Goal: Information Seeking & Learning: Learn about a topic

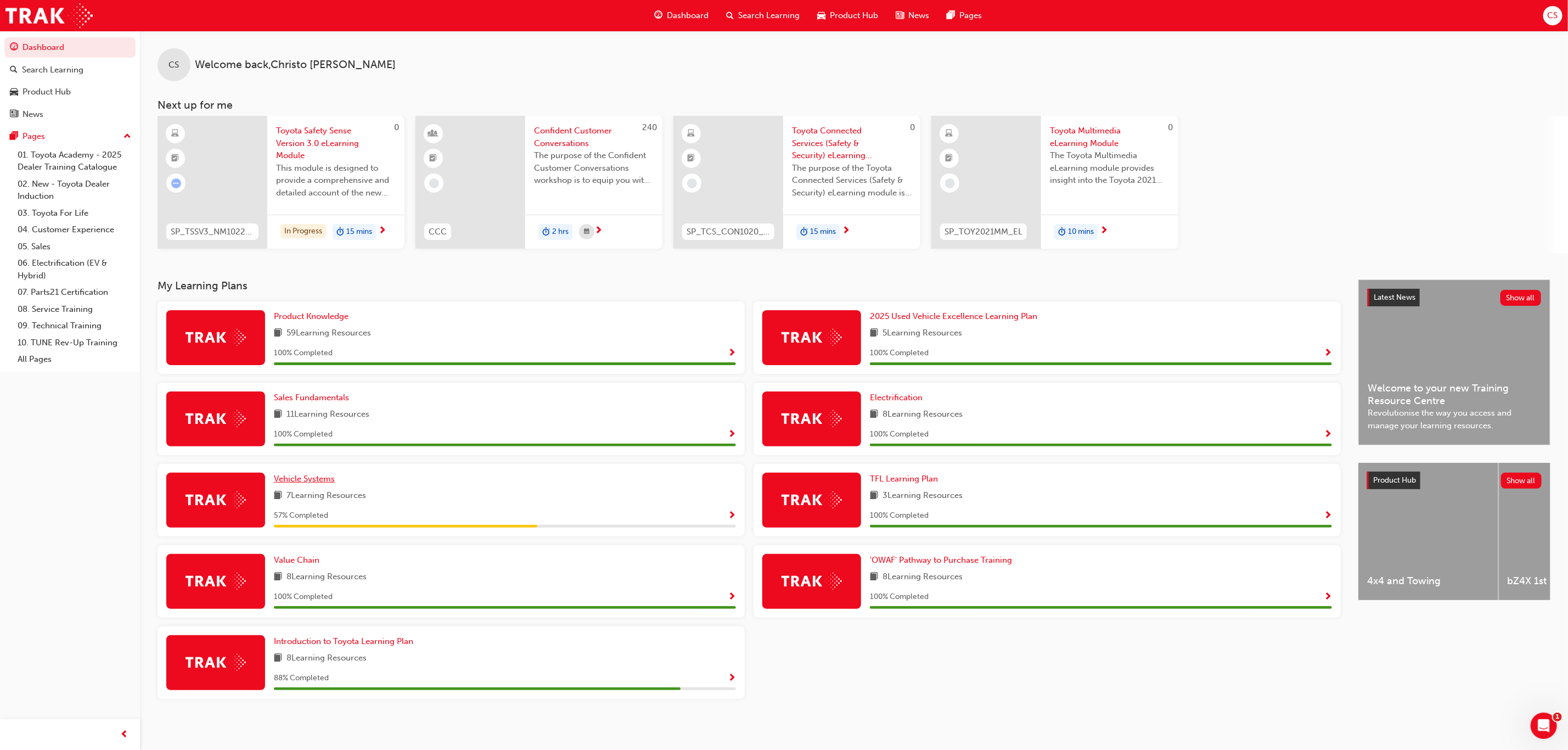
click at [312, 474] on span "Vehicle Systems" at bounding box center [304, 479] width 61 height 10
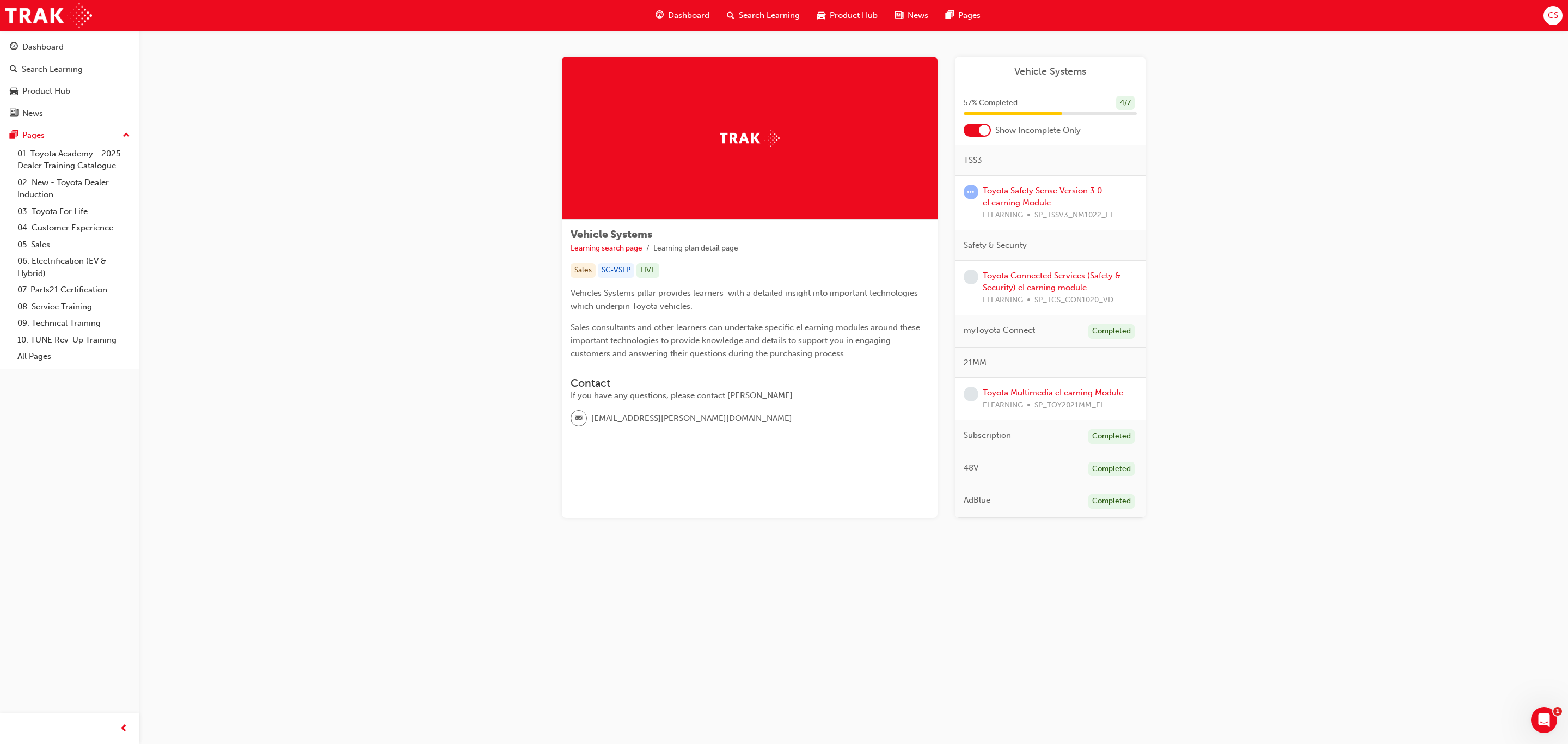
click at [1041, 276] on link "Toyota Connected Services (Safety & Security) eLearning module" at bounding box center [1051, 282] width 138 height 23
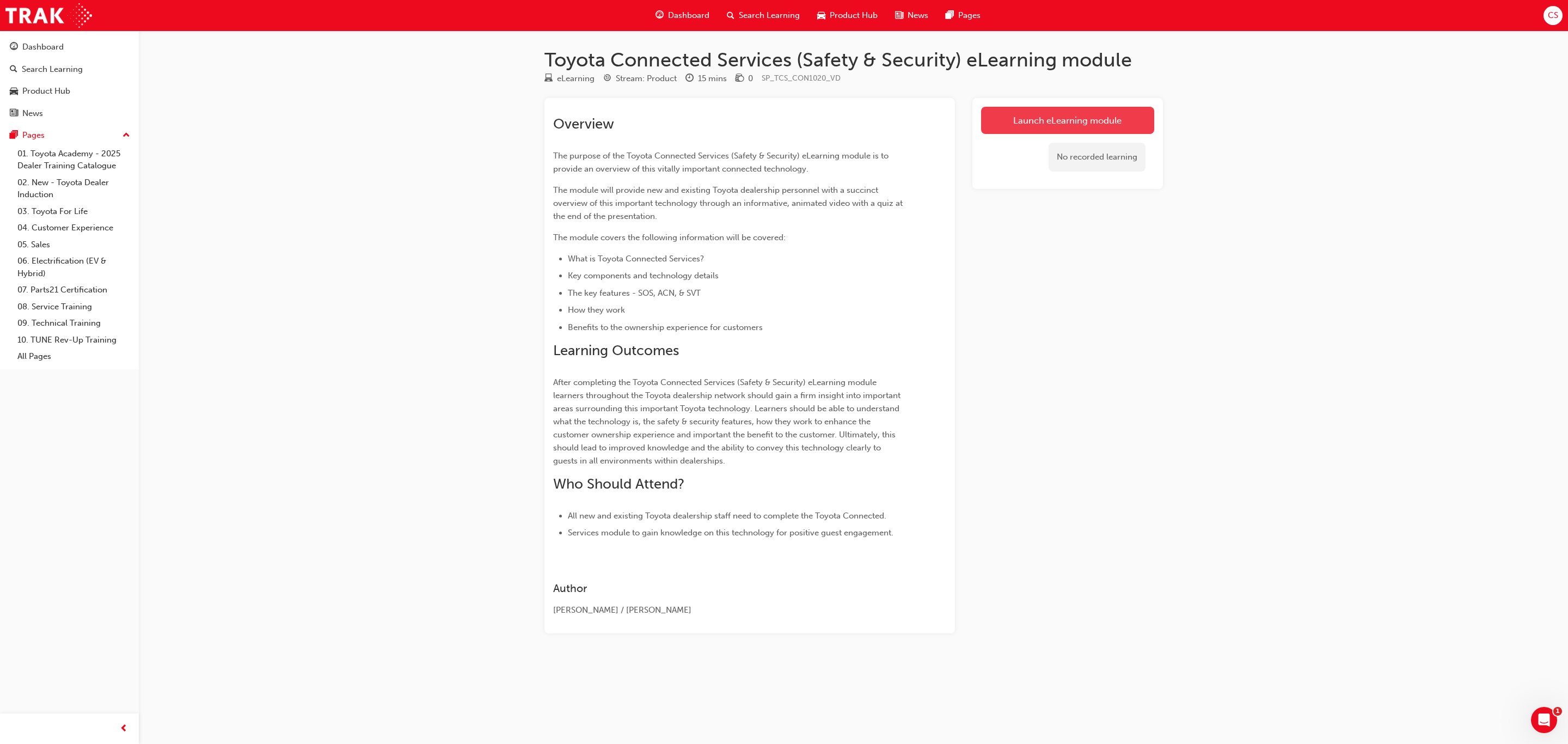
click at [1033, 121] on link "Launch eLearning module" at bounding box center [1068, 120] width 173 height 27
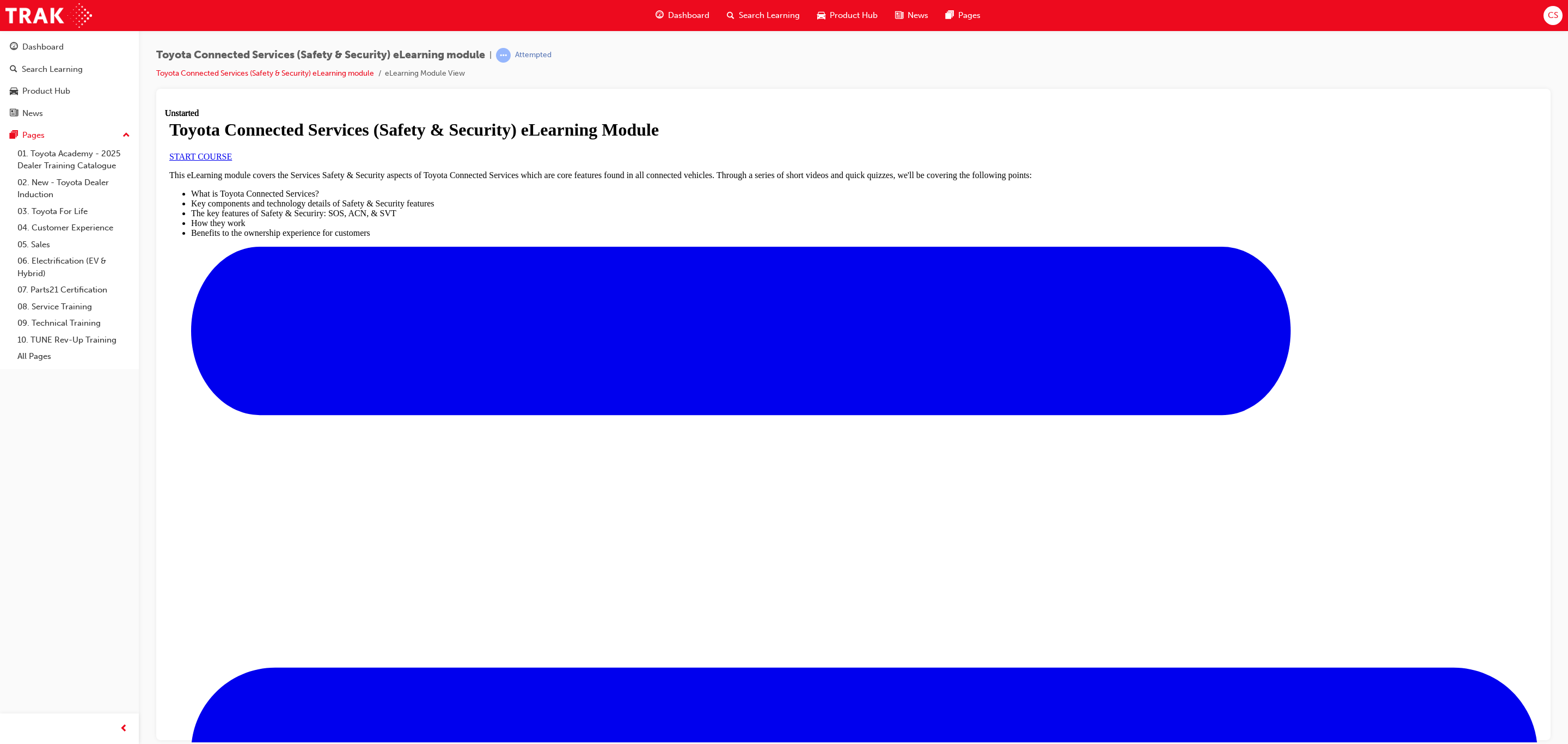
scroll to position [128, 0]
click at [232, 161] on span "START COURSE" at bounding box center [200, 156] width 63 height 9
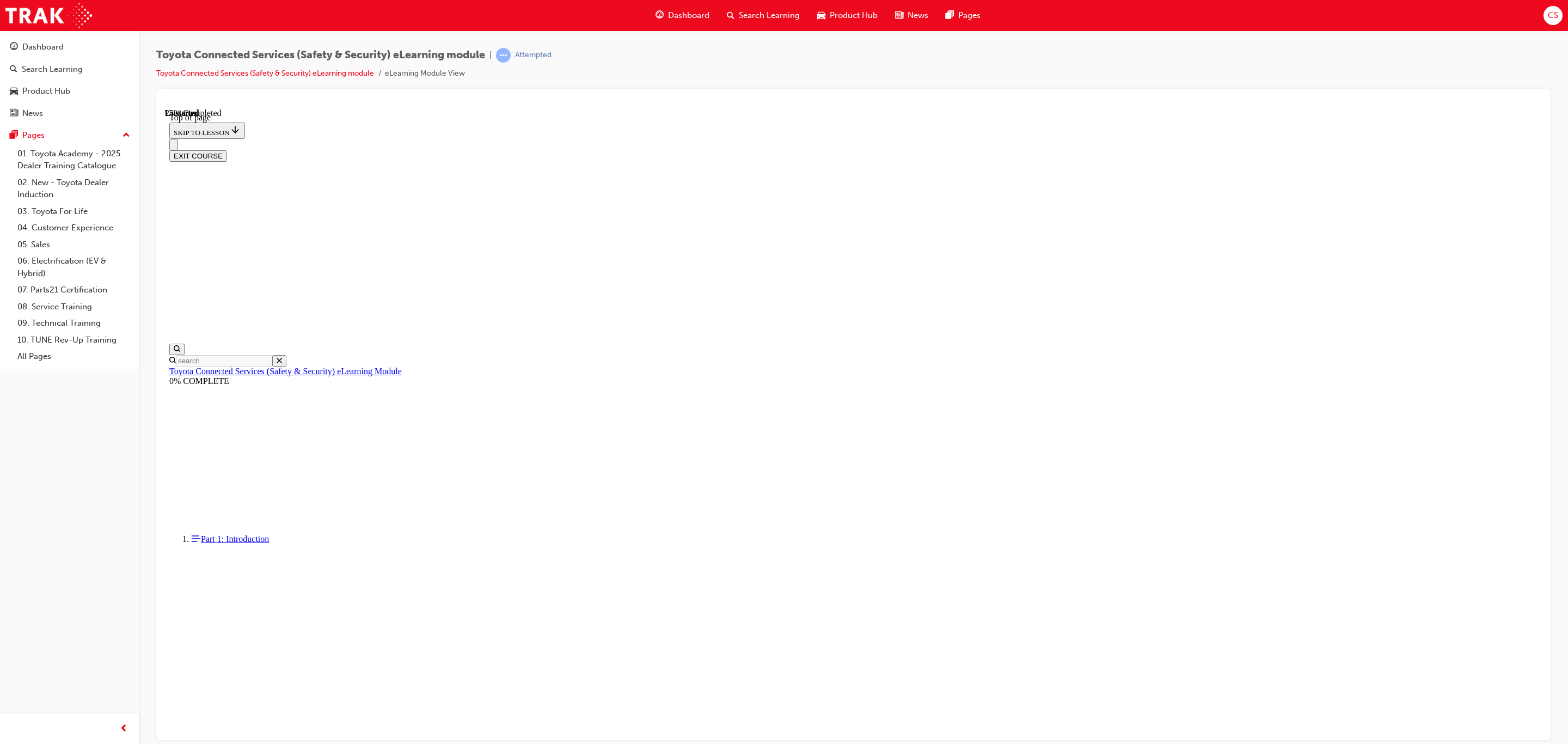
scroll to position [33, 0]
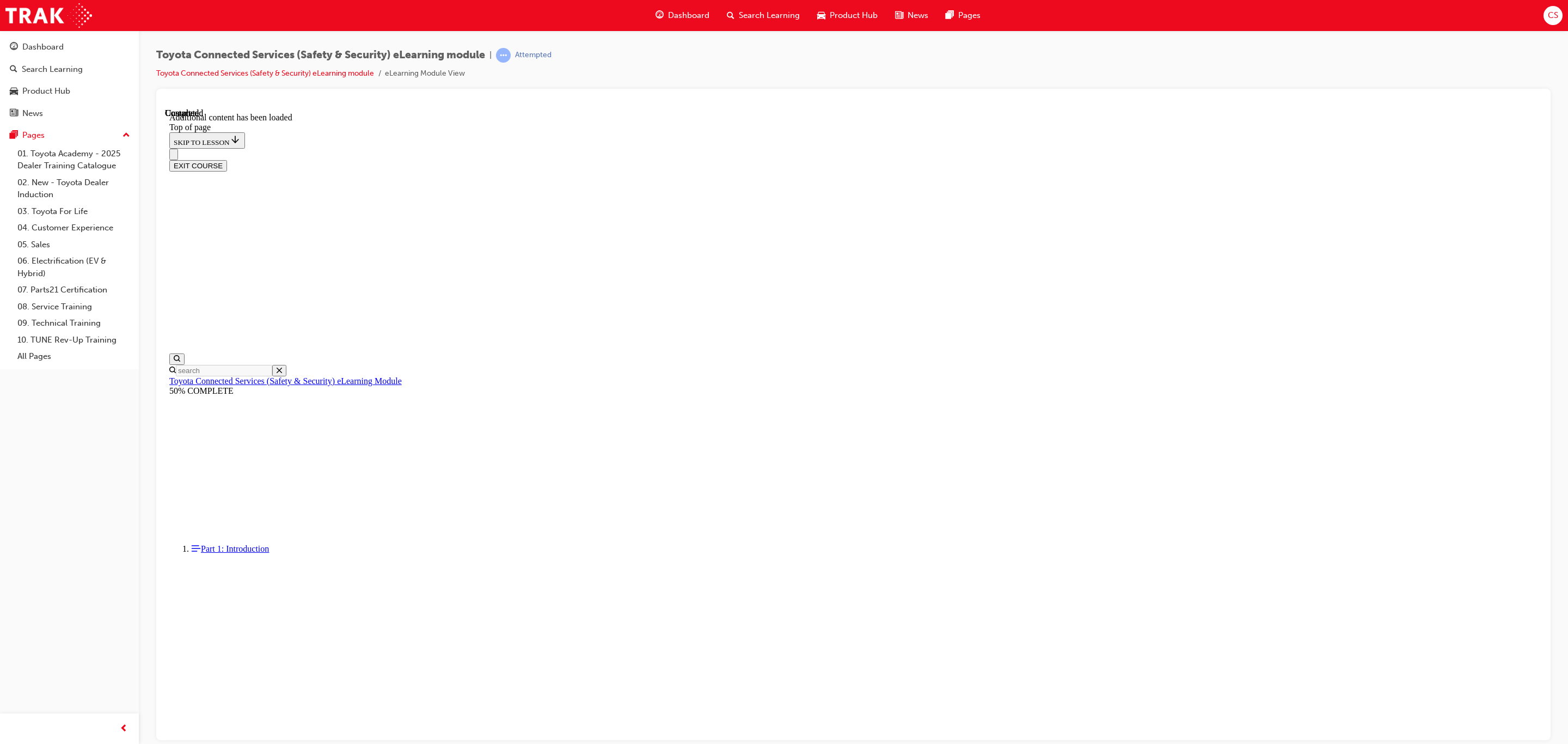
scroll to position [33, 0]
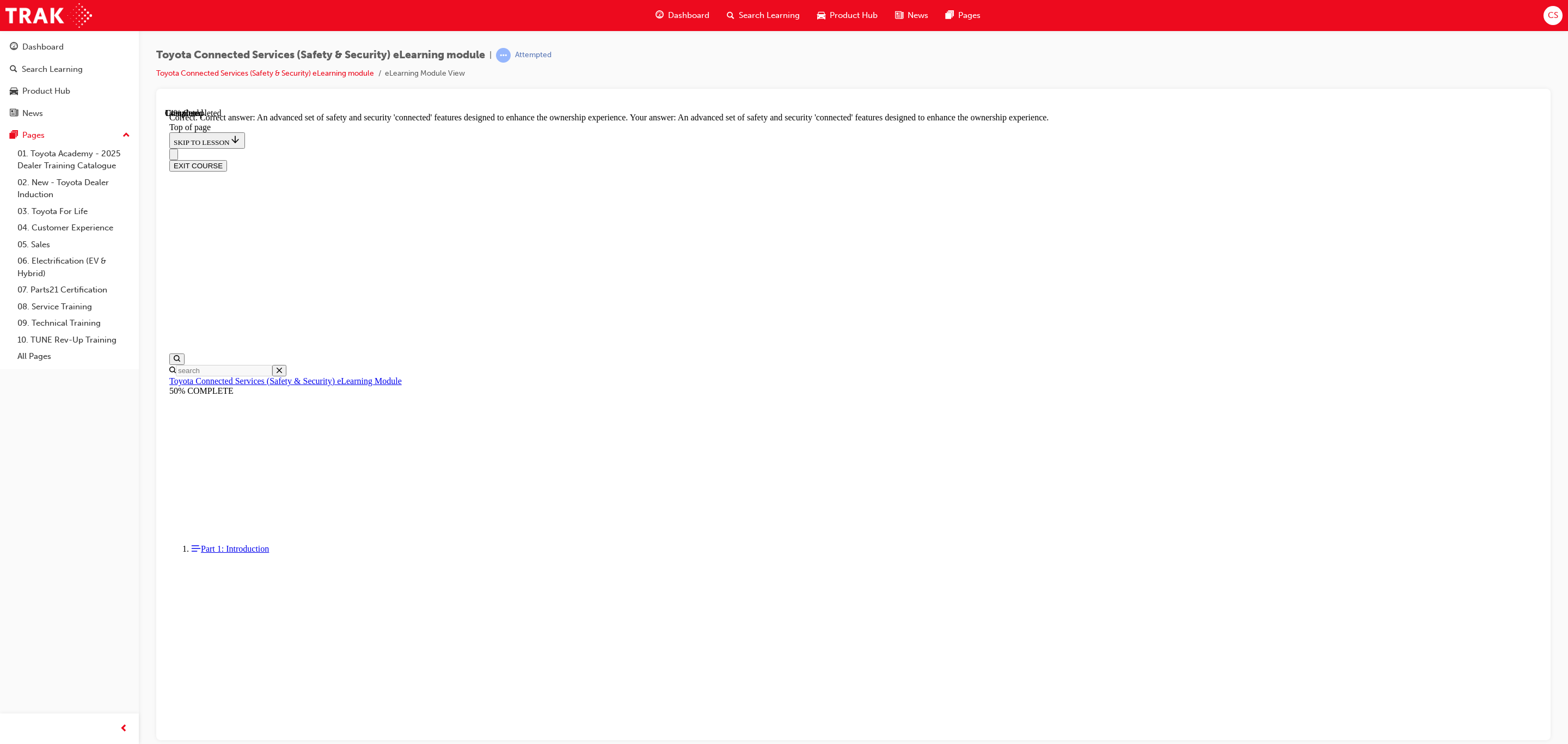
drag, startPoint x: 866, startPoint y: 393, endPoint x: 705, endPoint y: 497, distance: 191.7
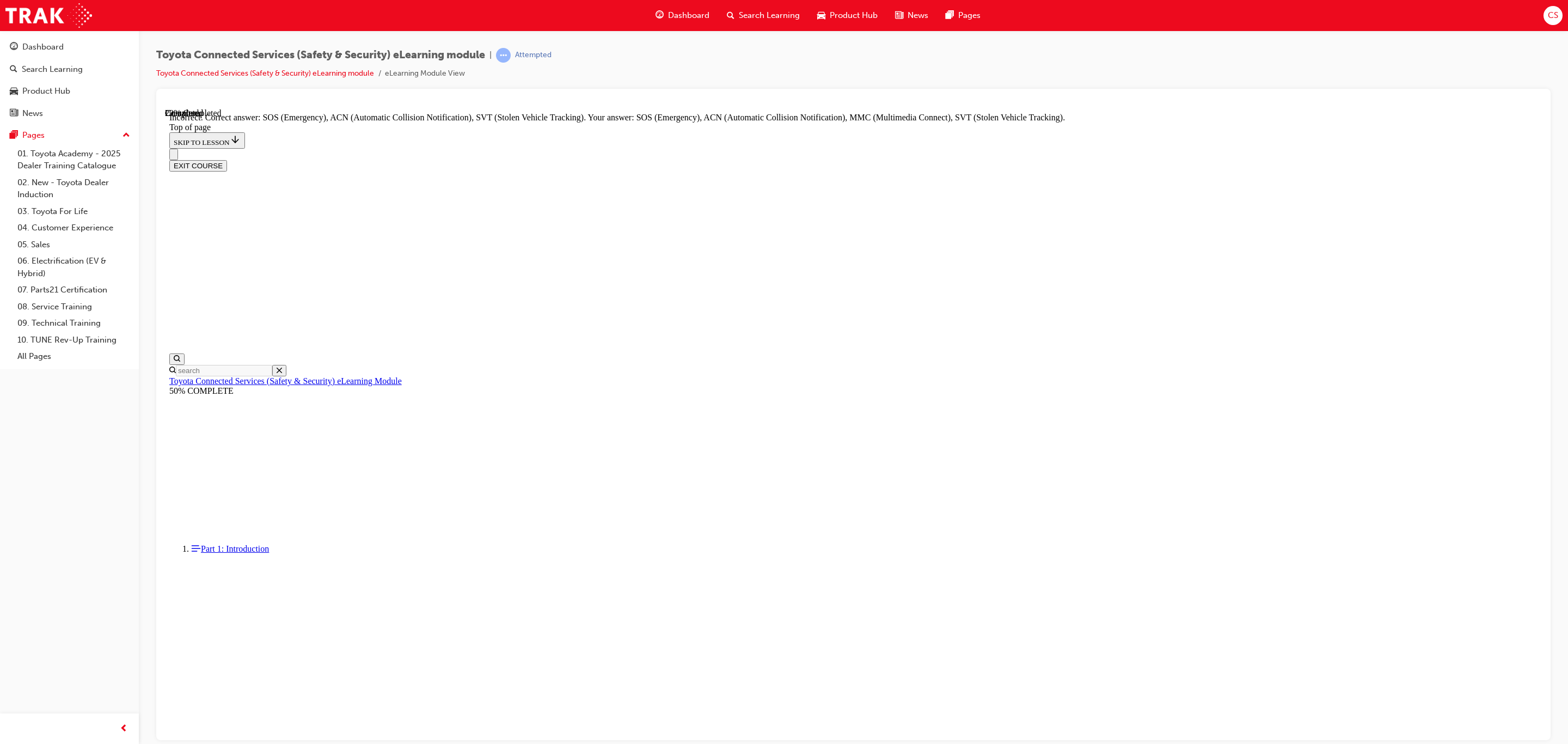
scroll to position [34, 0]
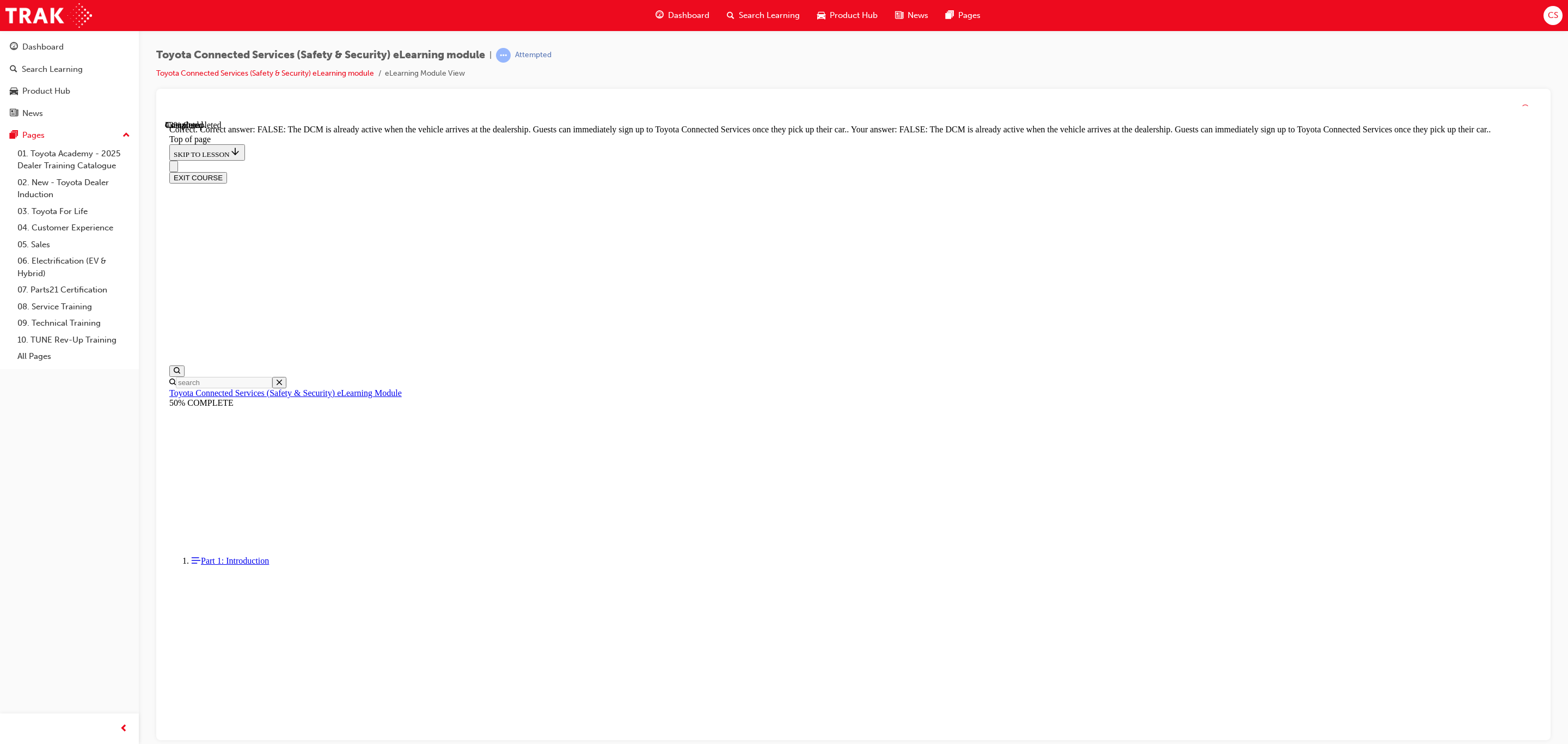
scroll to position [34, 0]
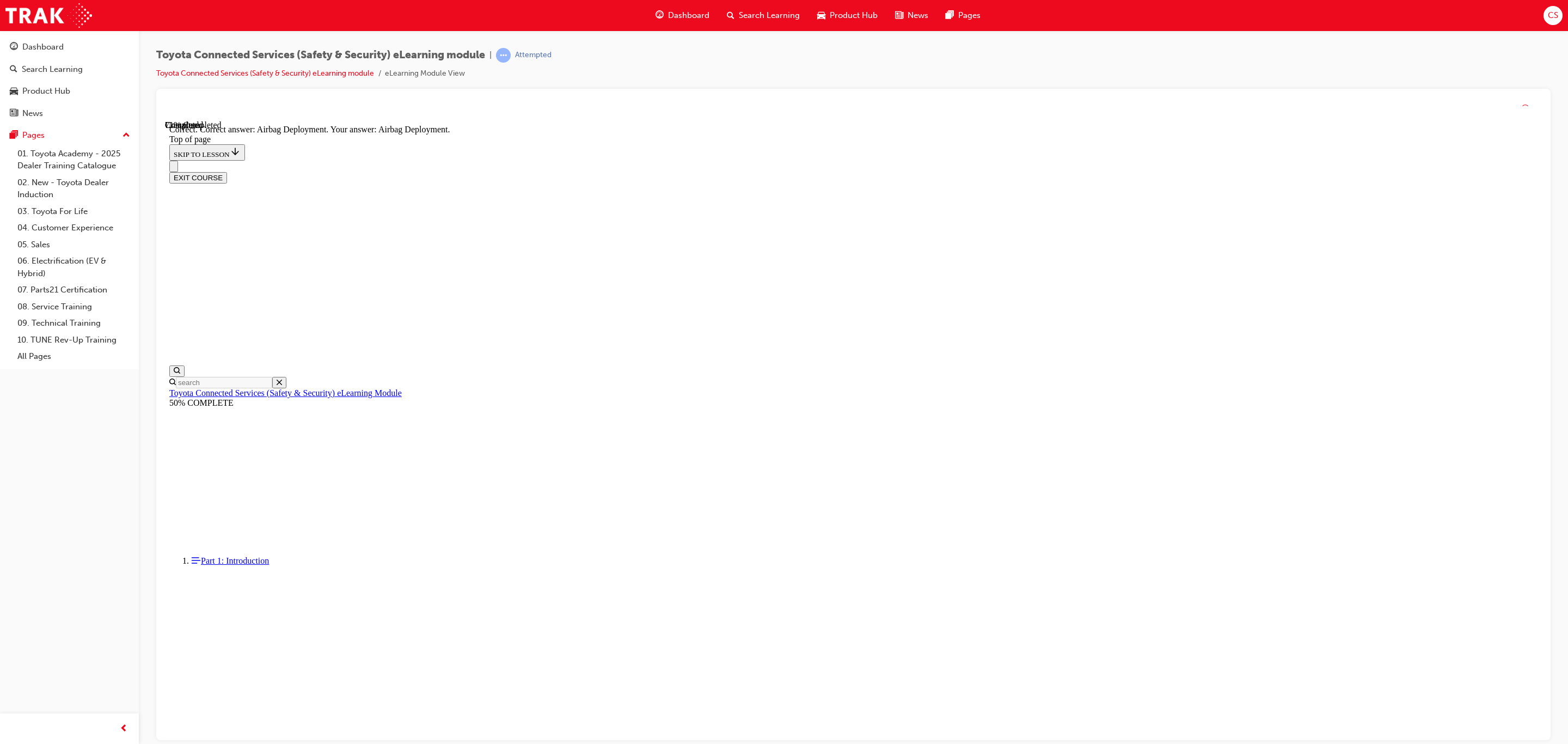
scroll to position [34, 0]
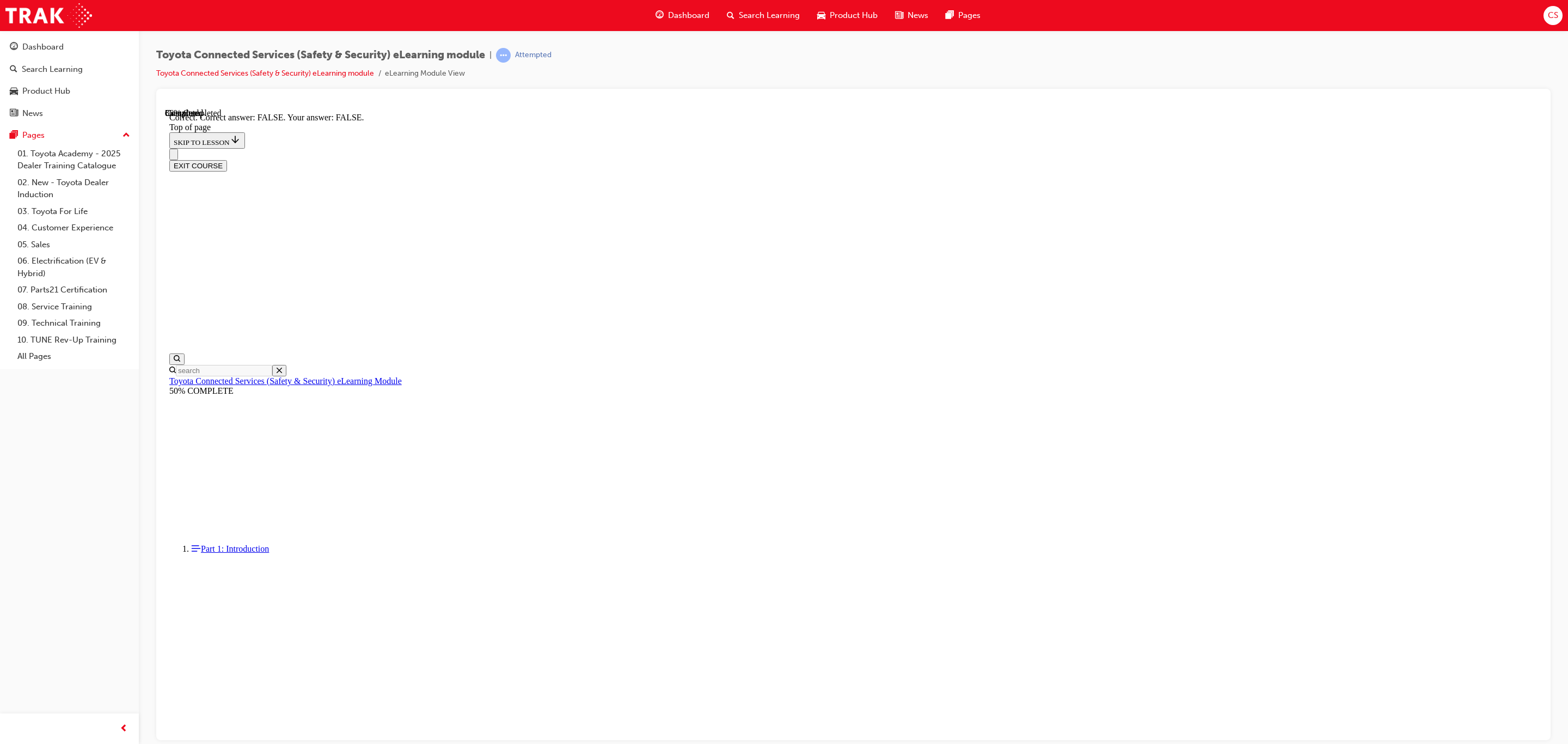
scroll to position [34, 0]
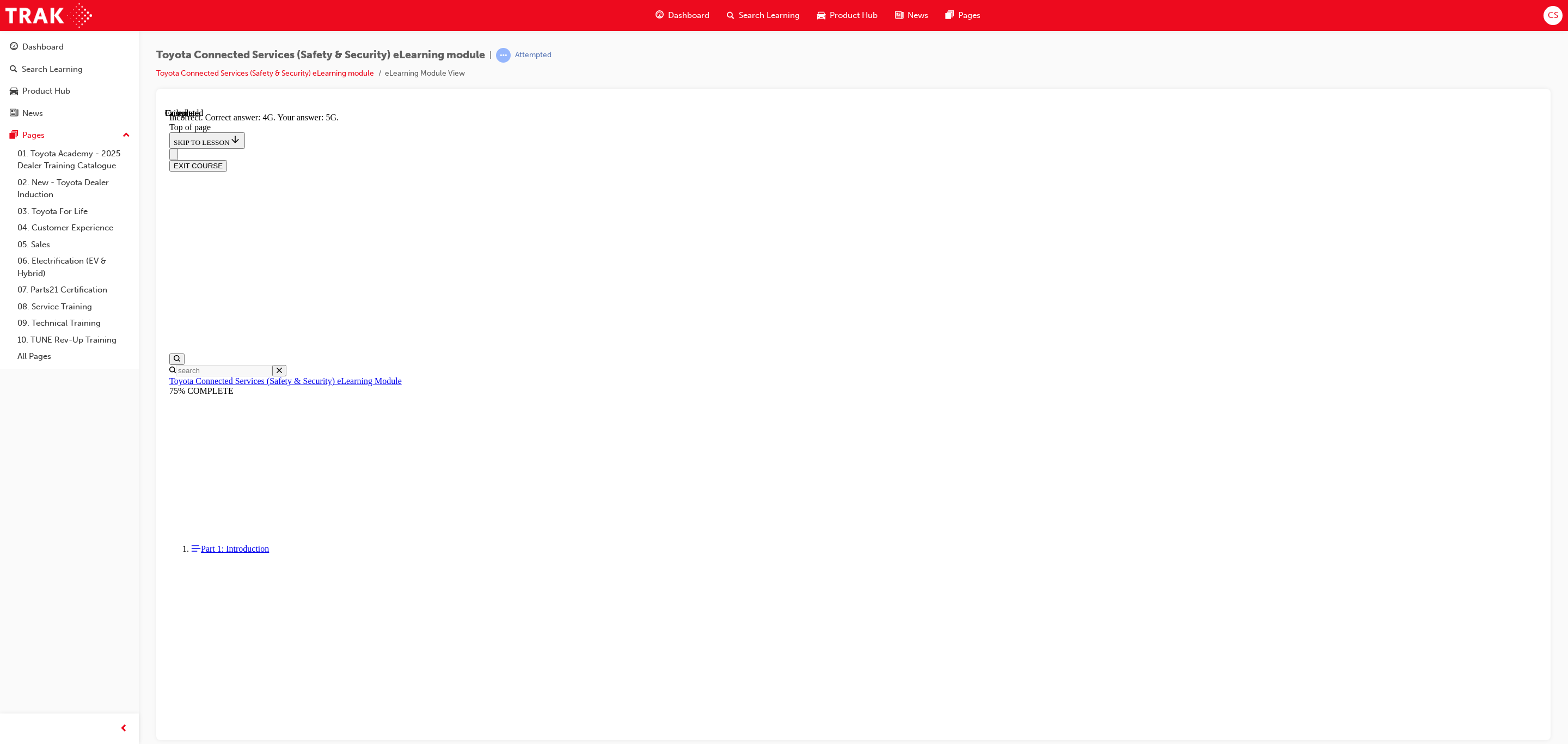
scroll to position [34, 0]
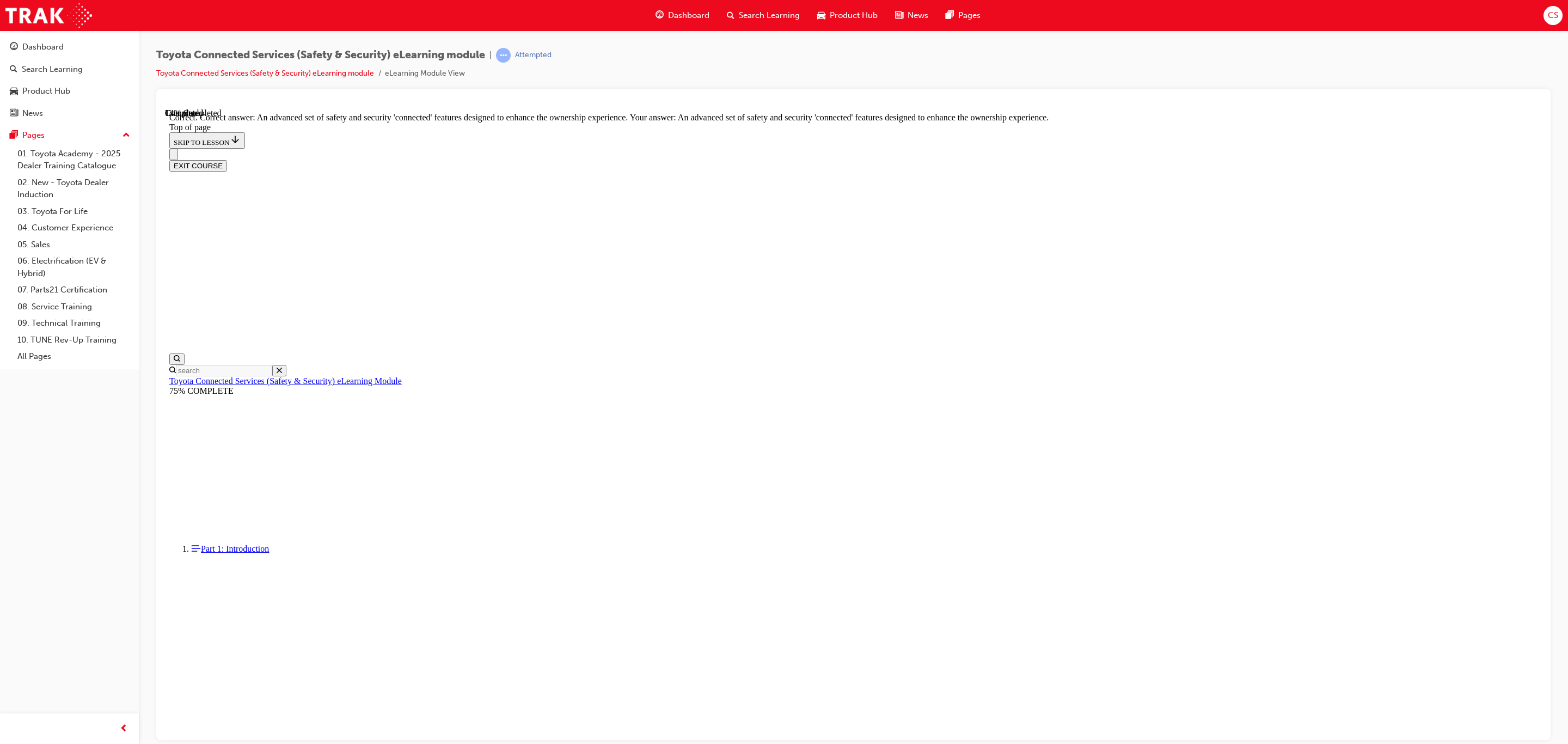
scroll to position [34, 0]
drag, startPoint x: 858, startPoint y: 533, endPoint x: 856, endPoint y: 527, distance: 6.3
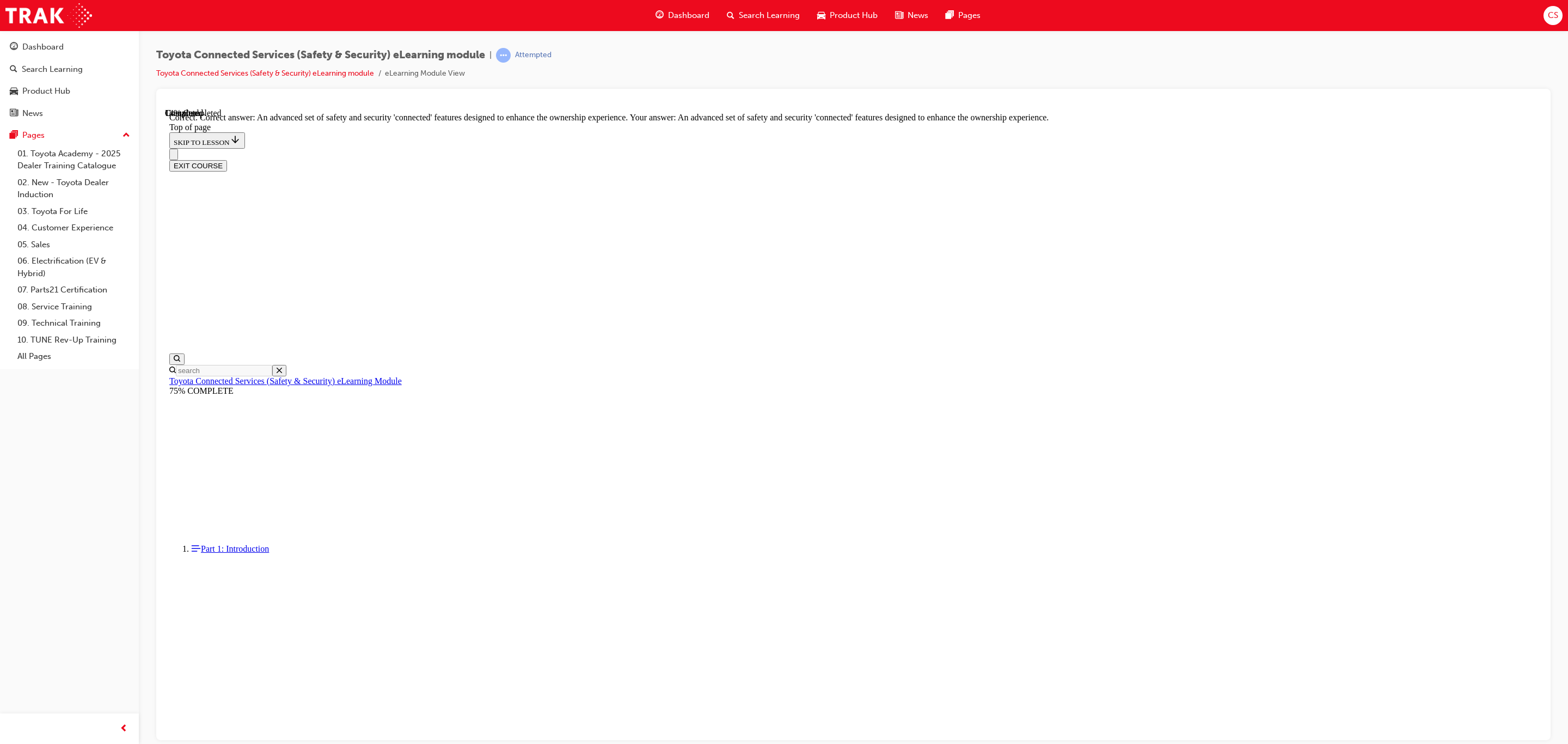
drag, startPoint x: 837, startPoint y: 406, endPoint x: 910, endPoint y: 580, distance: 188.7
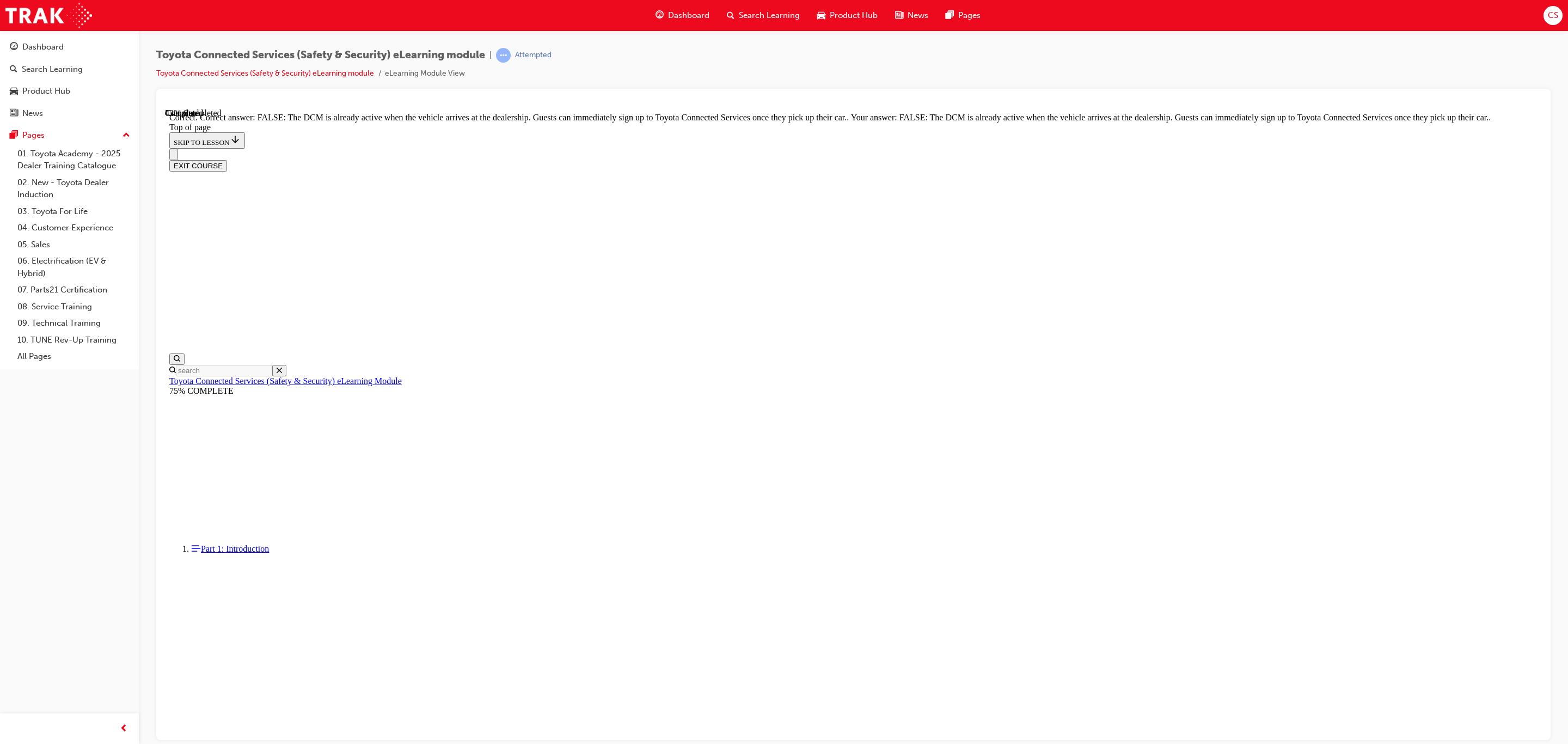
scroll to position [34, 0]
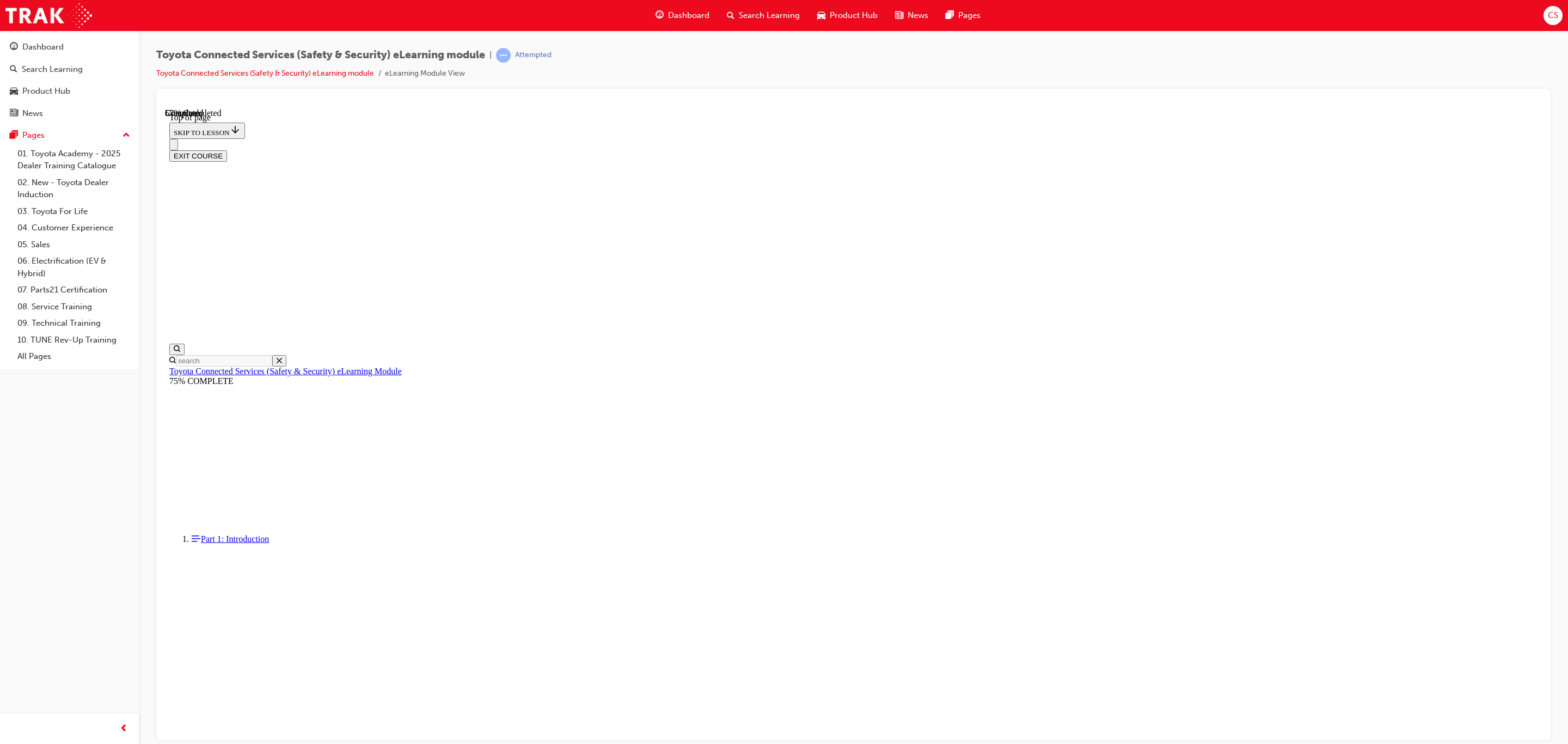
drag, startPoint x: 863, startPoint y: 488, endPoint x: 892, endPoint y: 529, distance: 50.2
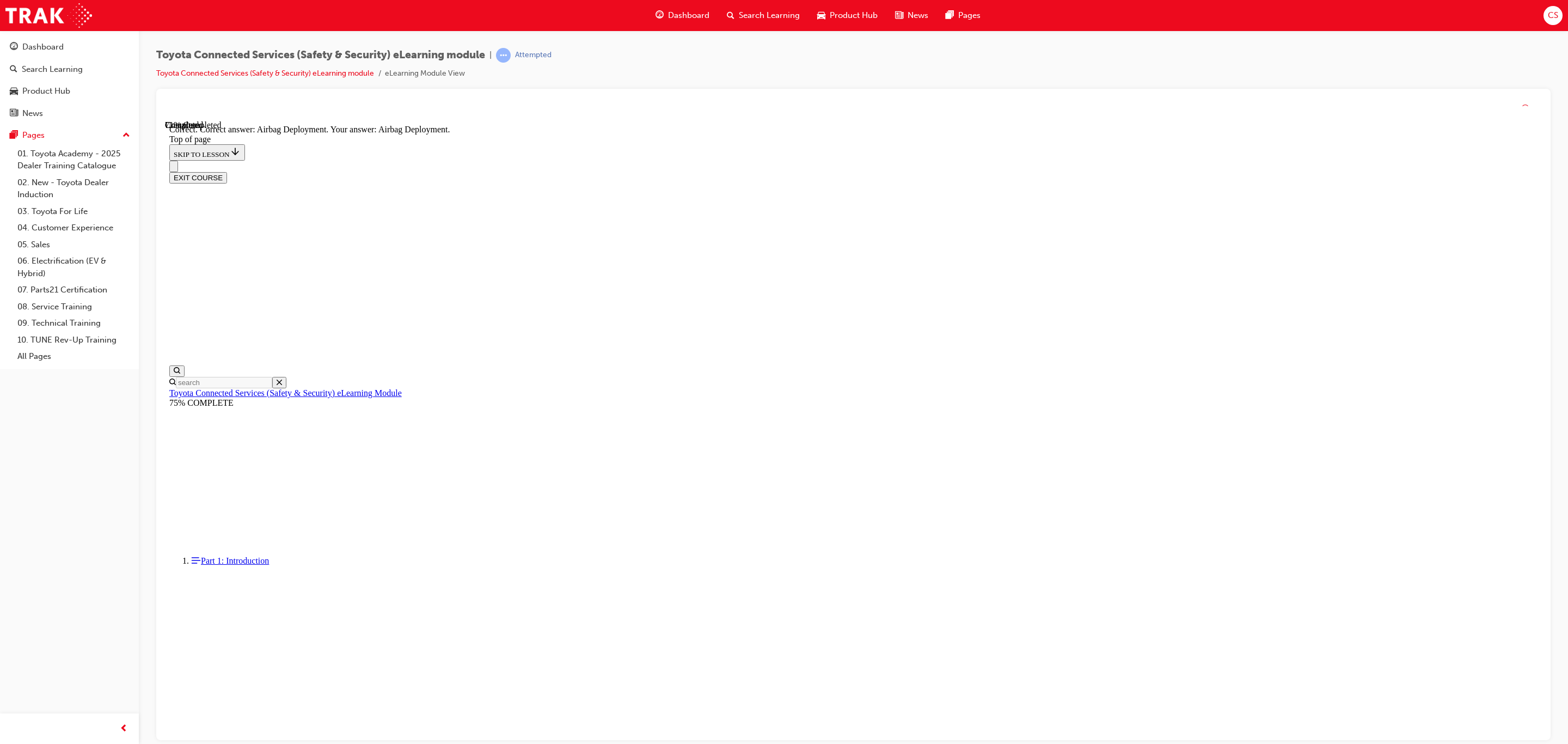
scroll to position [34, 0]
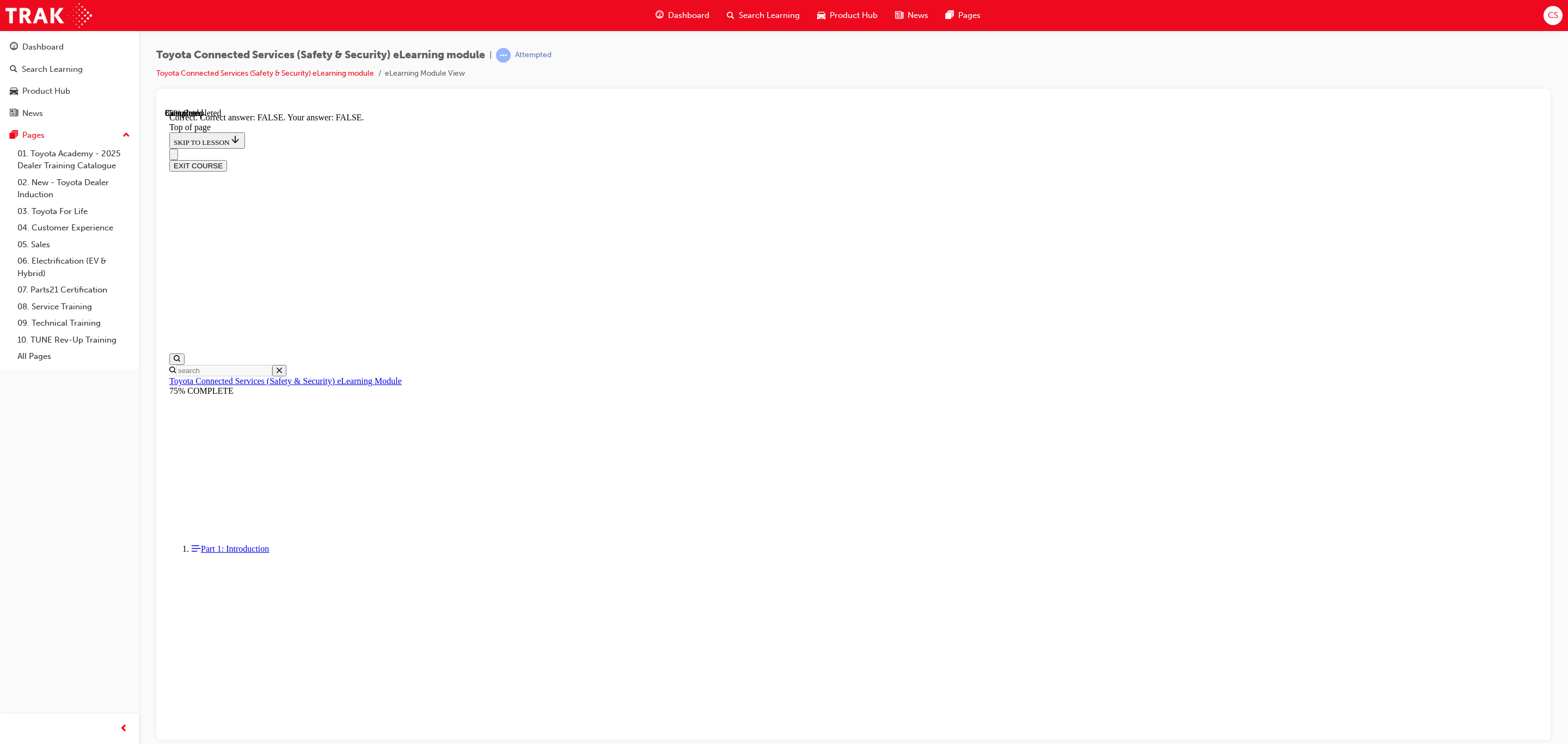
drag, startPoint x: 853, startPoint y: 431, endPoint x: 877, endPoint y: 468, distance: 44.1
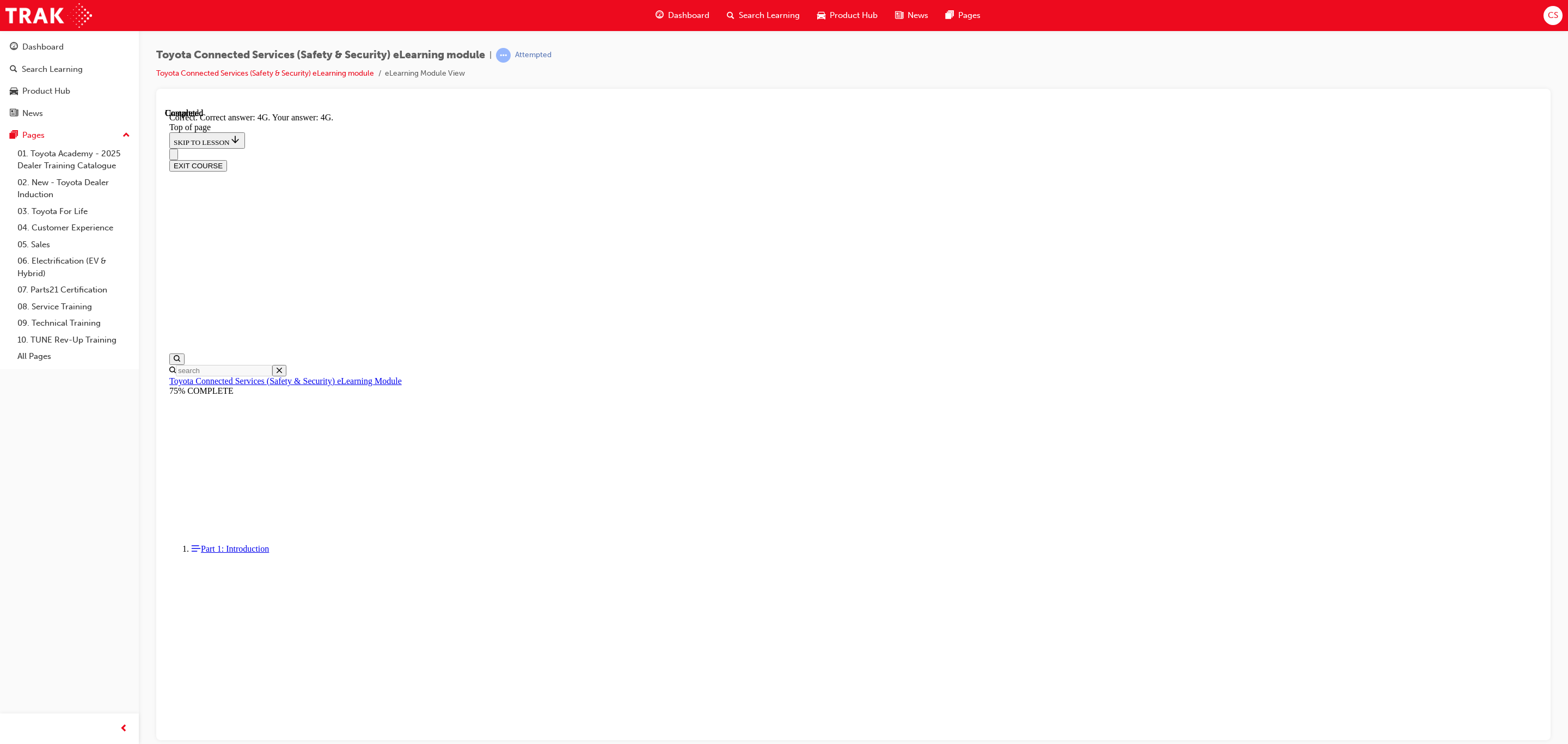
scroll to position [34, 0]
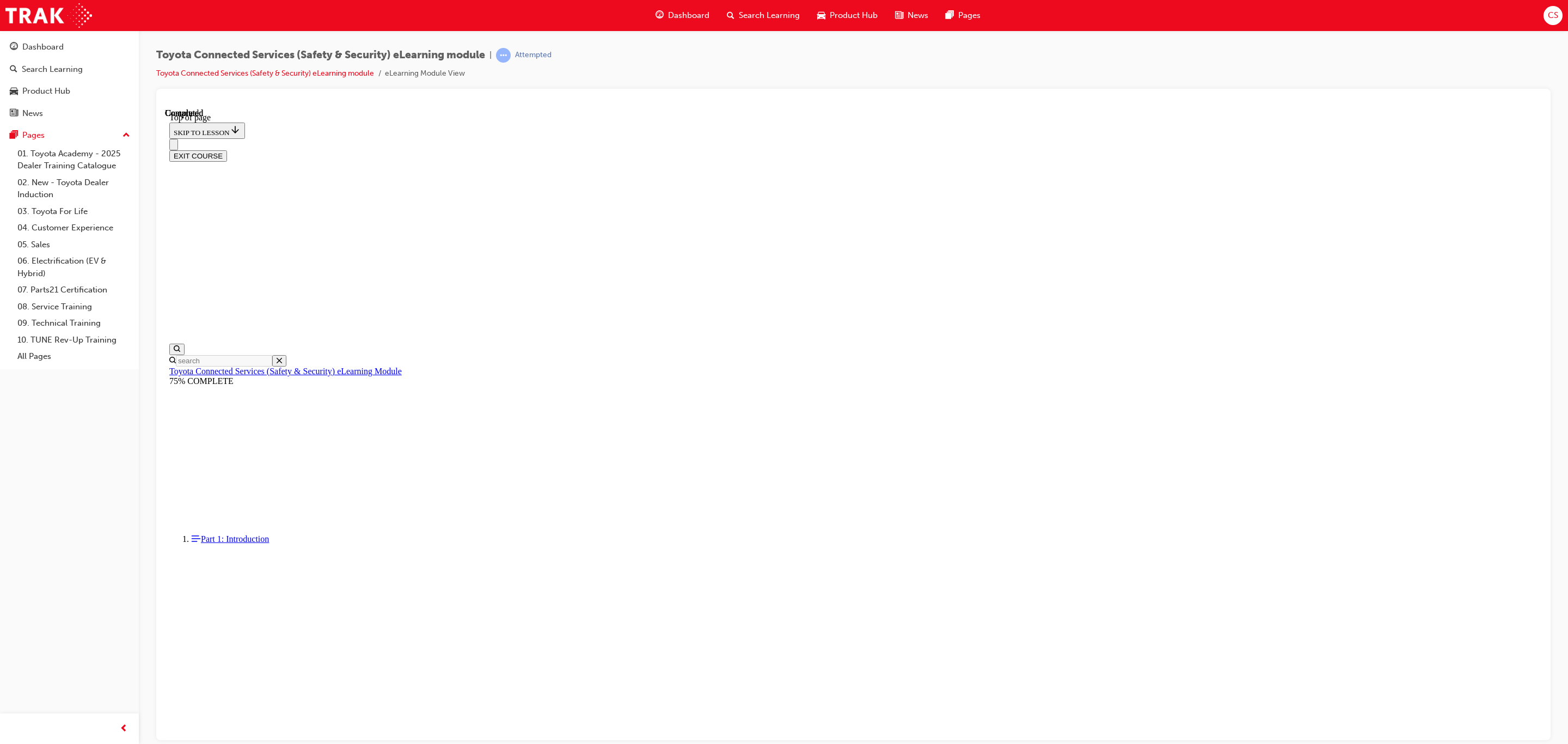
scroll to position [35, 0]
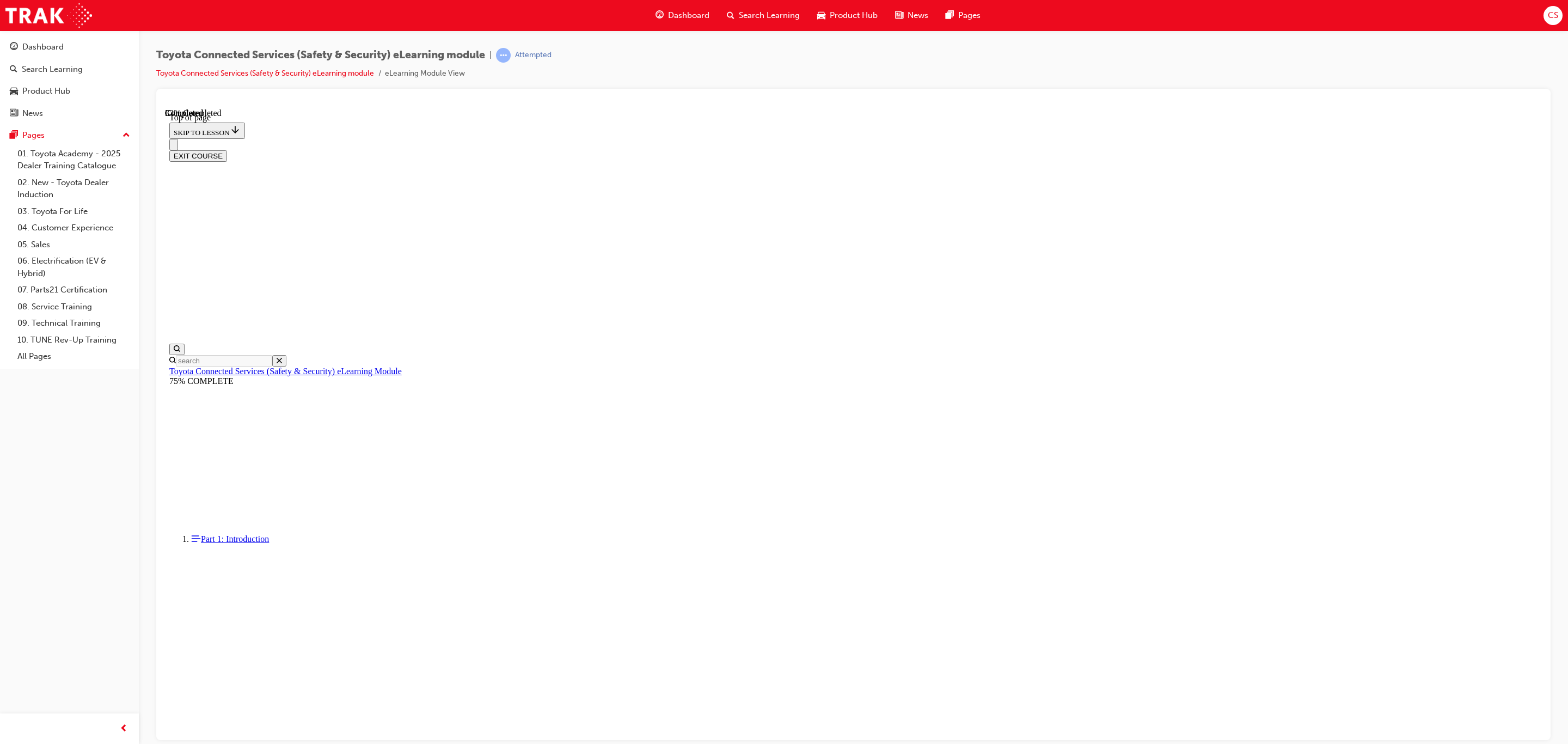
click at [675, 7] on div "Dashboard" at bounding box center [682, 15] width 71 height 23
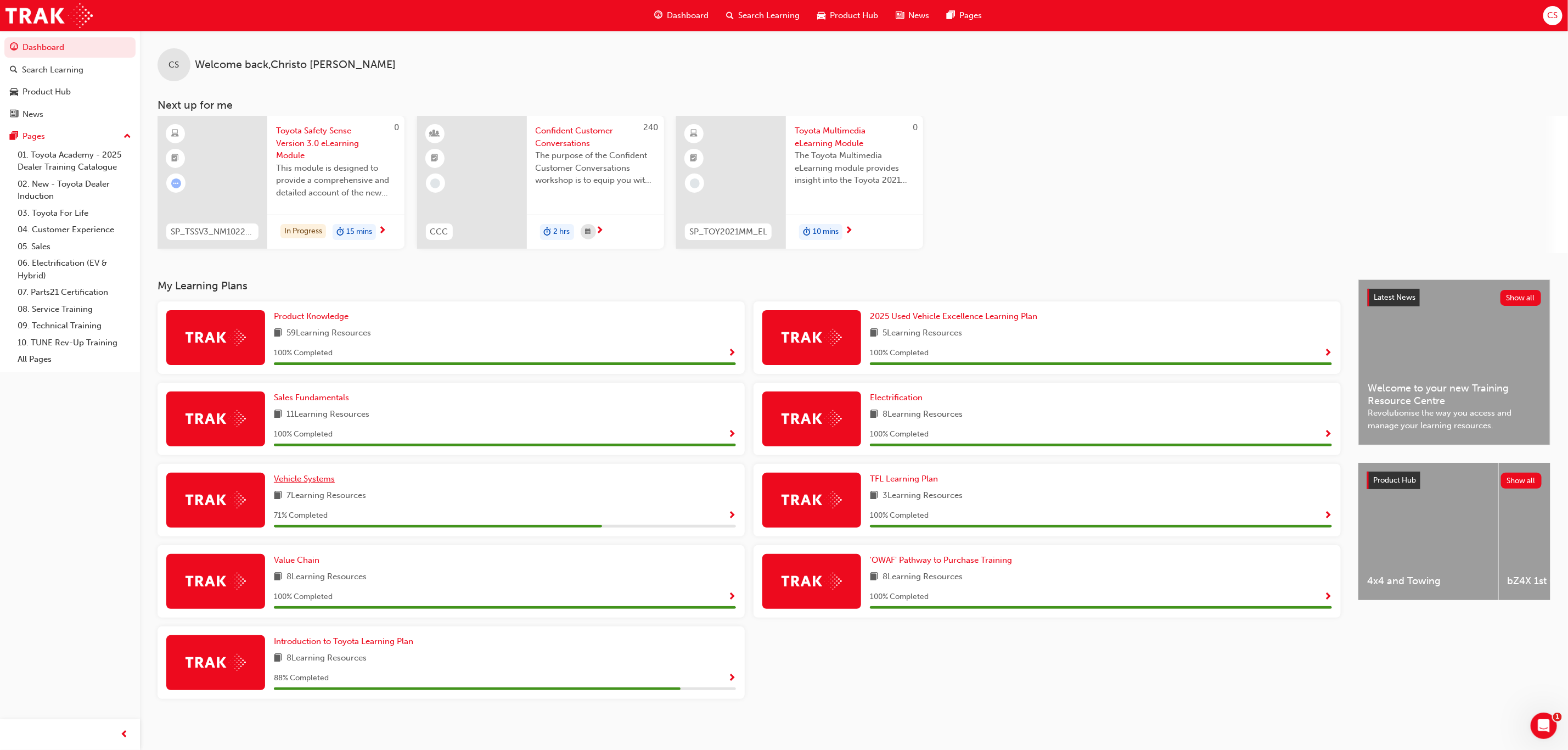
click at [309, 477] on span "Vehicle Systems" at bounding box center [304, 479] width 61 height 10
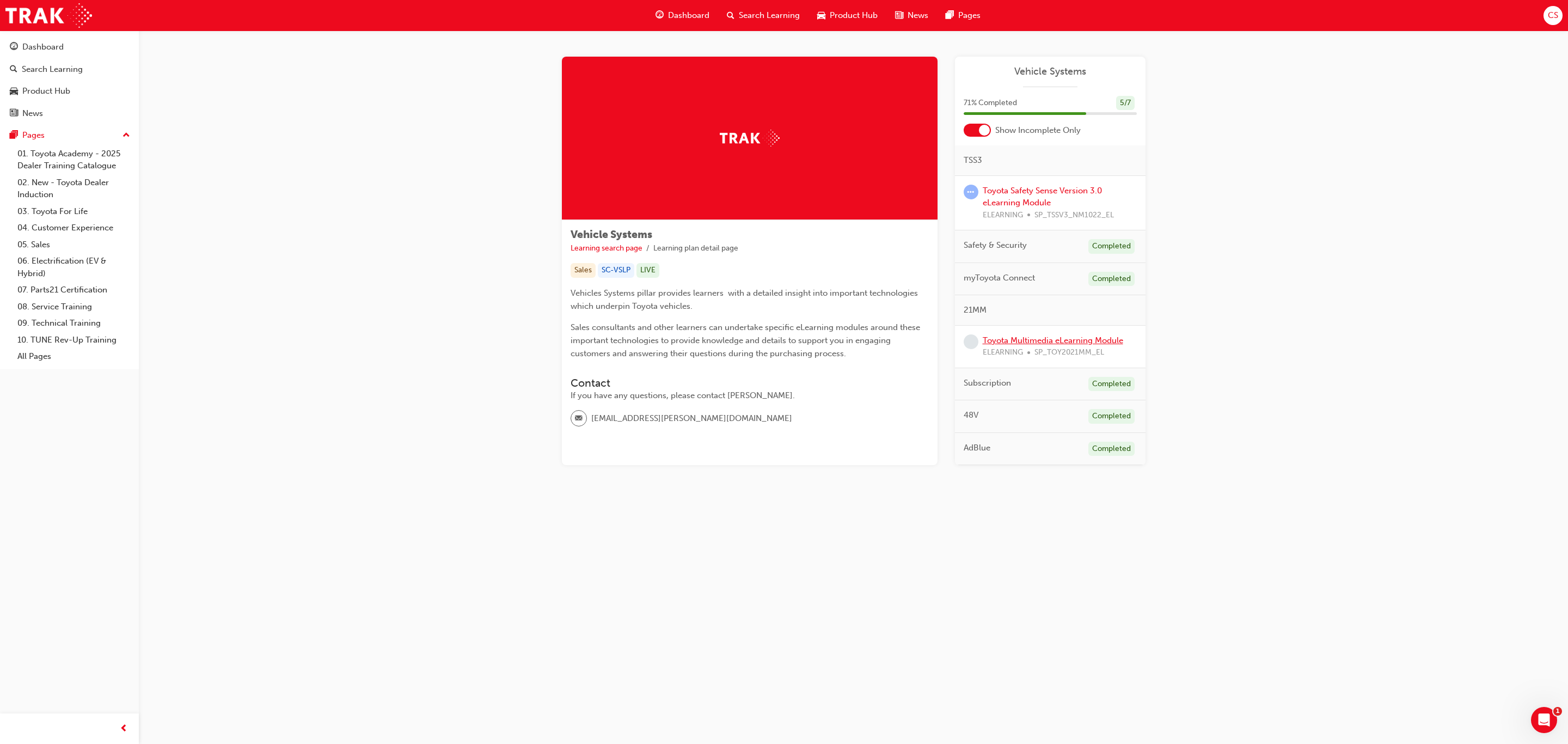
click at [1046, 340] on link "Toyota Multimedia eLearning Module" at bounding box center [1052, 340] width 141 height 10
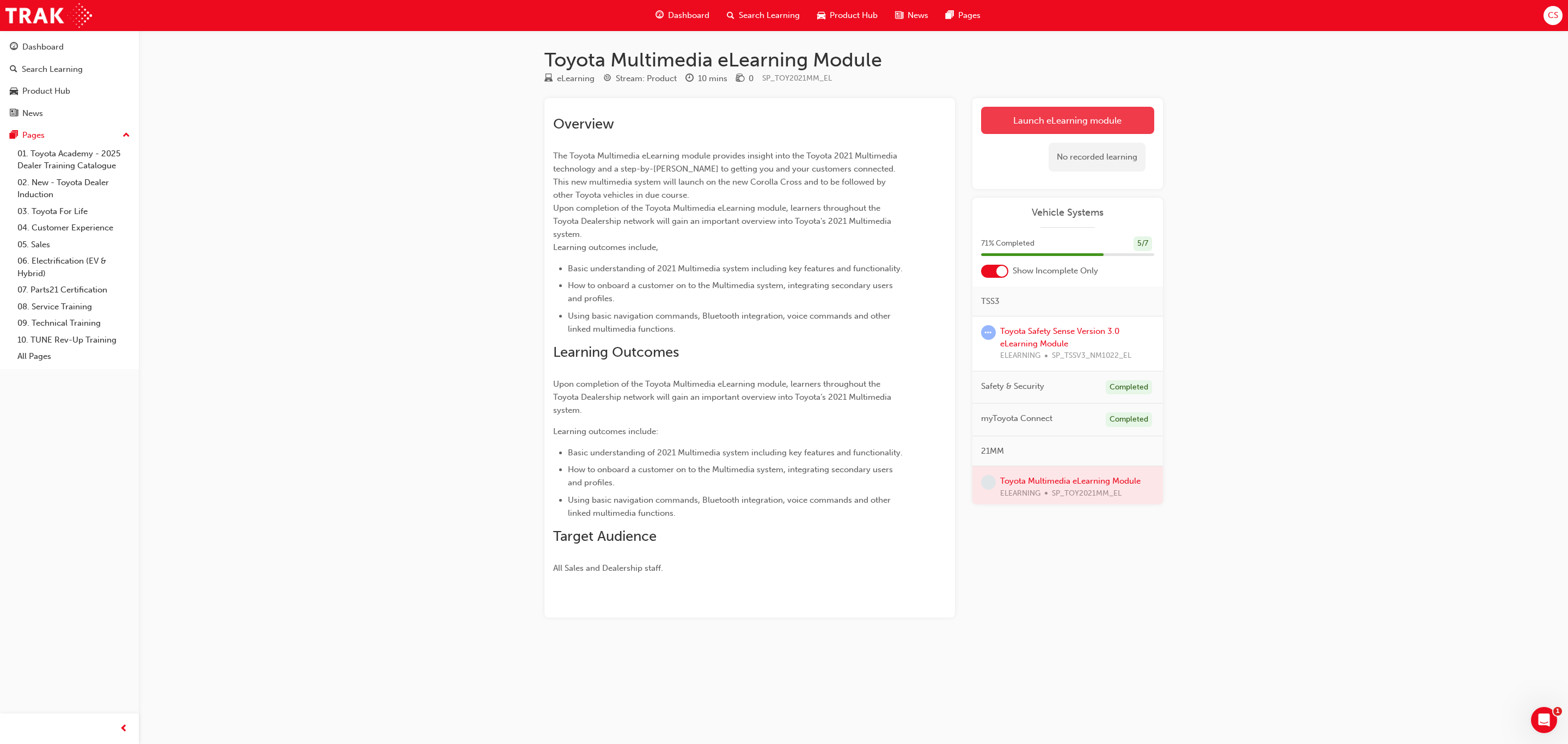
click at [1065, 119] on link "Launch eLearning module" at bounding box center [1068, 120] width 173 height 27
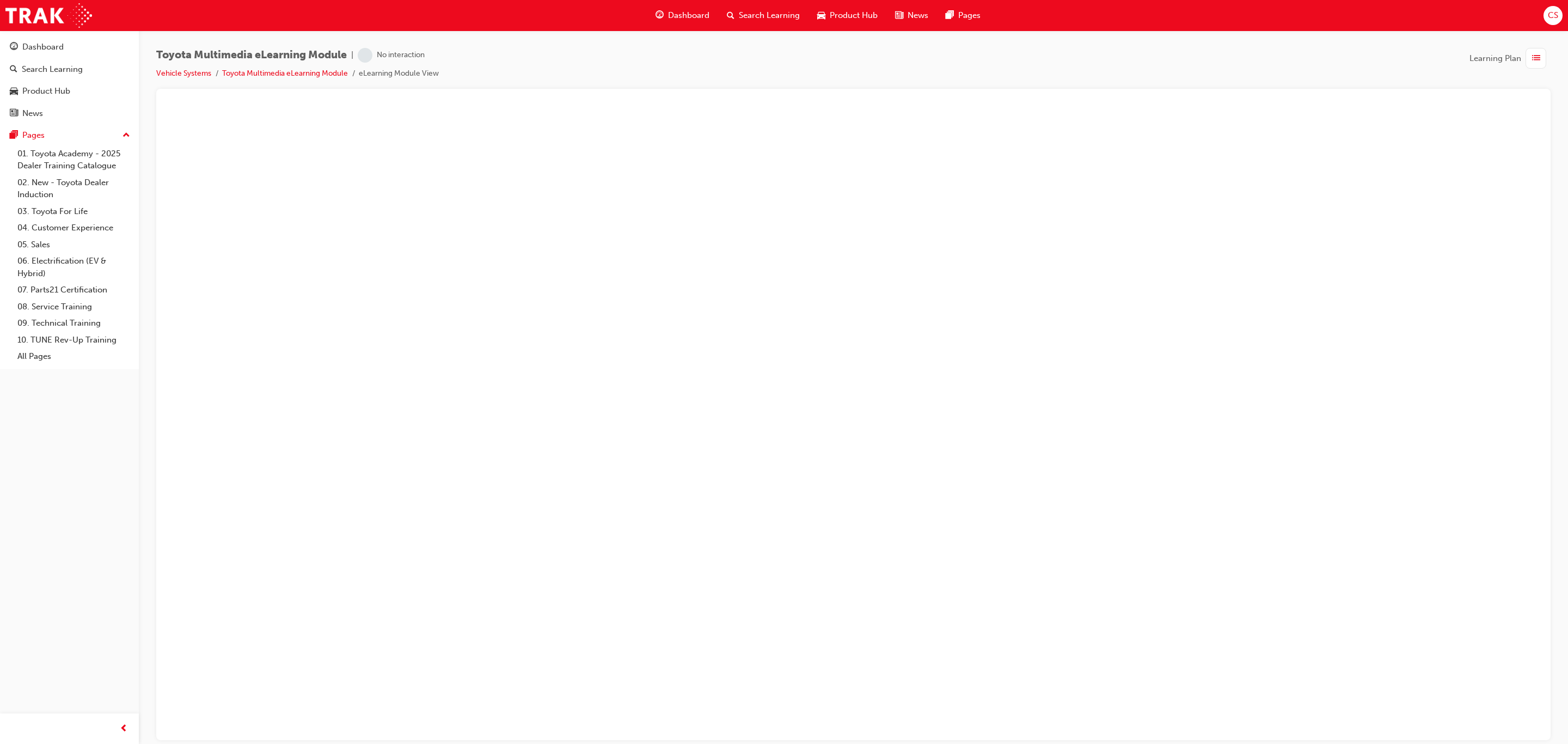
click at [639, 69] on div "Toyota Multimedia eLearning Module | No interaction Vehicle Systems Toyota Mult…" at bounding box center [853, 68] width 1395 height 41
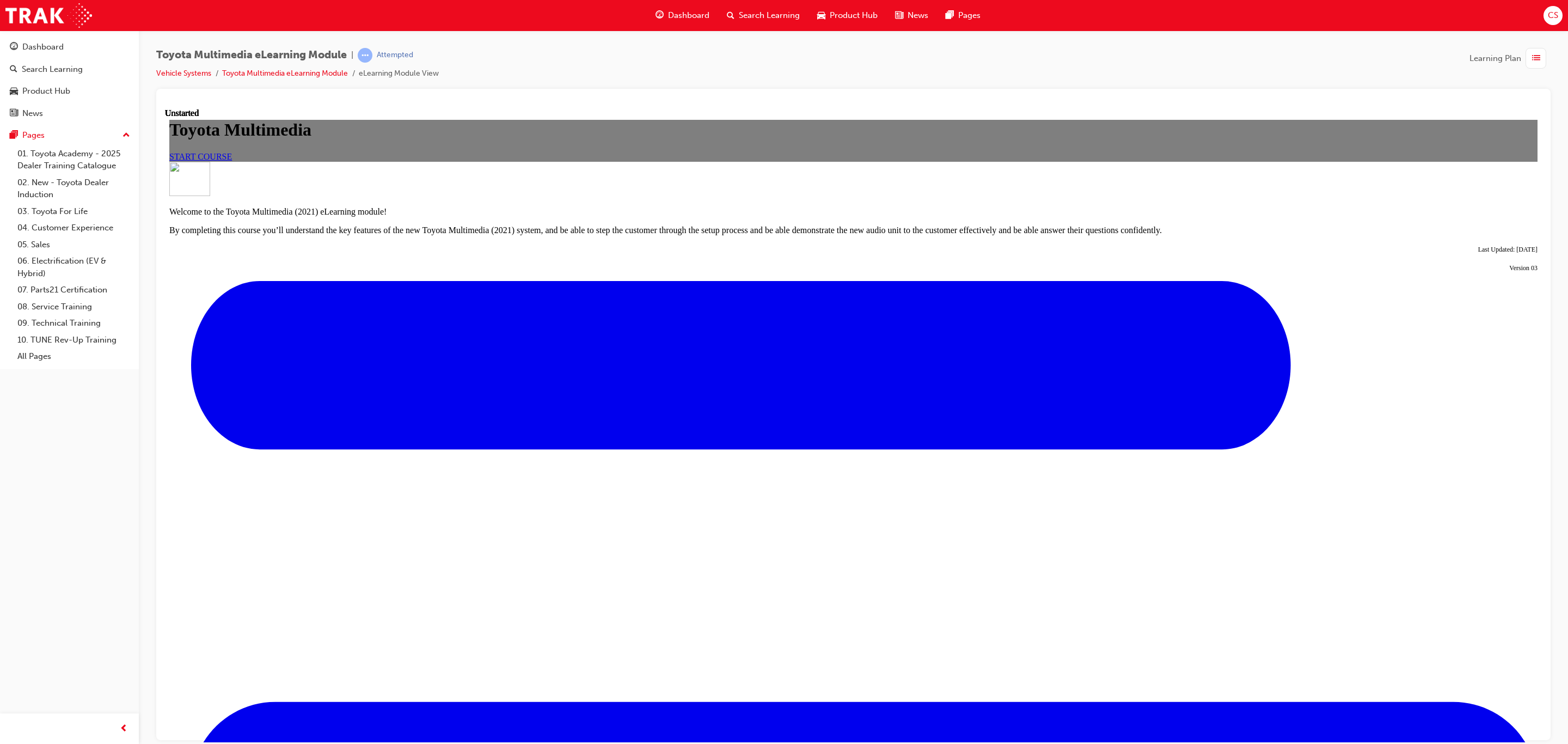
click at [232, 161] on link "START COURSE" at bounding box center [200, 156] width 63 height 9
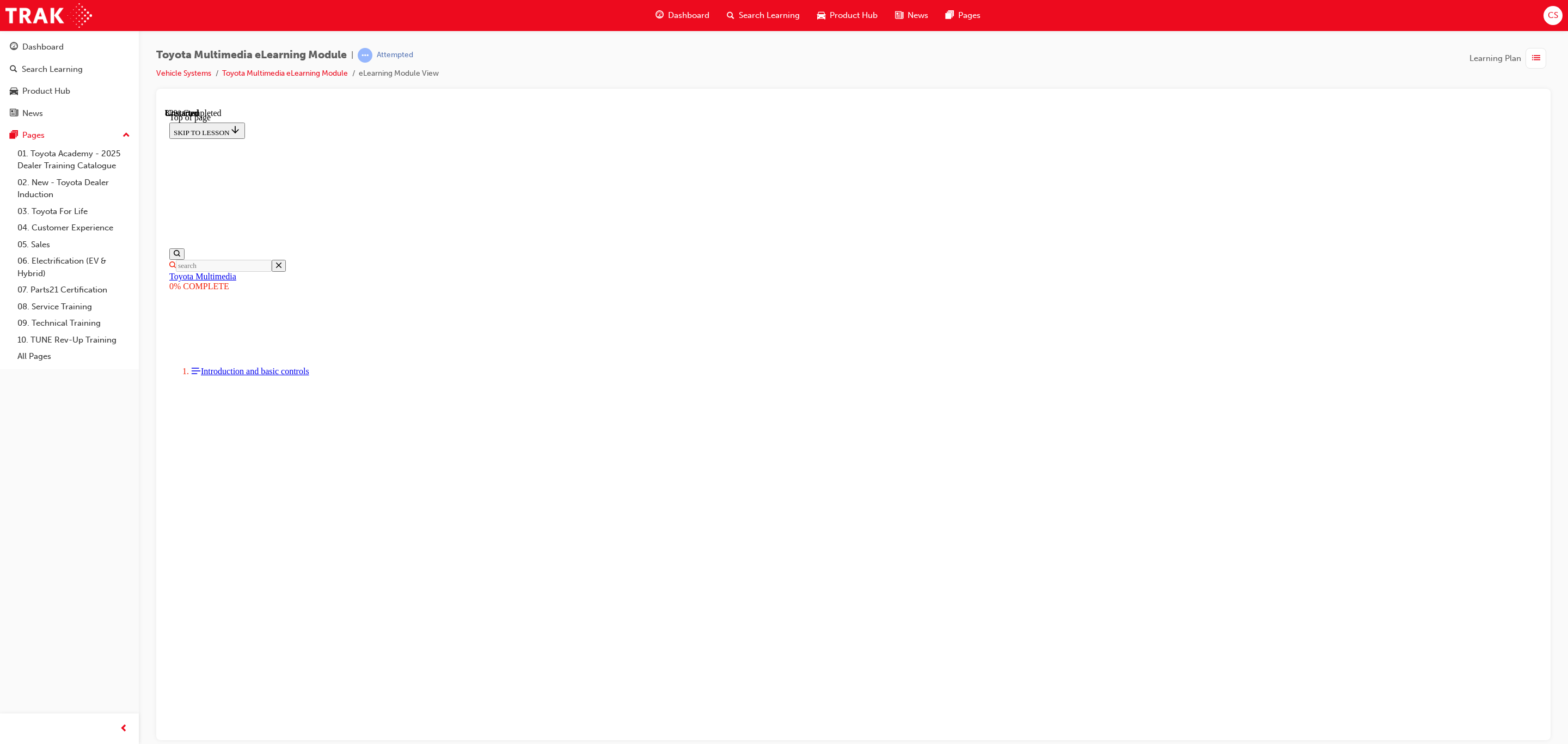
scroll to position [3653, 0]
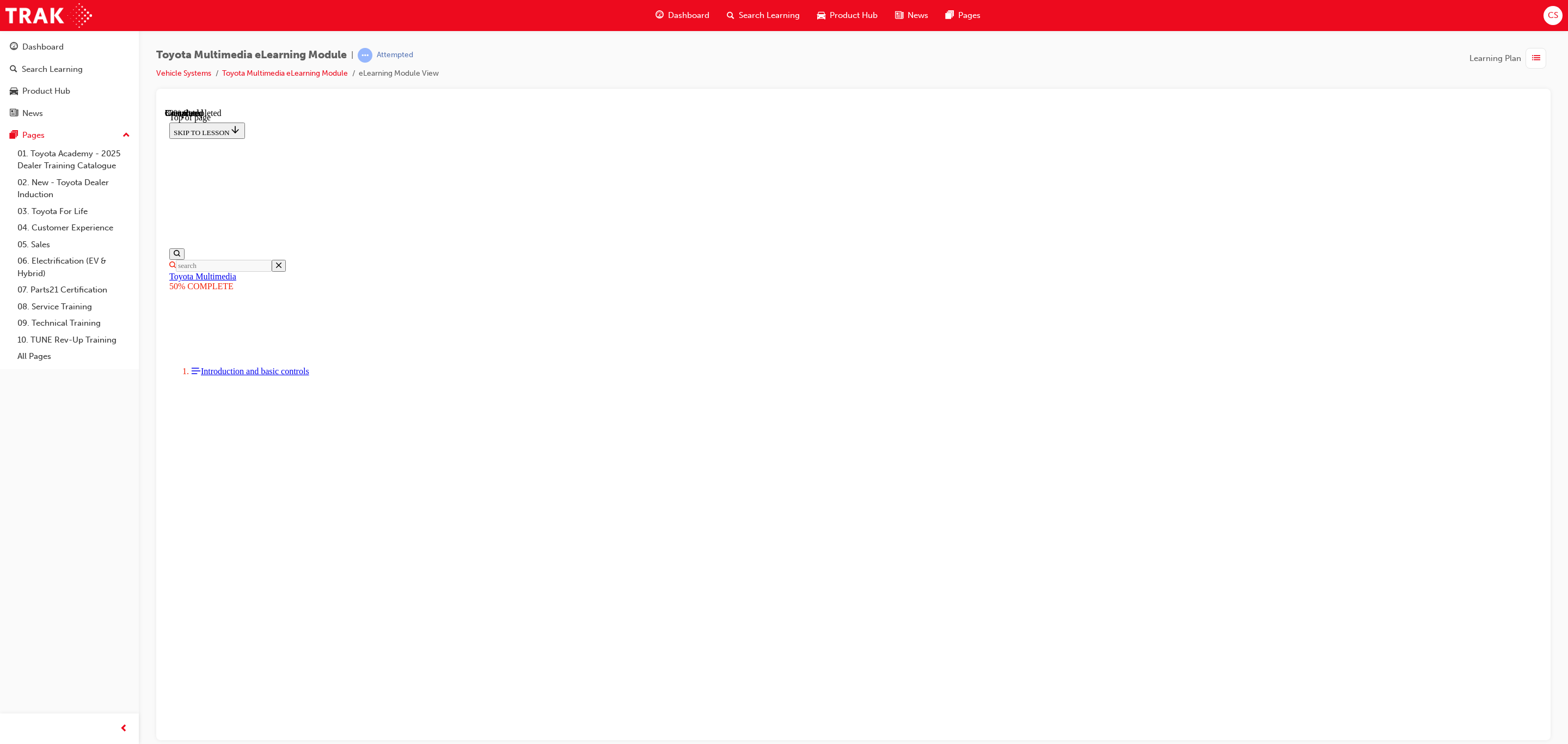
scroll to position [580, 0]
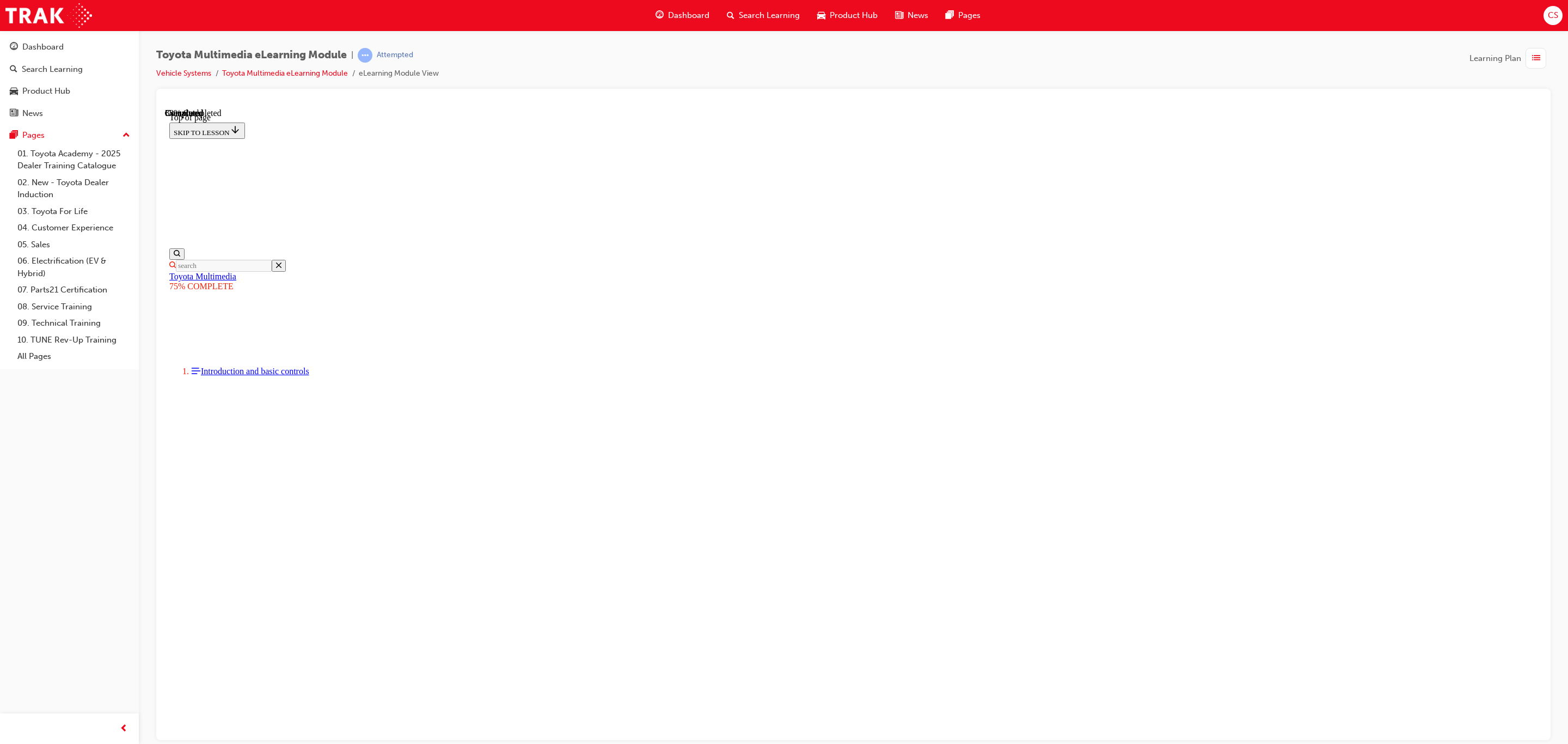
click at [657, 15] on span "guage-icon" at bounding box center [659, 15] width 8 height 13
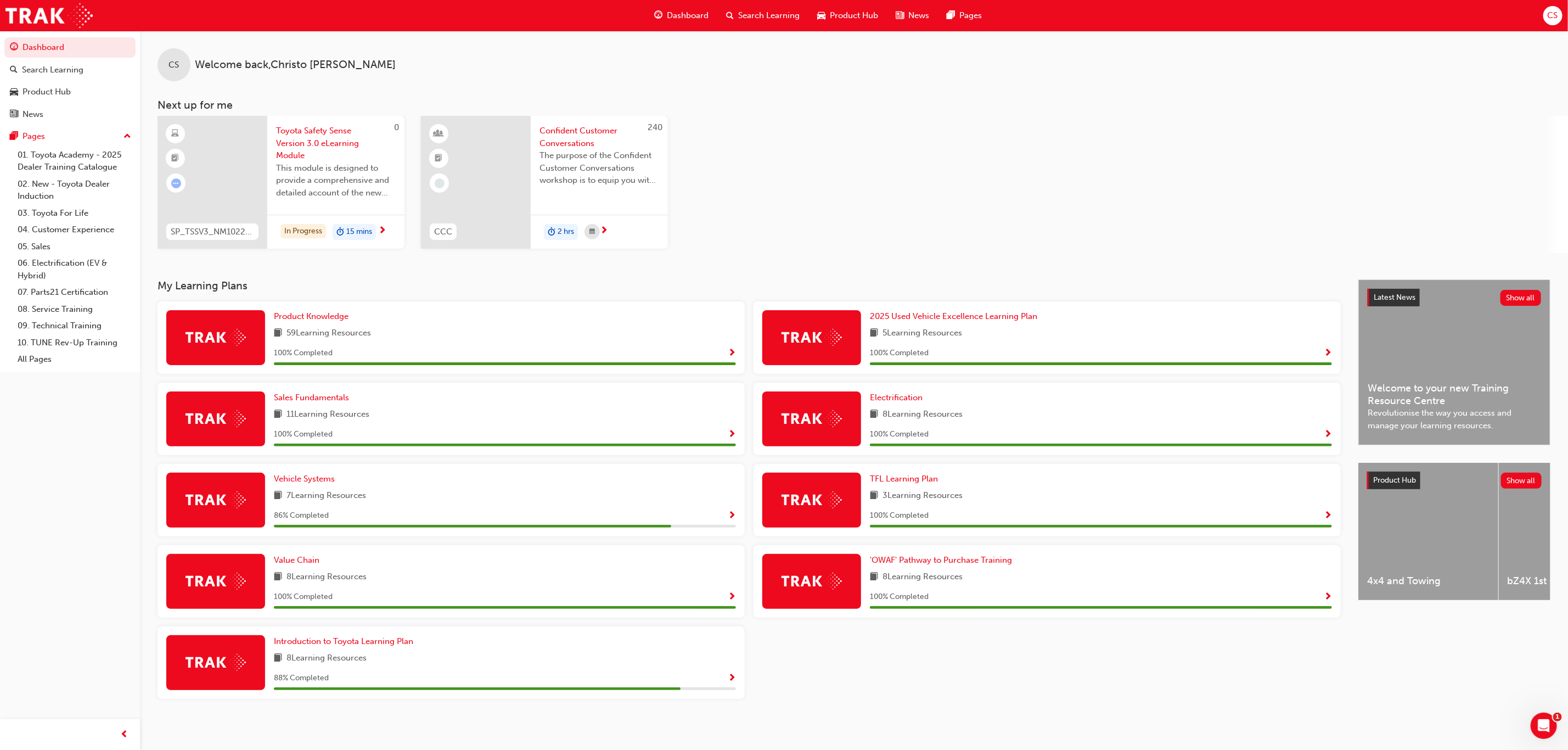
click at [300, 142] on span "Toyota Safety Sense Version 3.0 eLearning Module" at bounding box center [336, 143] width 120 height 37
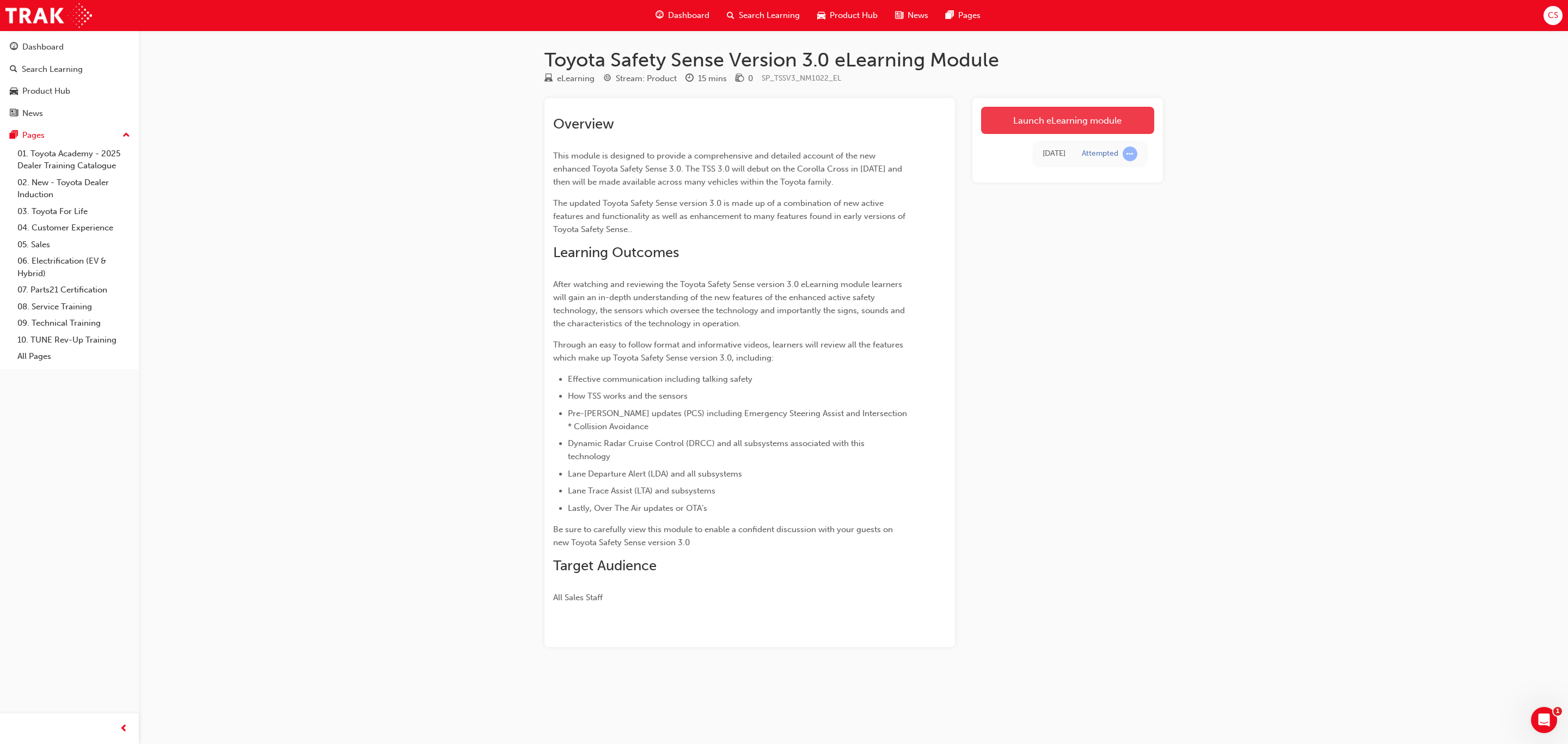
click at [1098, 120] on link "Launch eLearning module" at bounding box center [1068, 120] width 173 height 27
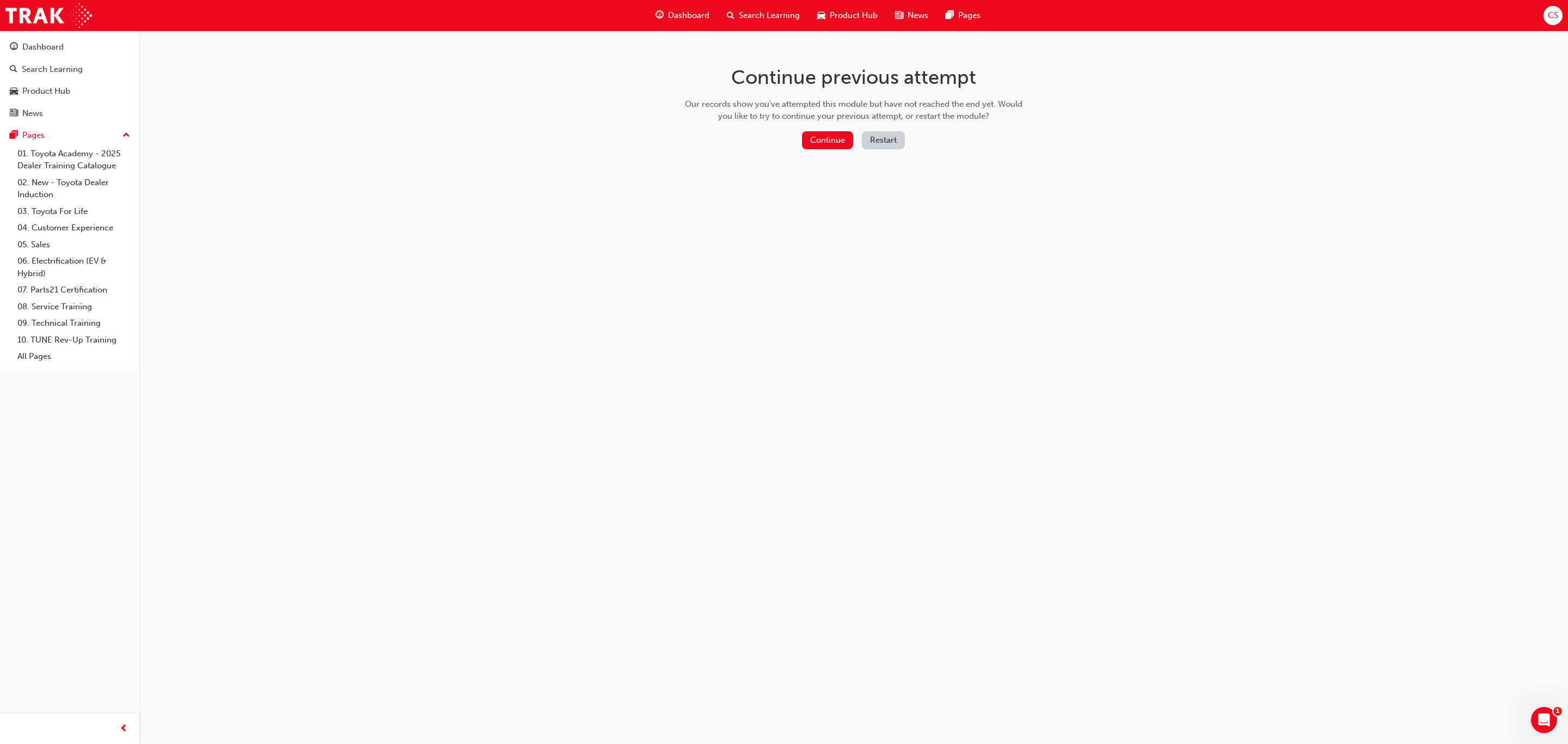
click at [885, 136] on button "Restart" at bounding box center [883, 141] width 43 height 18
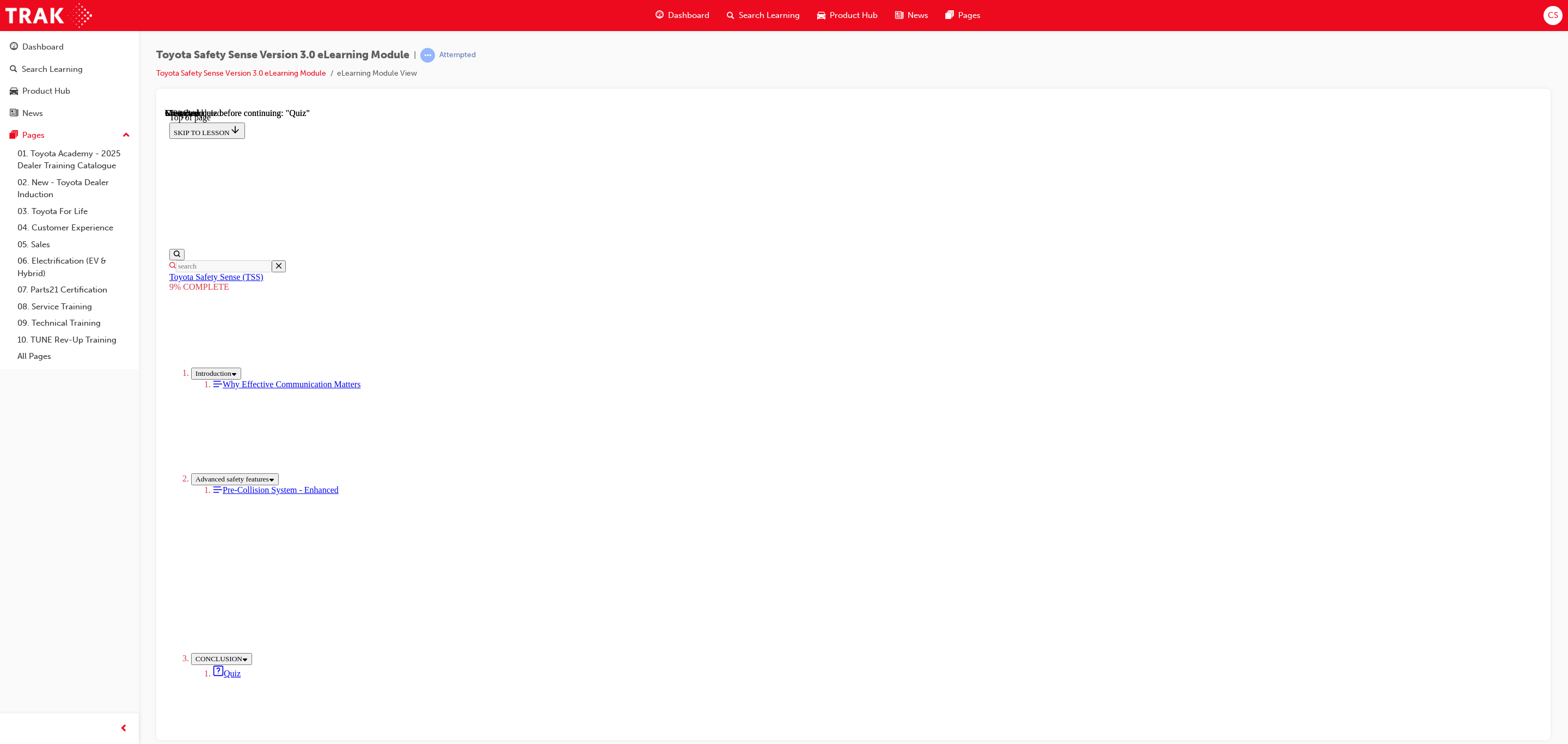
drag, startPoint x: 1220, startPoint y: 424, endPoint x: 1220, endPoint y: 436, distance: 12.0
drag, startPoint x: 1229, startPoint y: 499, endPoint x: 1231, endPoint y: 510, distance: 11.2
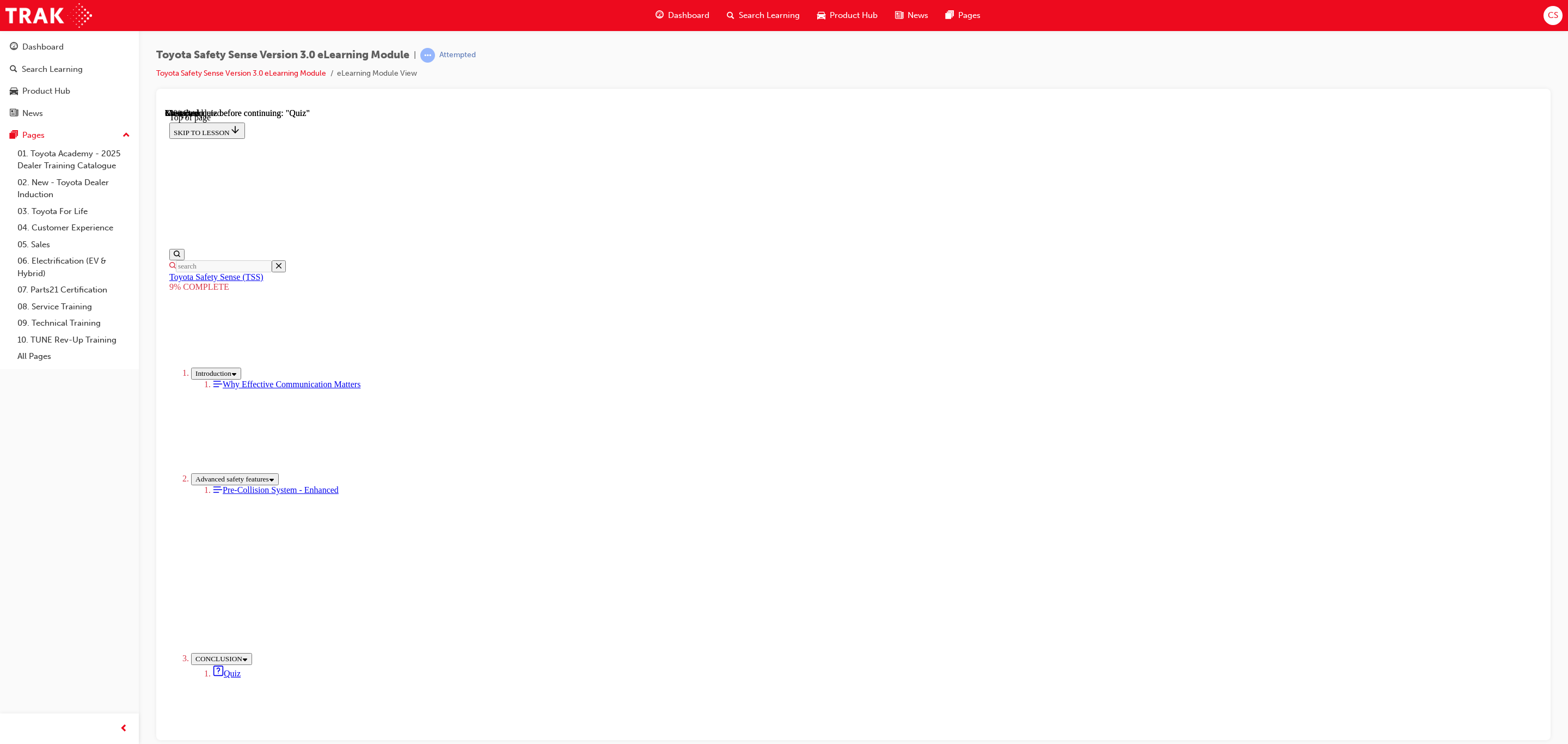
drag, startPoint x: 940, startPoint y: 357, endPoint x: 796, endPoint y: 494, distance: 198.8
drag, startPoint x: 956, startPoint y: 404, endPoint x: 1069, endPoint y: 514, distance: 157.7
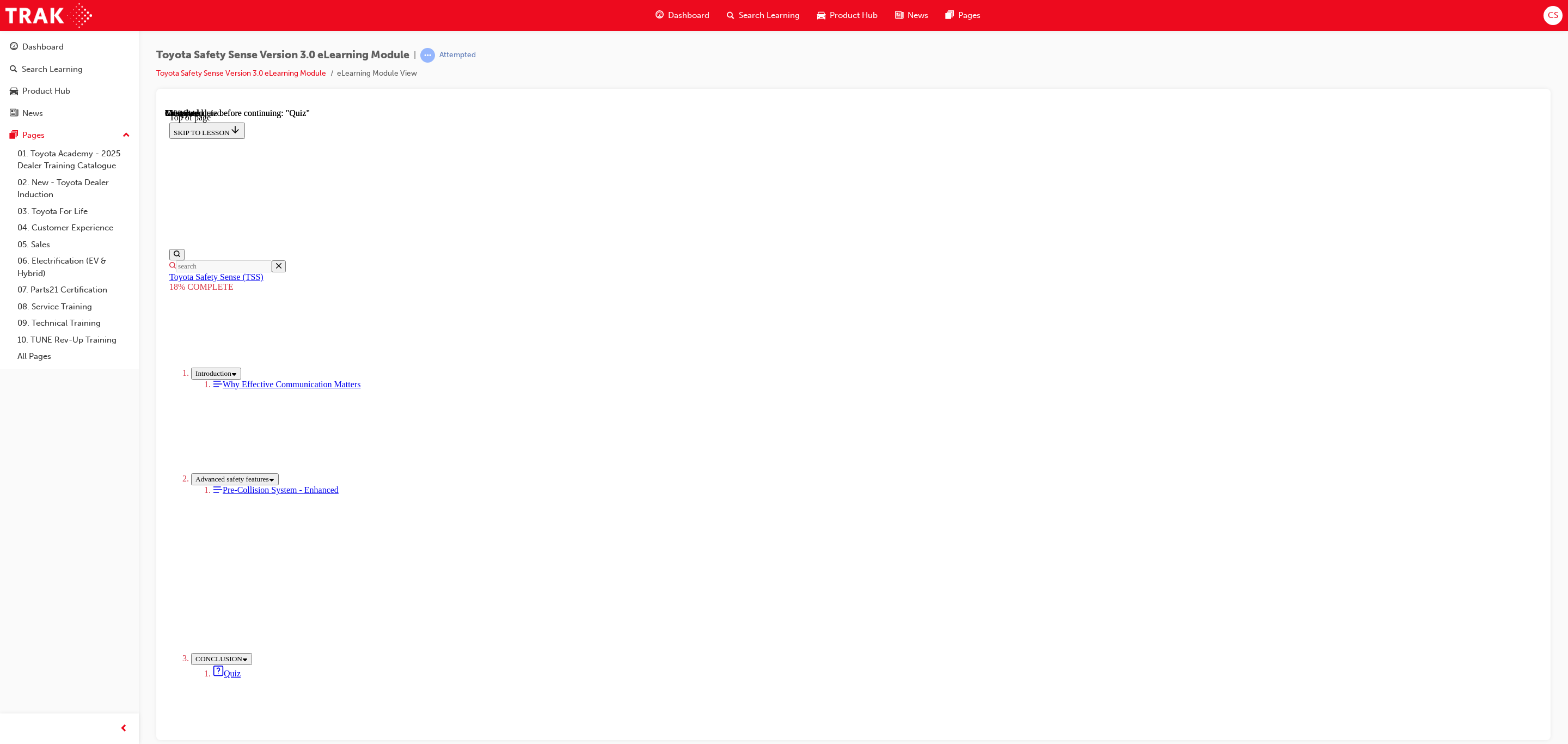
drag, startPoint x: 904, startPoint y: 409, endPoint x: 1006, endPoint y: 482, distance: 125.4
drag, startPoint x: 939, startPoint y: 384, endPoint x: 796, endPoint y: 521, distance: 198.0
drag, startPoint x: 929, startPoint y: 376, endPoint x: 800, endPoint y: 526, distance: 197.8
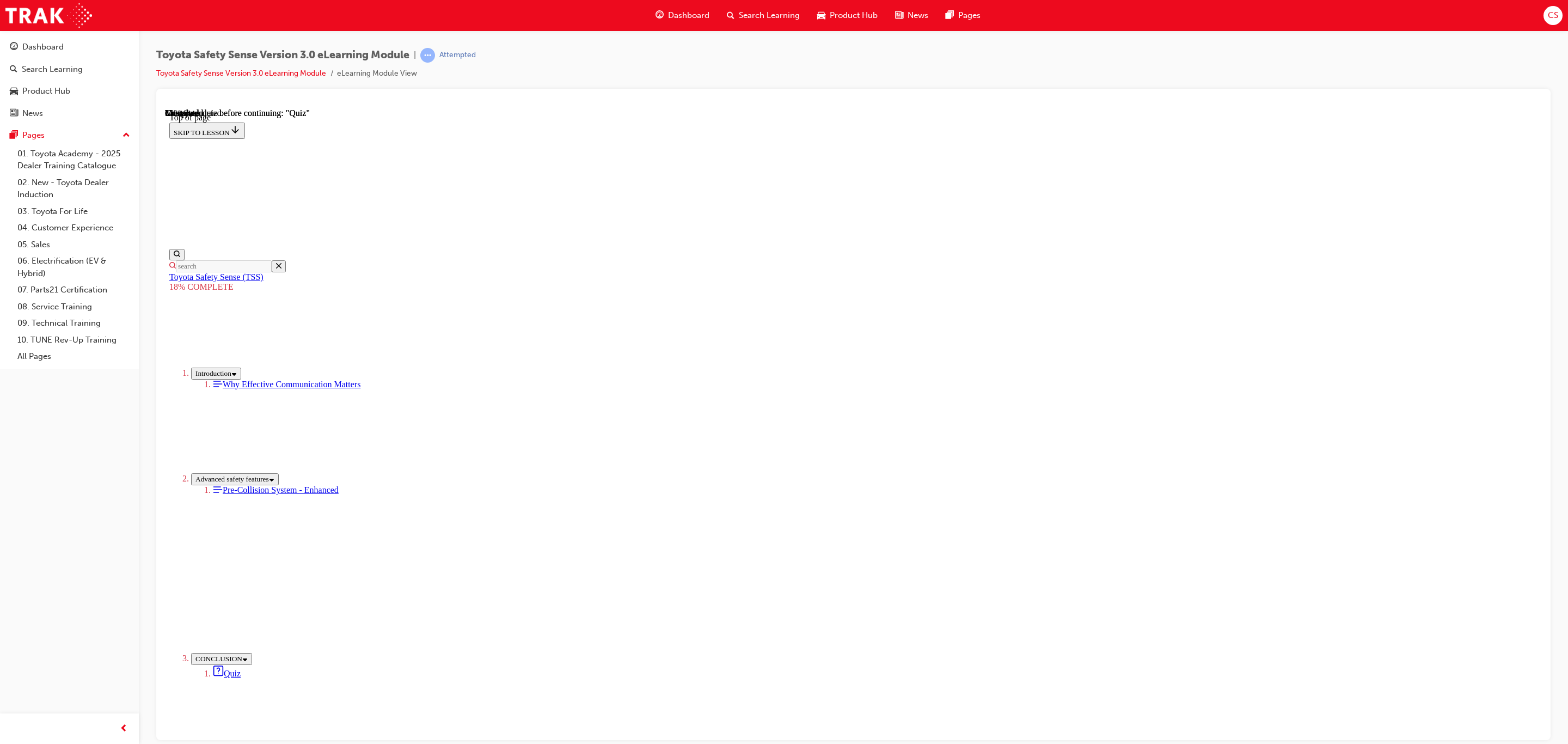
drag, startPoint x: 975, startPoint y: 389, endPoint x: 823, endPoint y: 539, distance: 213.6
drag, startPoint x: 973, startPoint y: 371, endPoint x: 859, endPoint y: 529, distance: 194.8
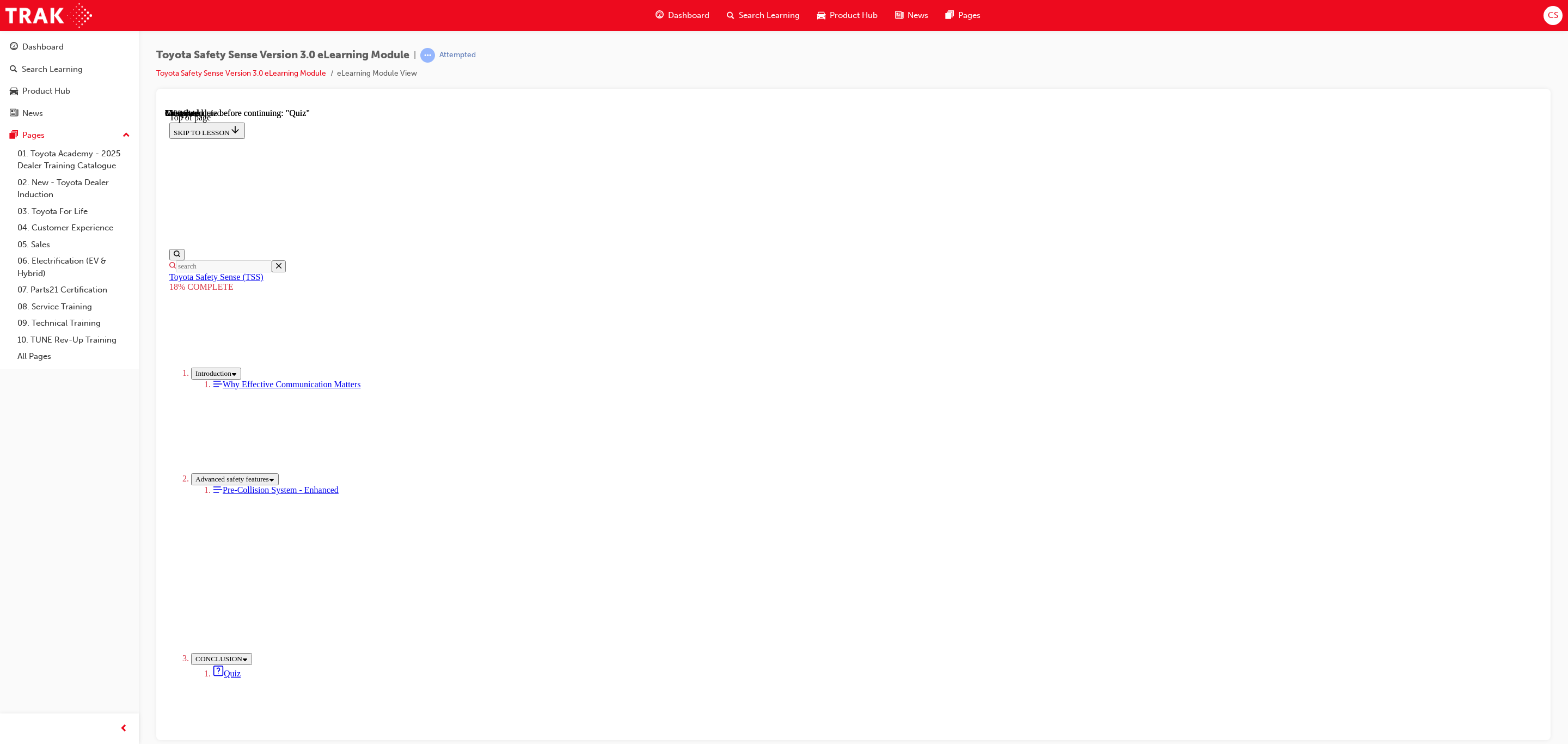
drag, startPoint x: 947, startPoint y: 397, endPoint x: 797, endPoint y: 553, distance: 216.4
drag, startPoint x: 954, startPoint y: 385, endPoint x: 807, endPoint y: 537, distance: 211.5
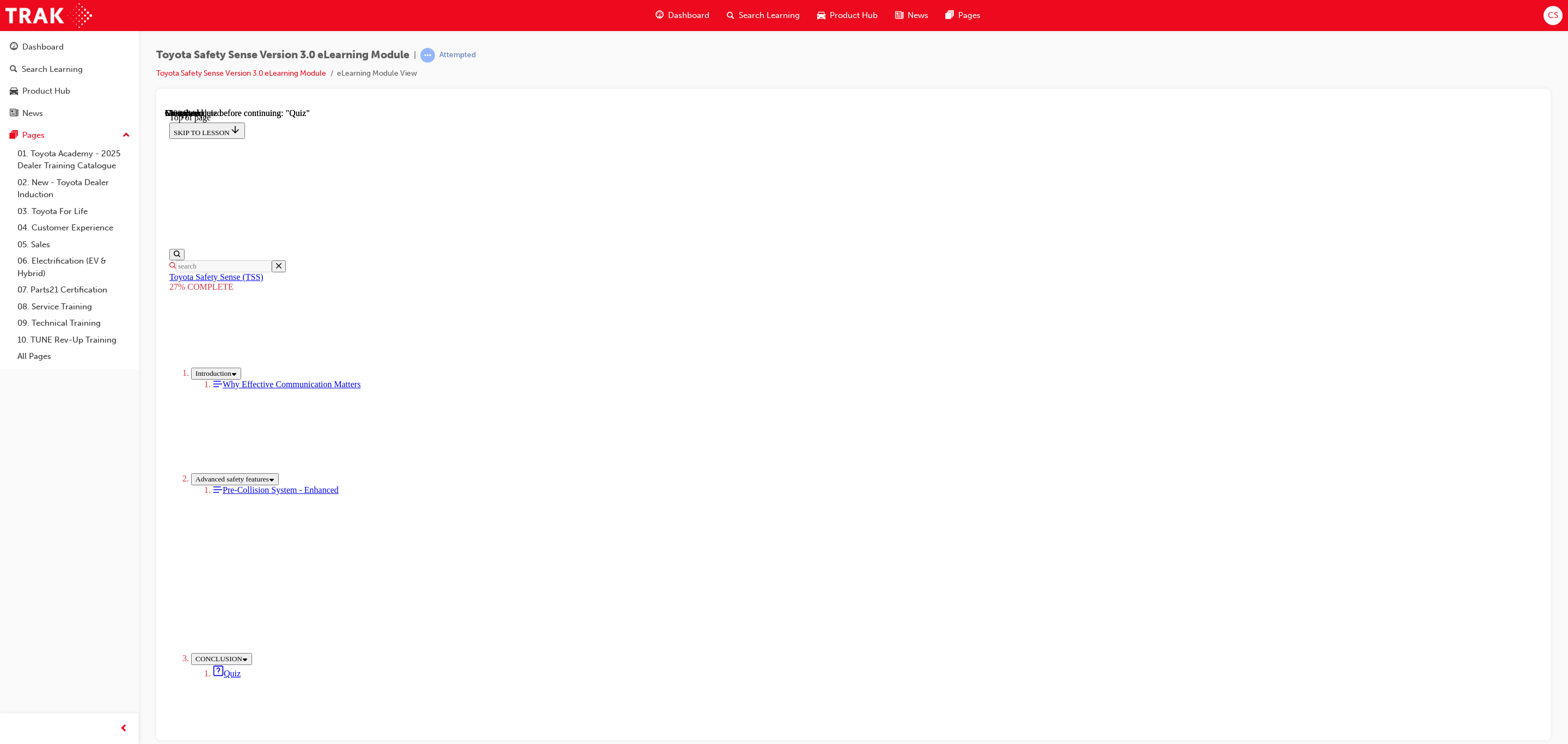
scroll to position [2183, 0]
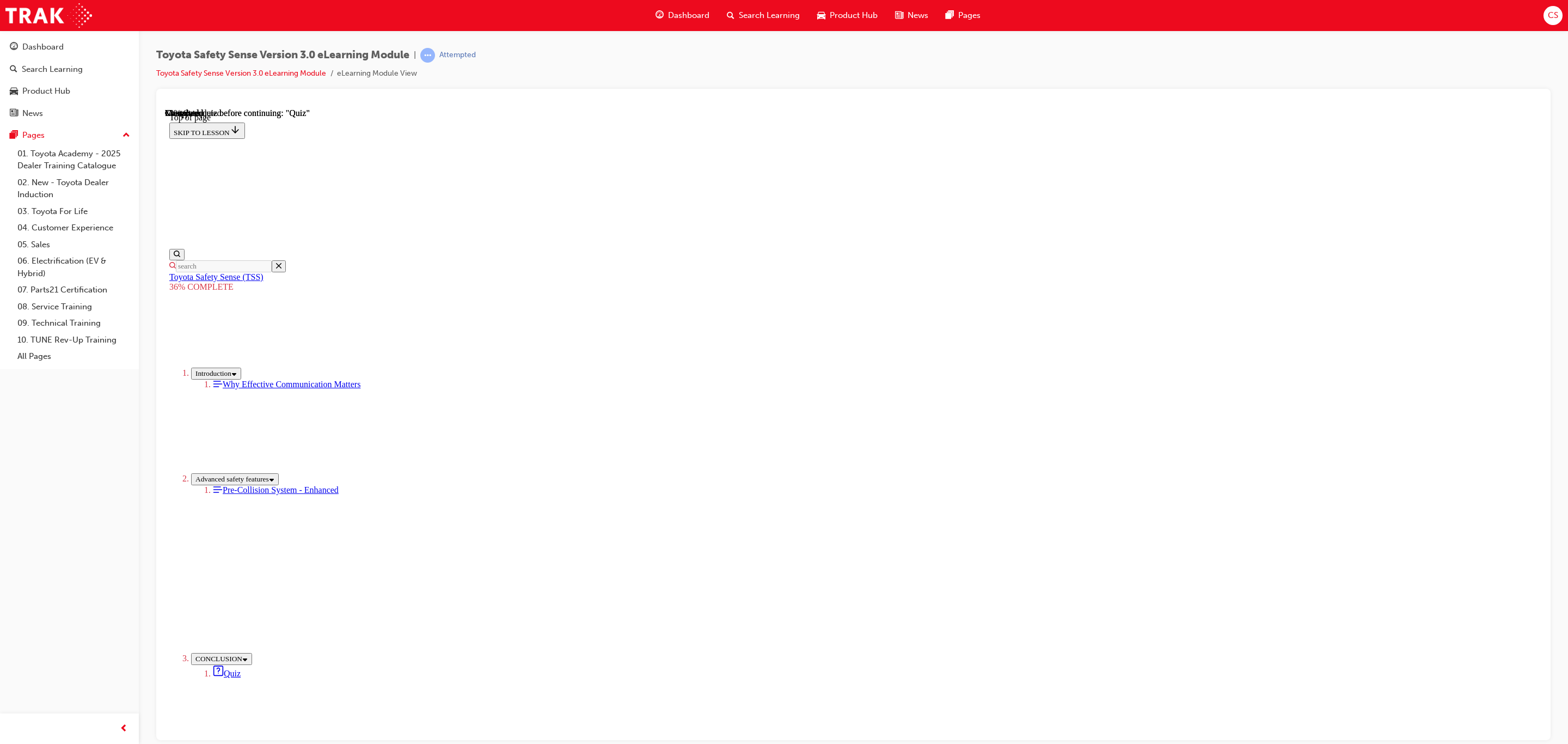
drag, startPoint x: 939, startPoint y: 390, endPoint x: 1019, endPoint y: 486, distance: 125.0
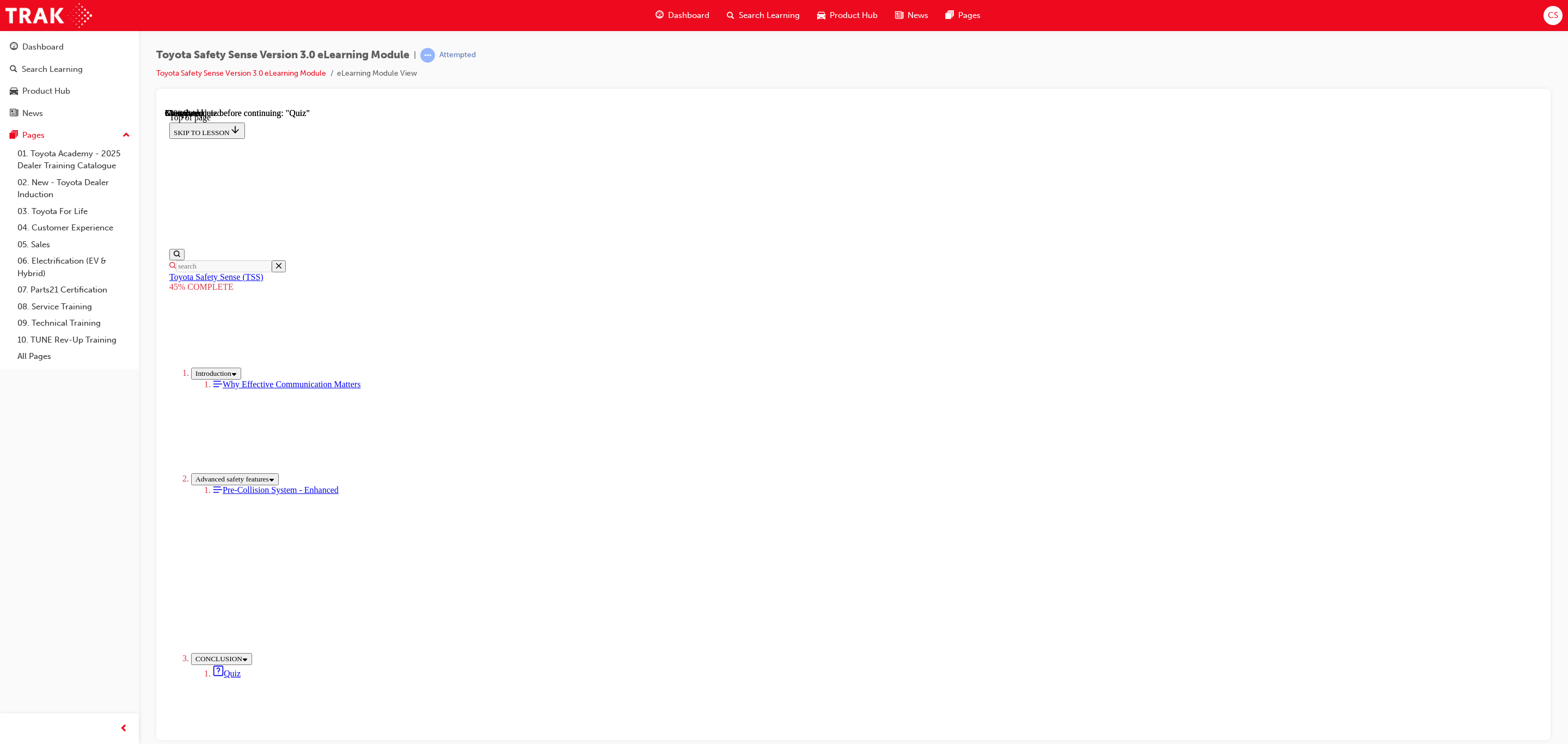
scroll to position [978, 0]
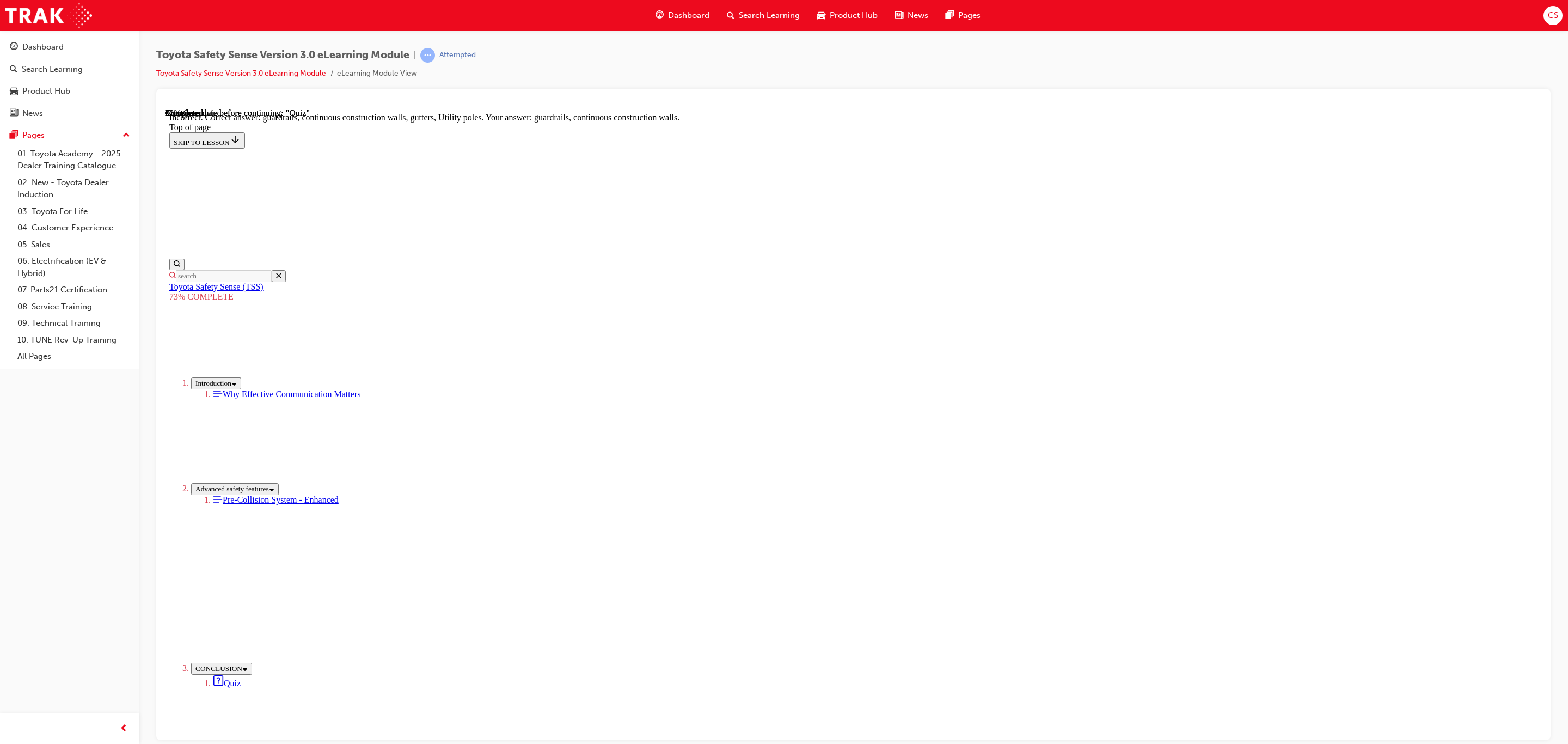
scroll to position [58, 0]
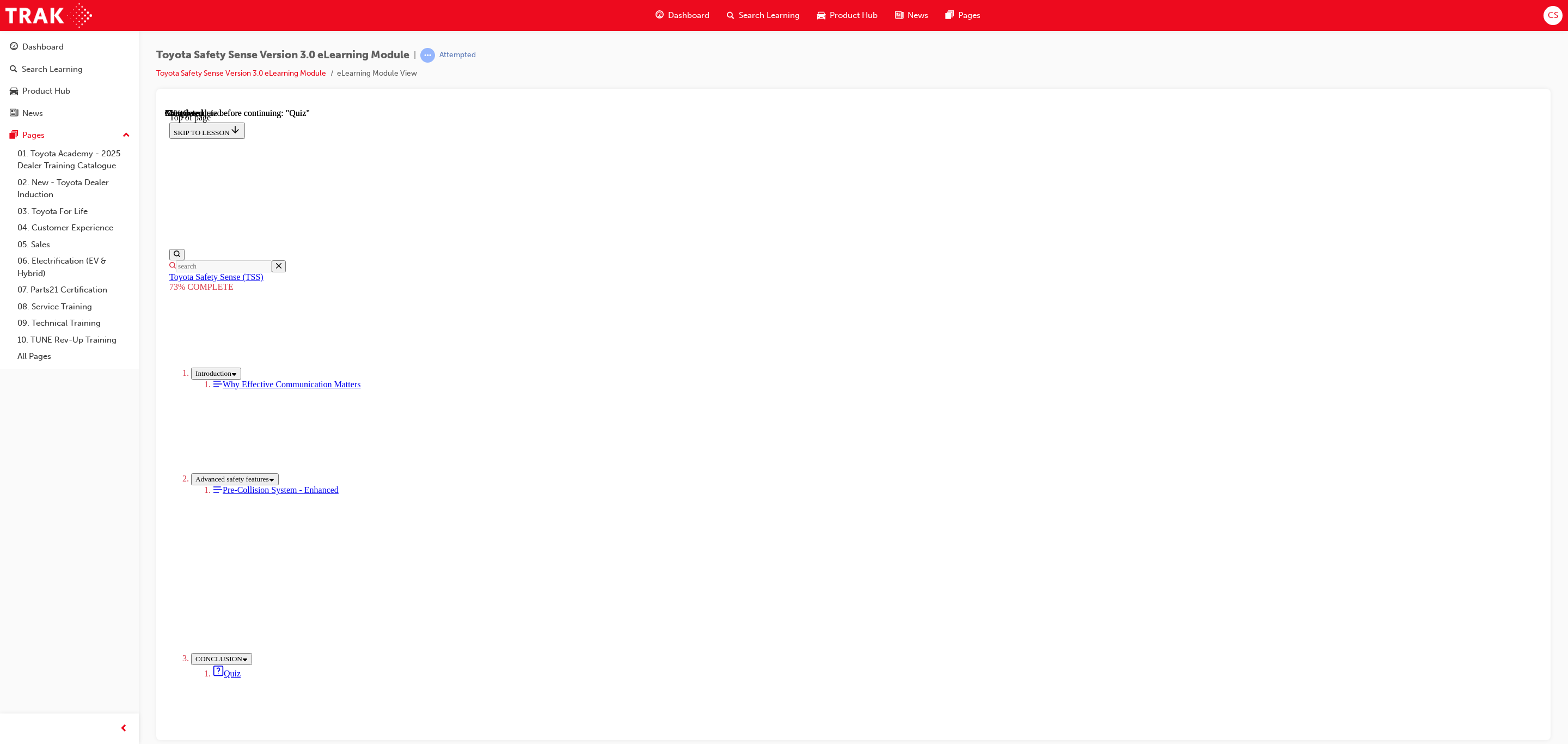
scroll to position [40, 0]
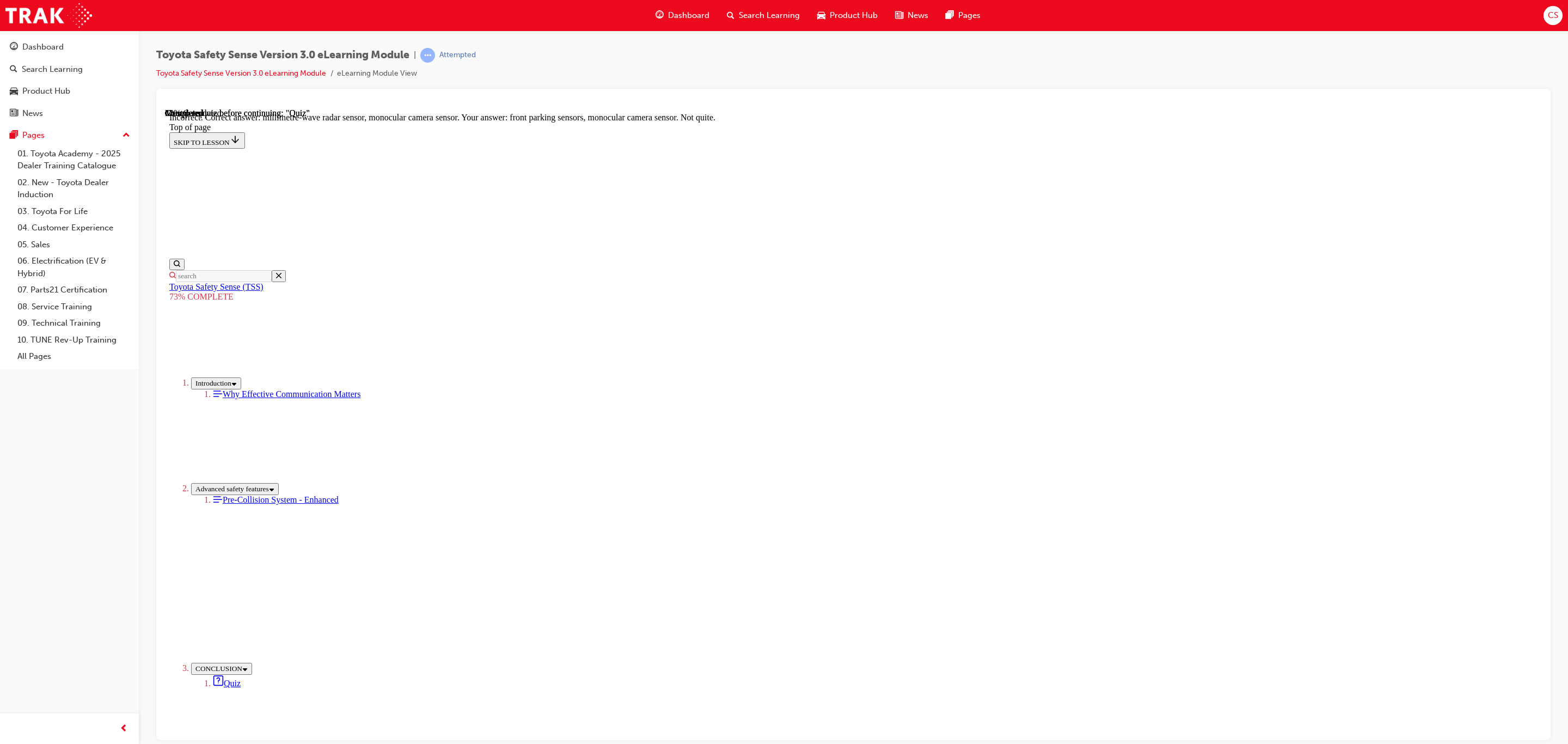
scroll to position [130, 0]
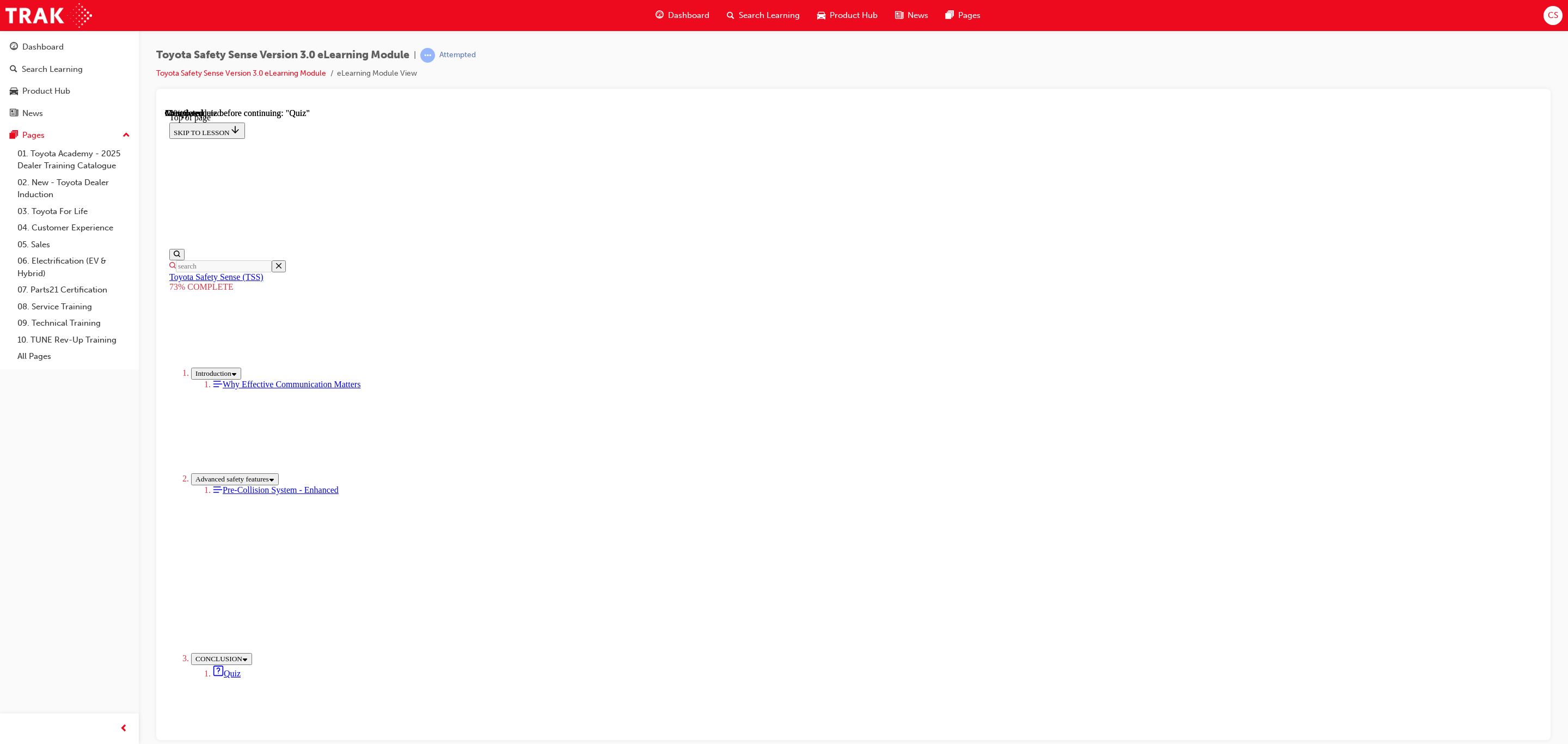
scroll to position [34, 0]
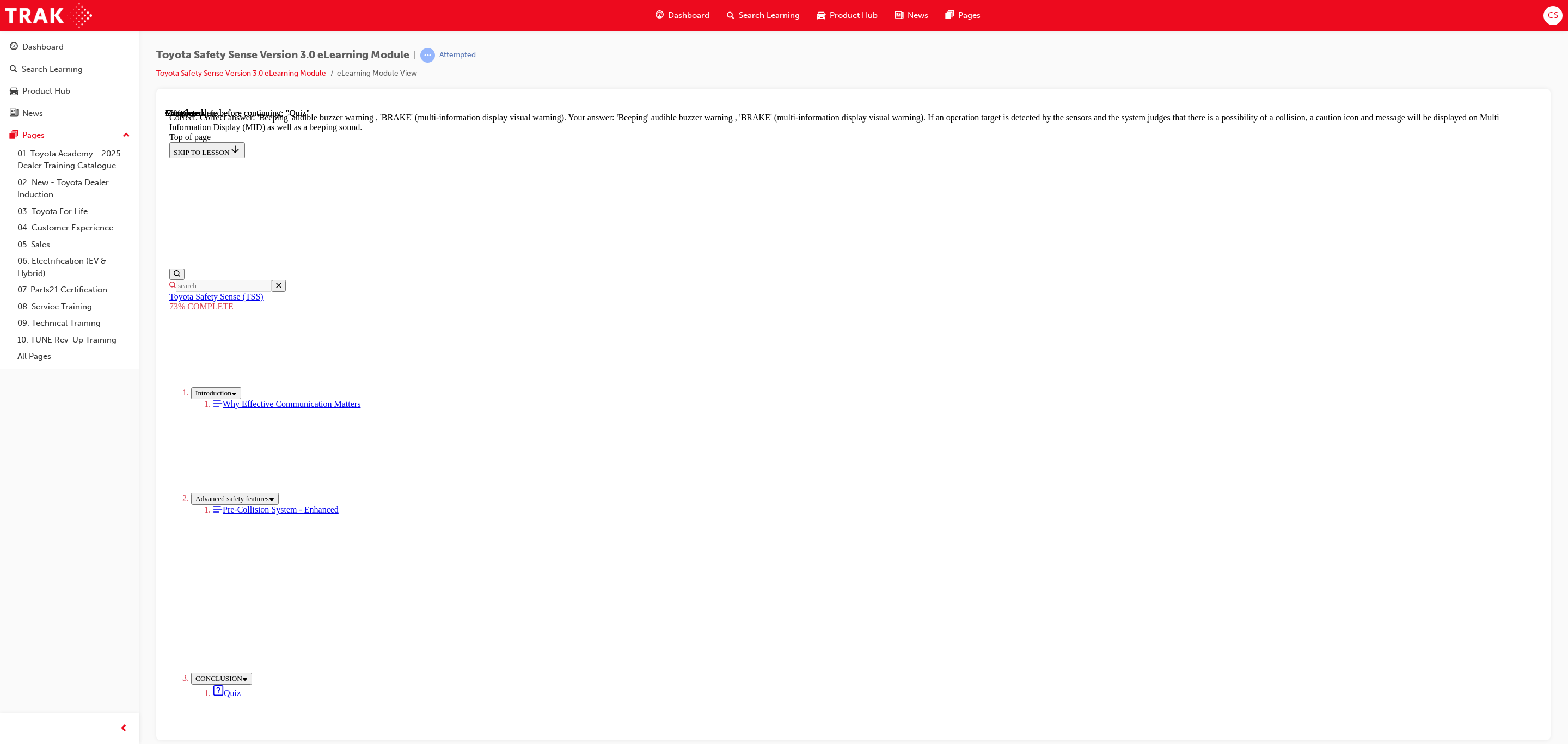
scroll to position [142, 0]
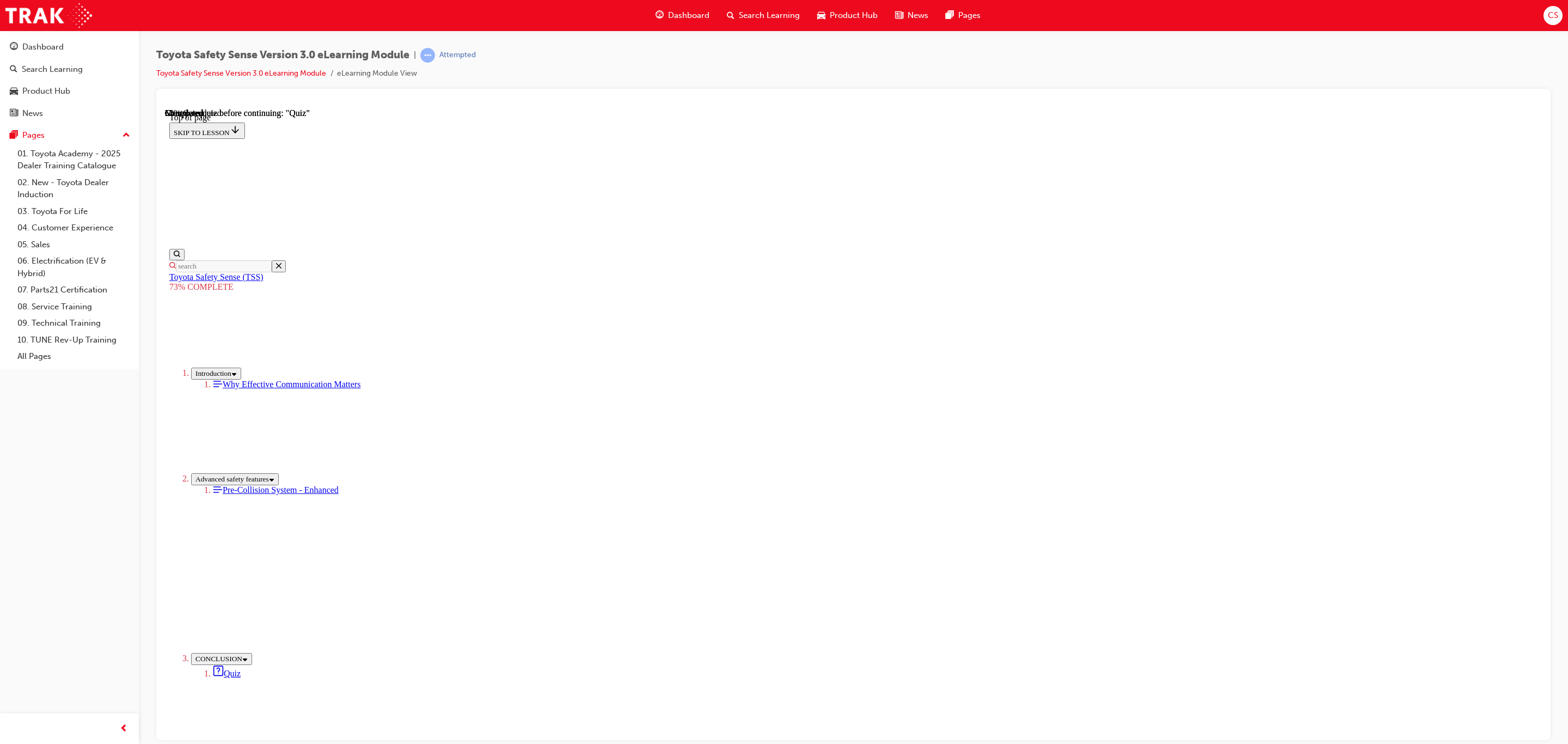
scroll to position [34, 0]
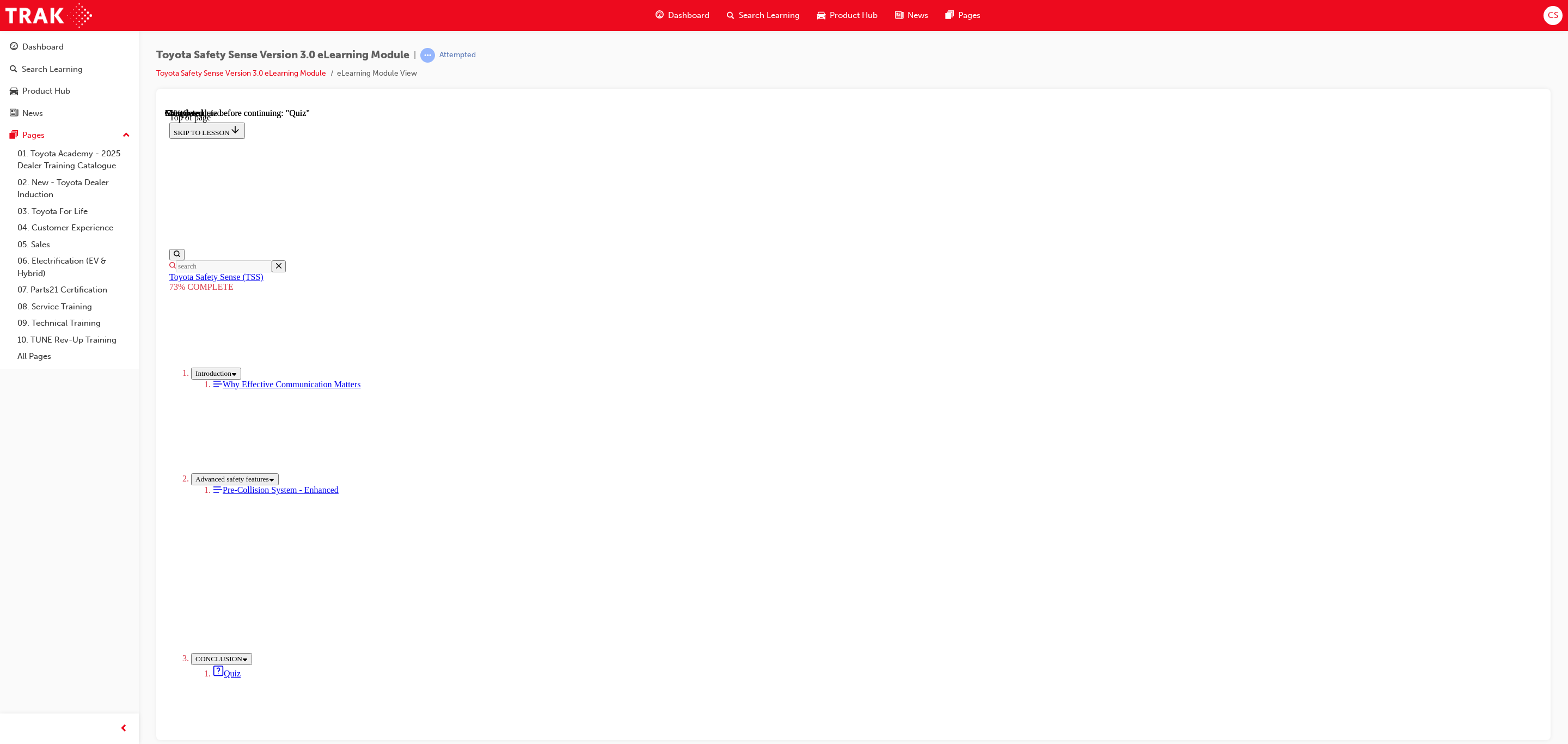
drag, startPoint x: 931, startPoint y: 601, endPoint x: 931, endPoint y: 595, distance: 6.0
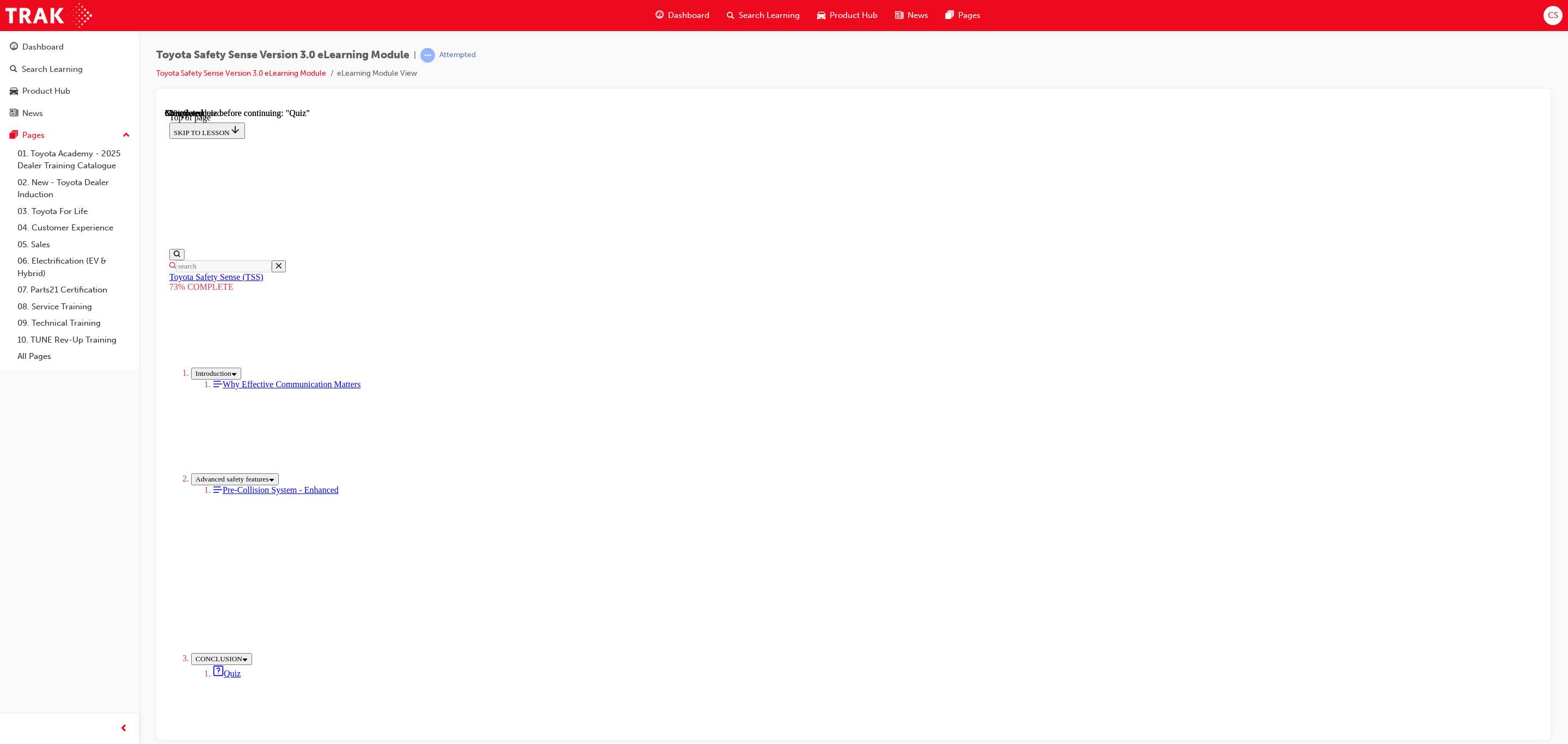
scroll to position [40, 0]
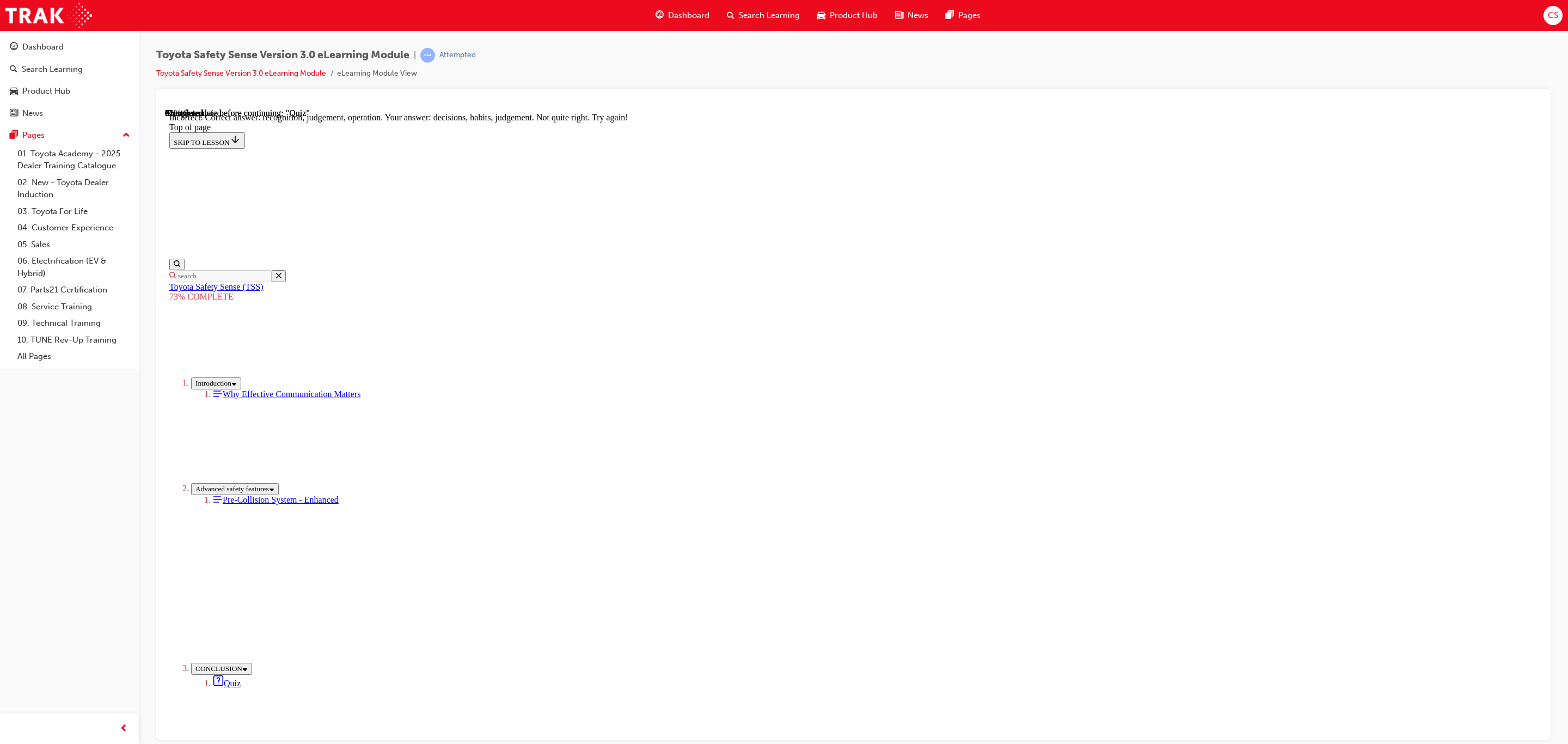
scroll to position [211, 0]
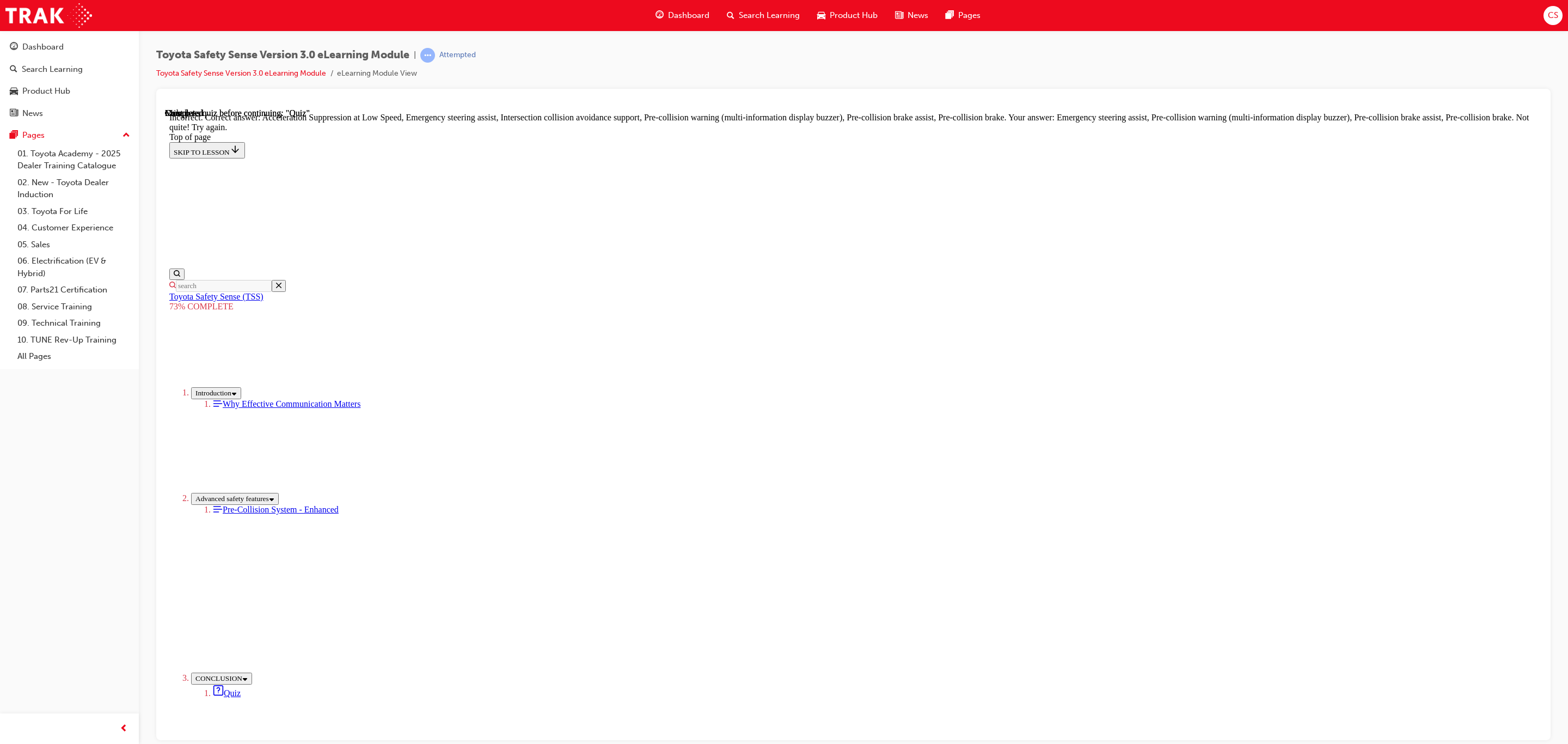
scroll to position [217, 0]
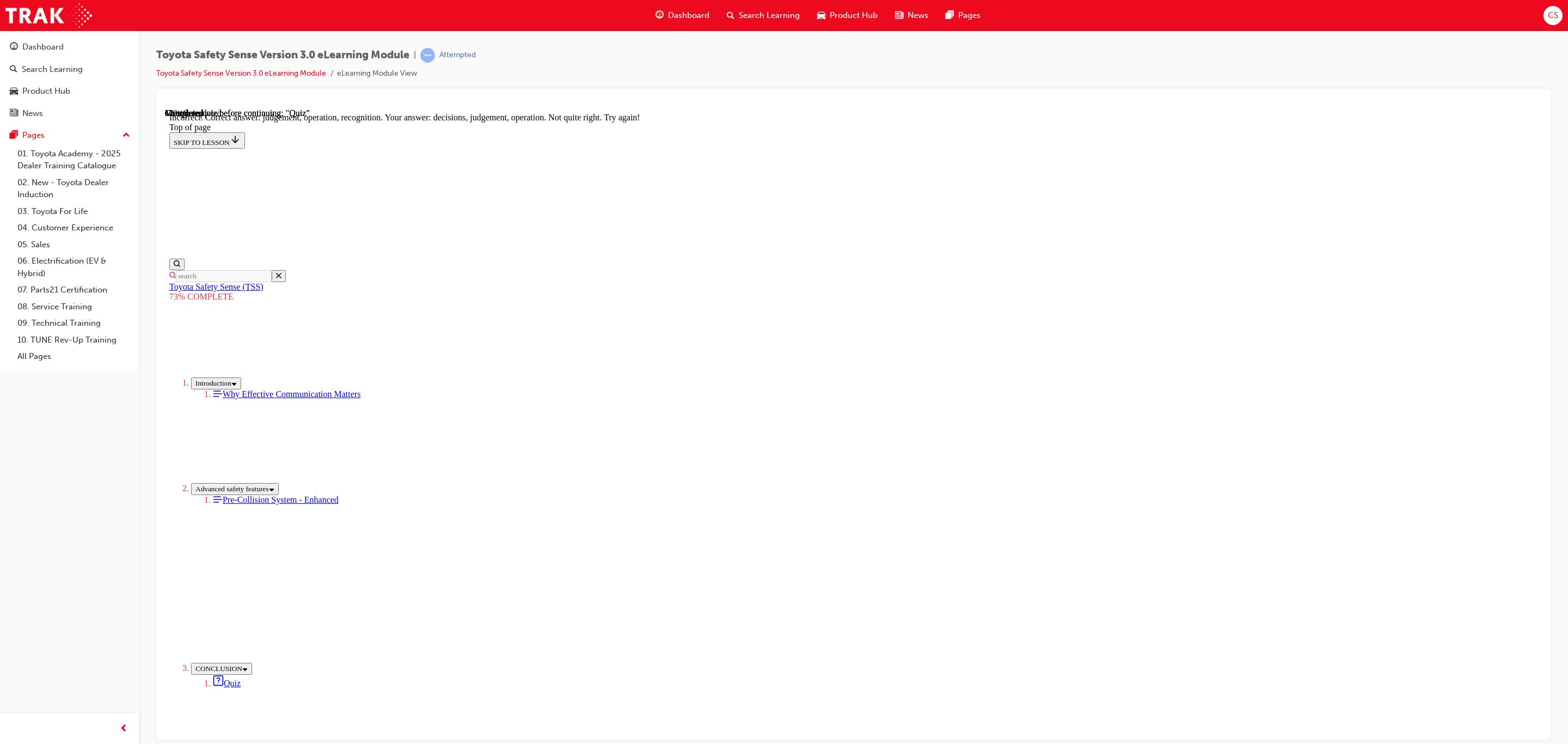
scroll to position [211, 0]
drag, startPoint x: 951, startPoint y: 689, endPoint x: 939, endPoint y: 706, distance: 20.8
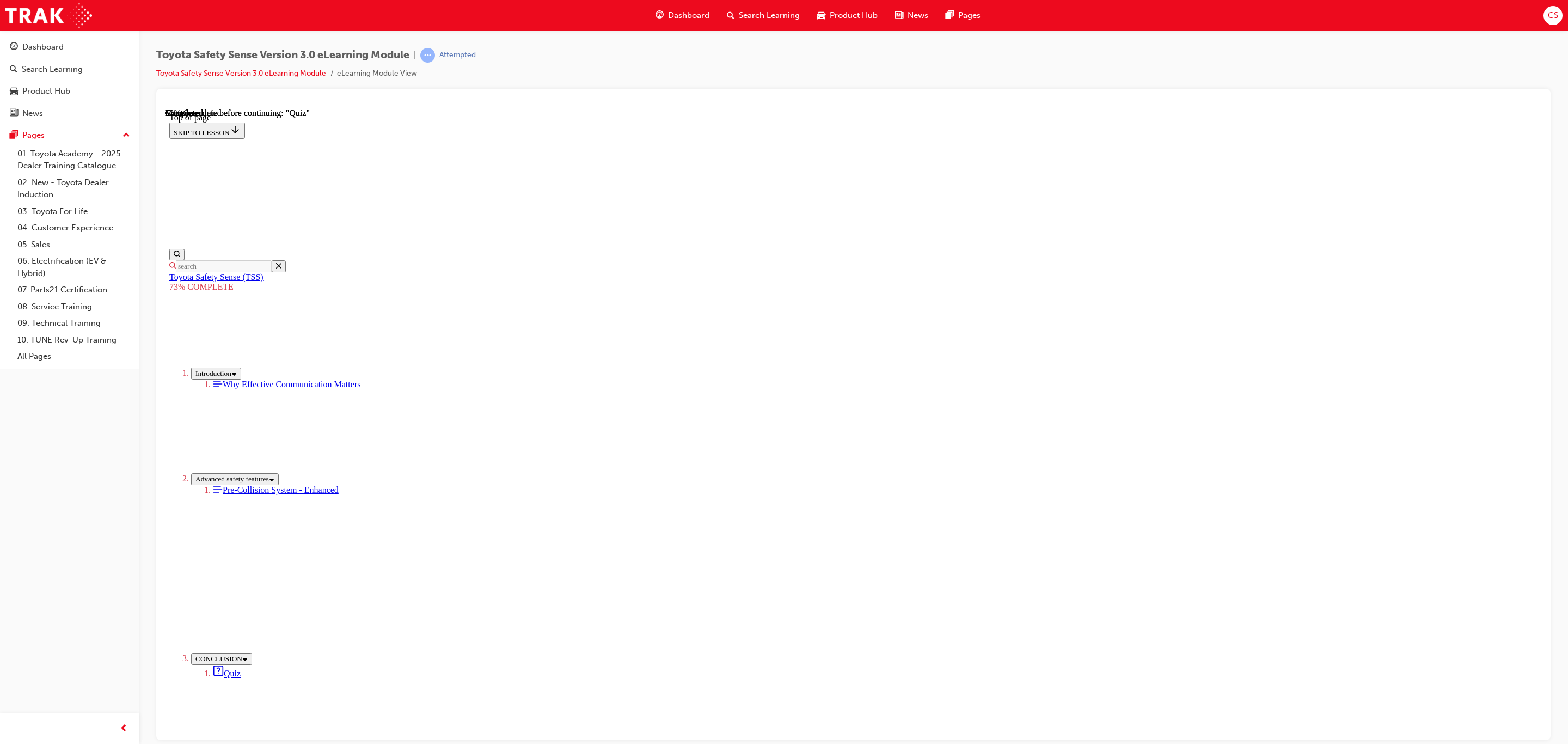
scroll to position [40, 0]
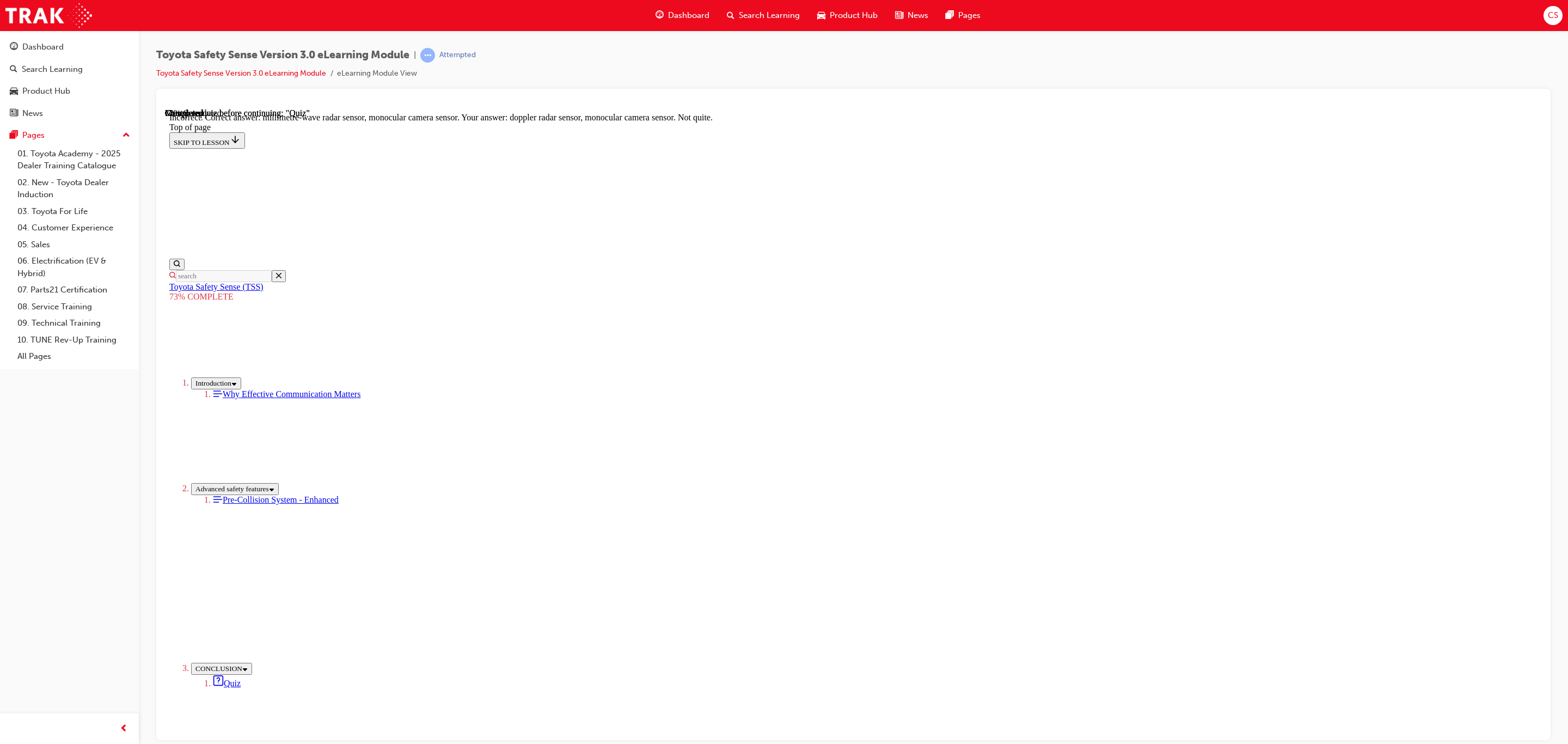
scroll to position [130, 0]
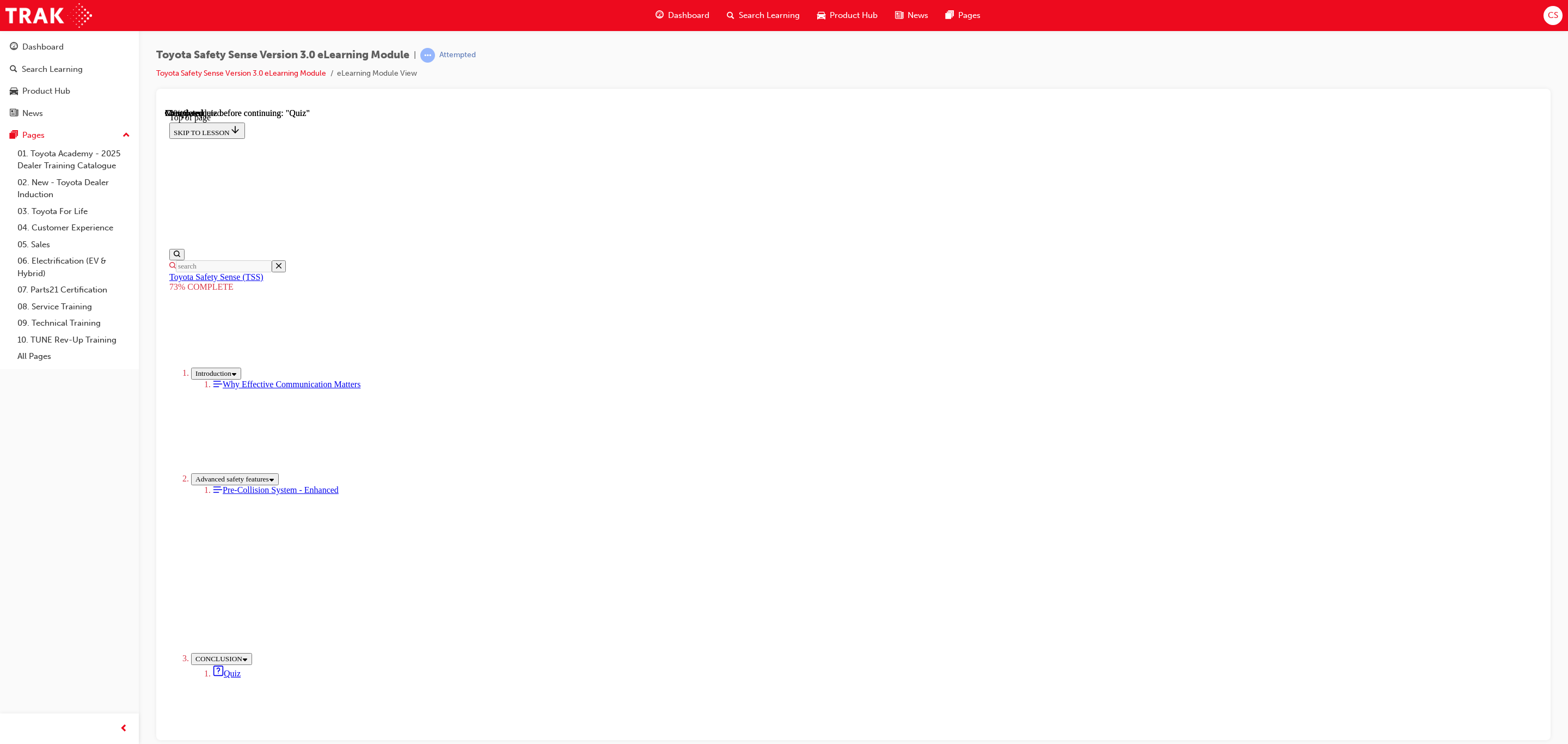
drag, startPoint x: 875, startPoint y: 345, endPoint x: 905, endPoint y: 395, distance: 58.3
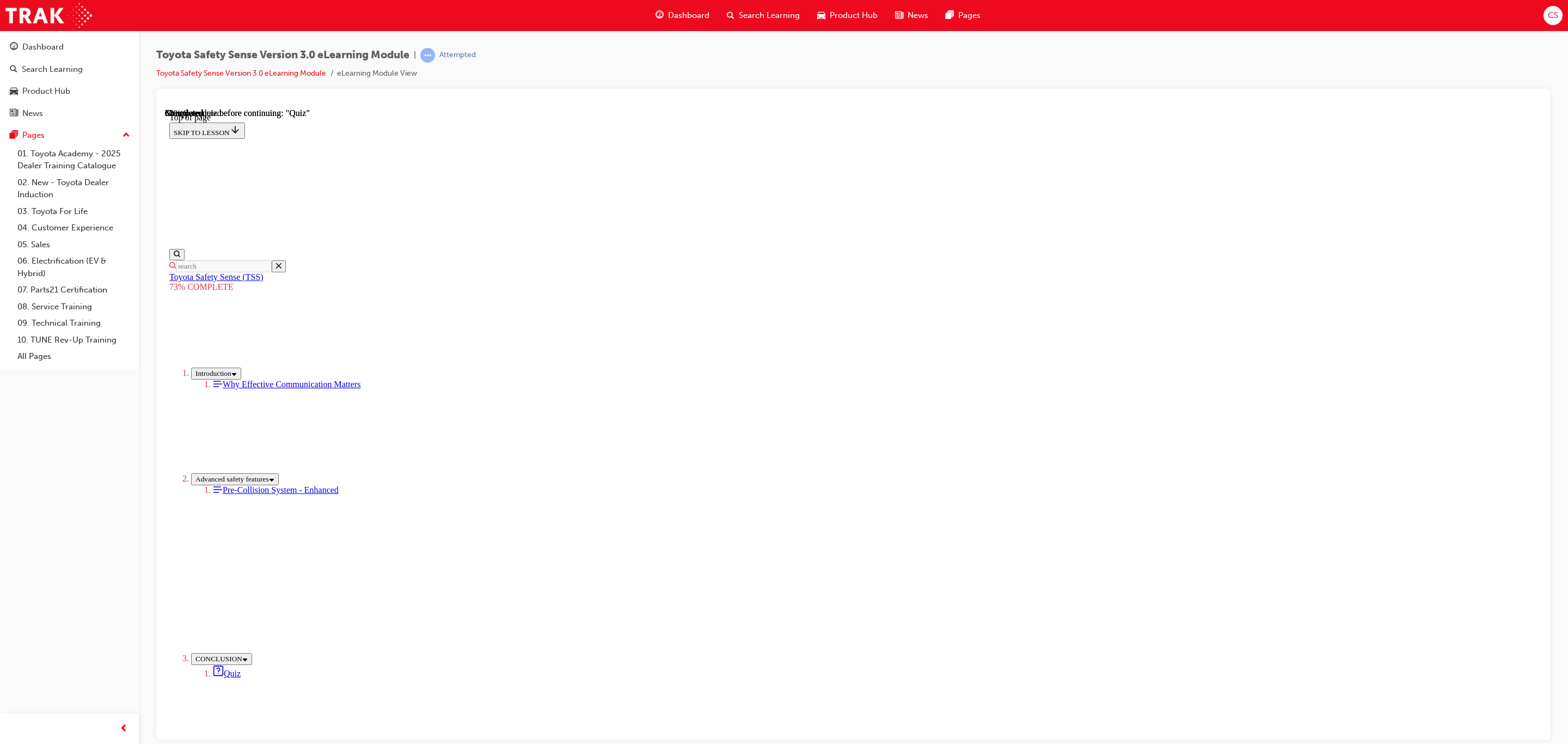
scroll to position [40, 0]
drag, startPoint x: 891, startPoint y: 574, endPoint x: 889, endPoint y: 609, distance: 35.1
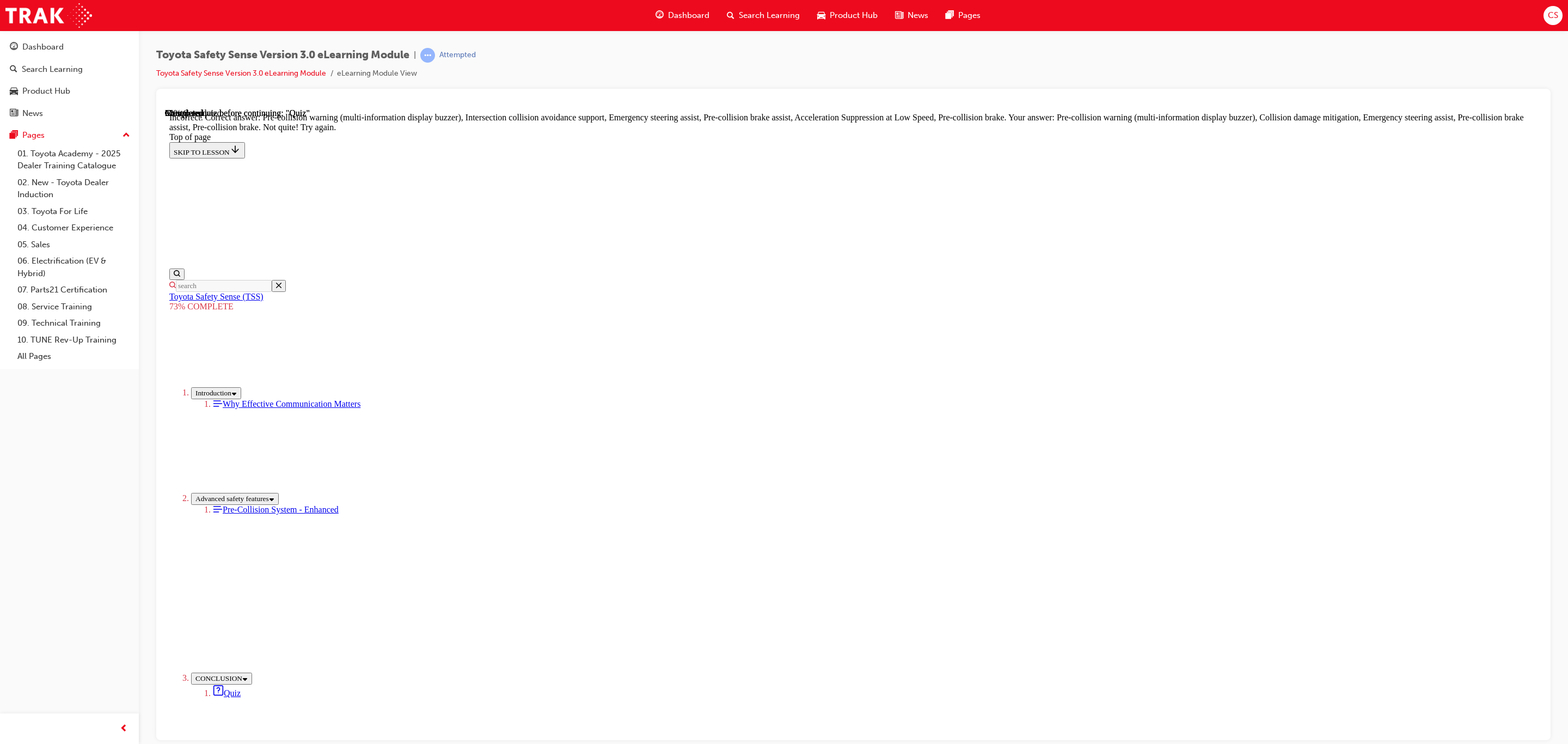
scroll to position [217, 0]
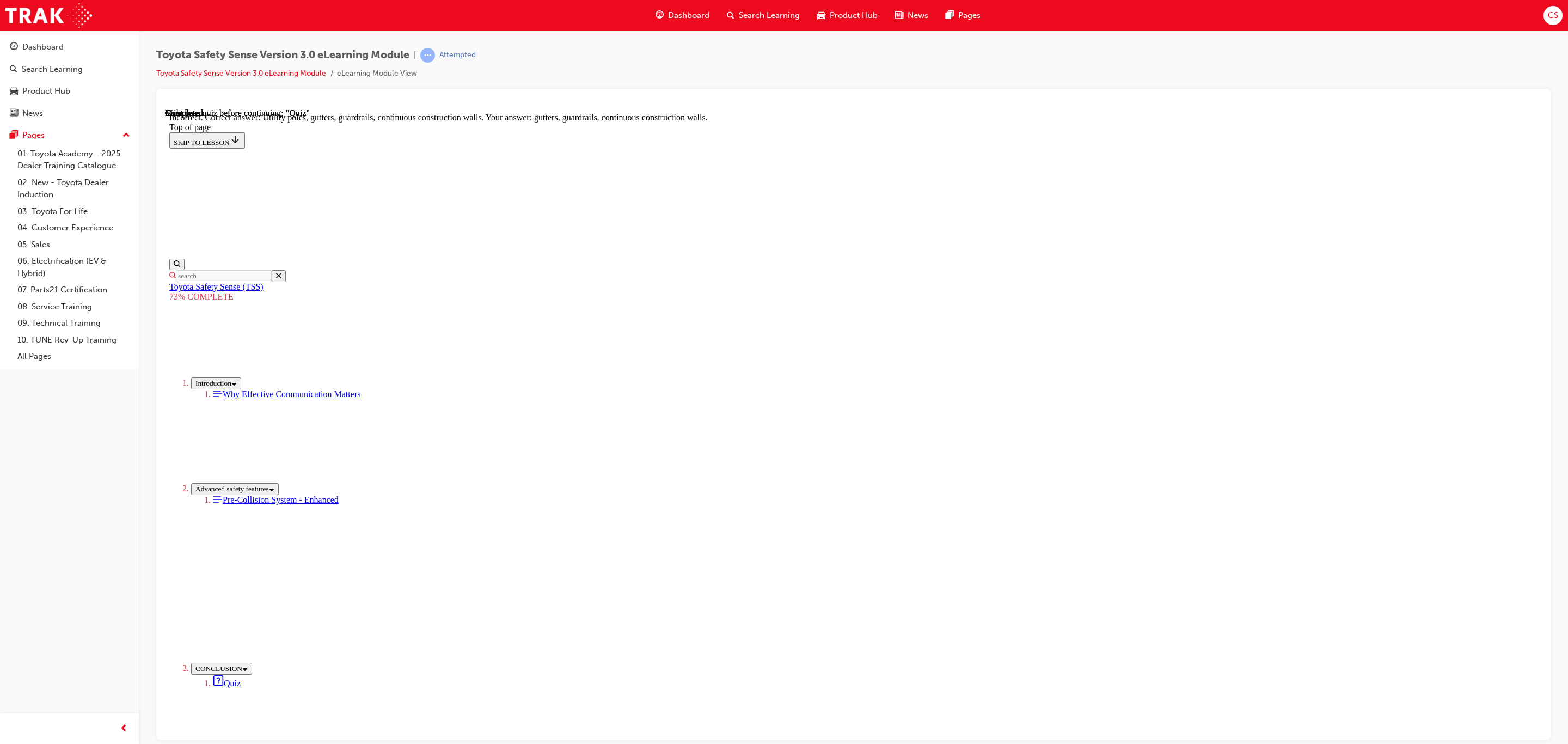
scroll to position [58, 0]
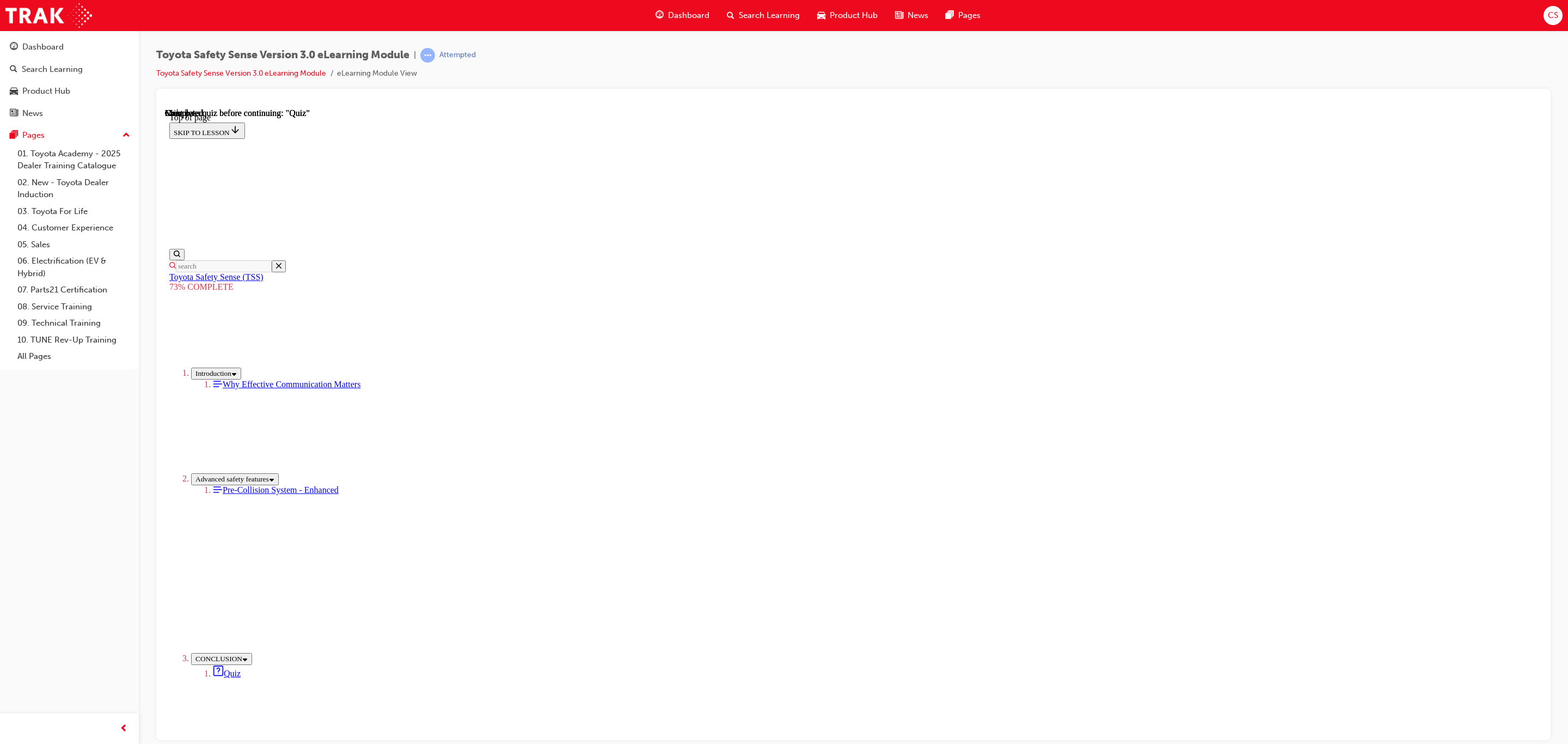
scroll to position [34, 0]
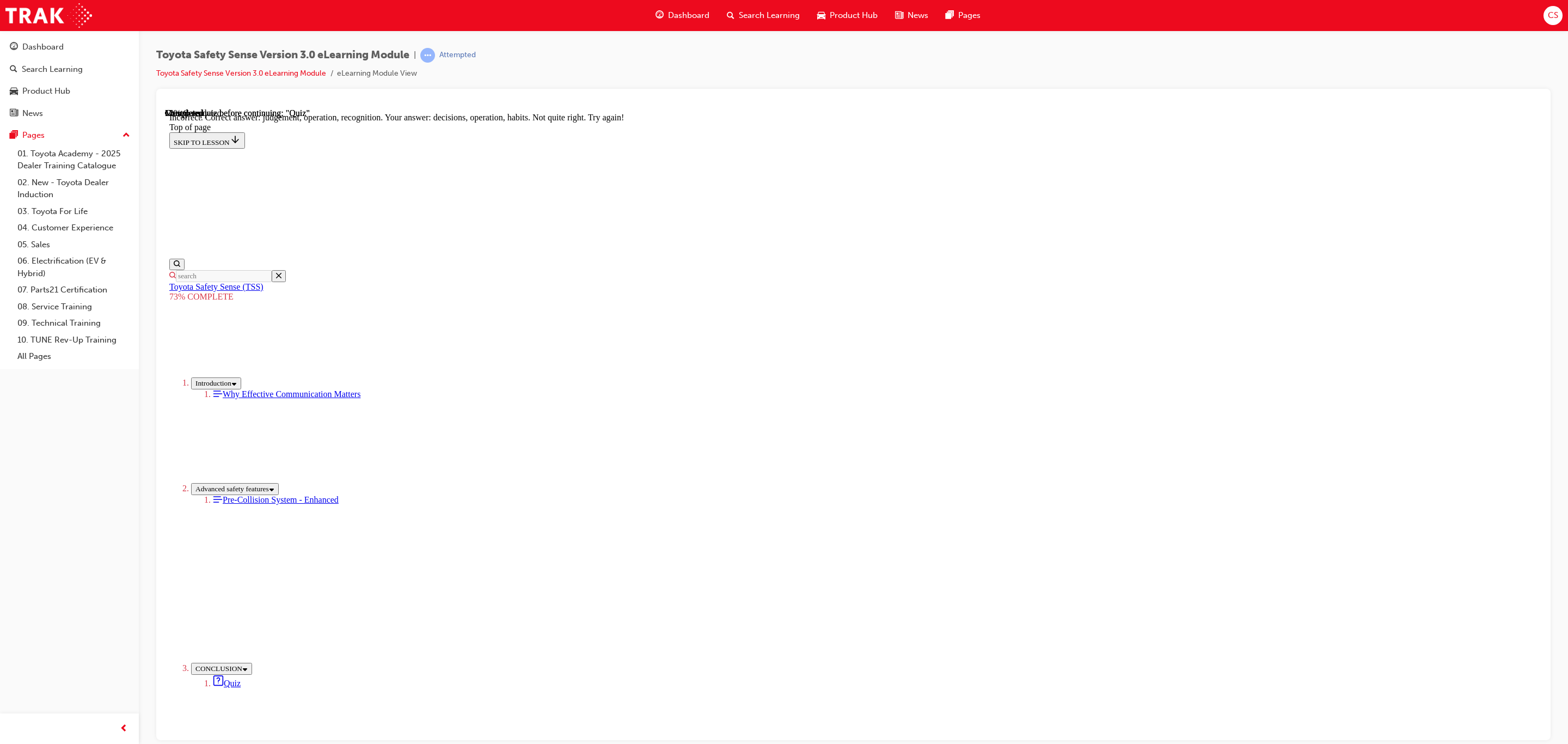
scroll to position [211, 0]
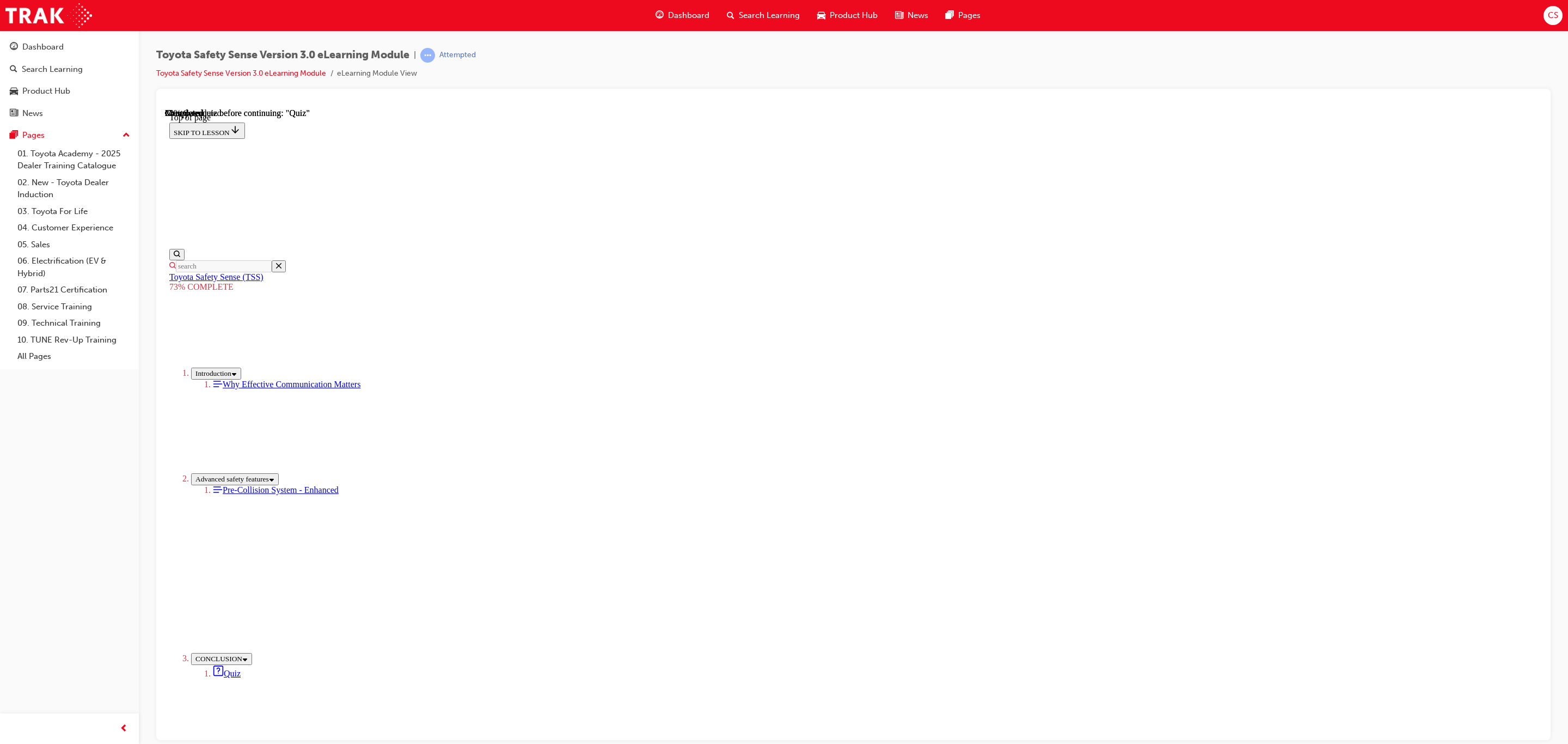
scroll to position [40, 0]
drag, startPoint x: 880, startPoint y: 540, endPoint x: 897, endPoint y: 549, distance: 19.2
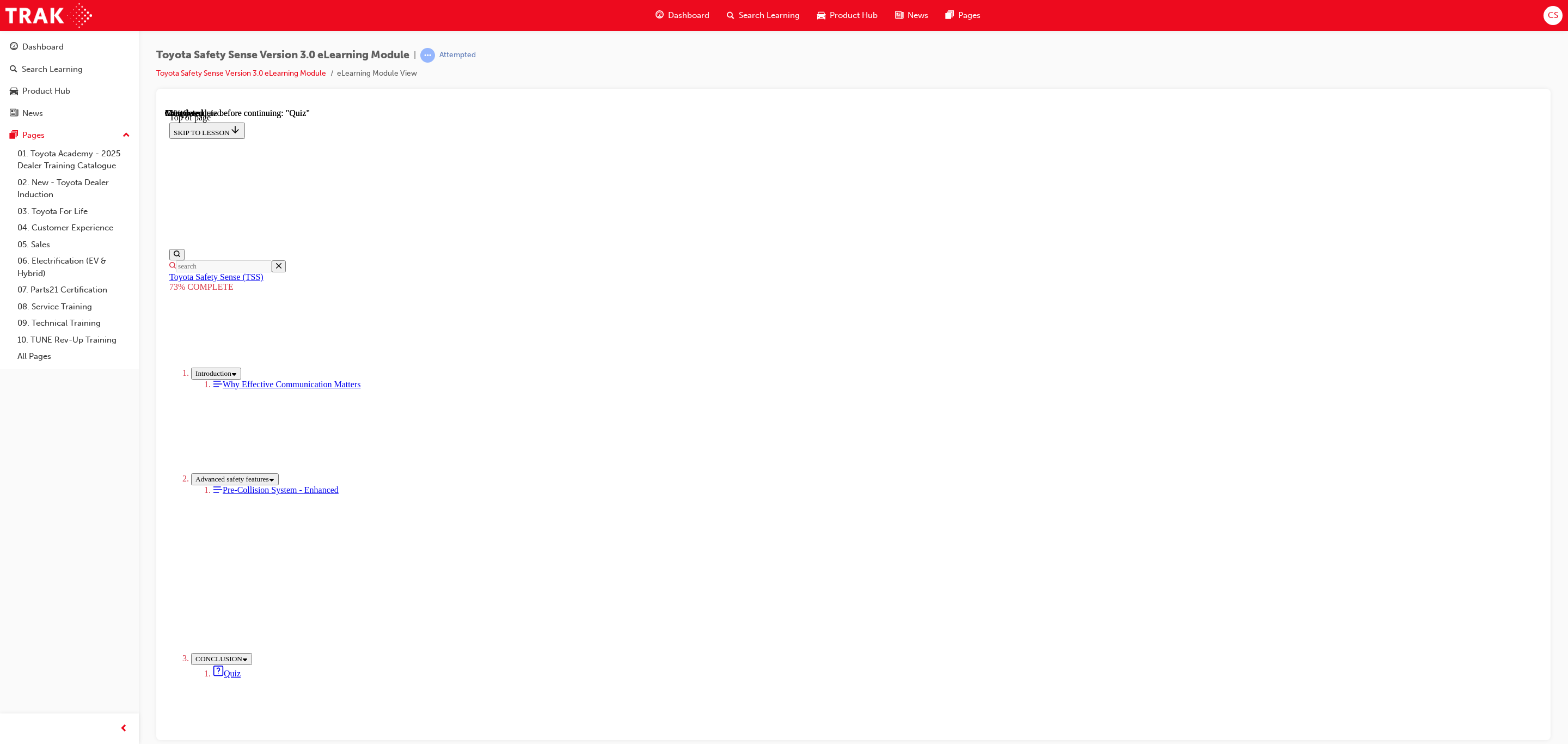
scroll to position [40, 0]
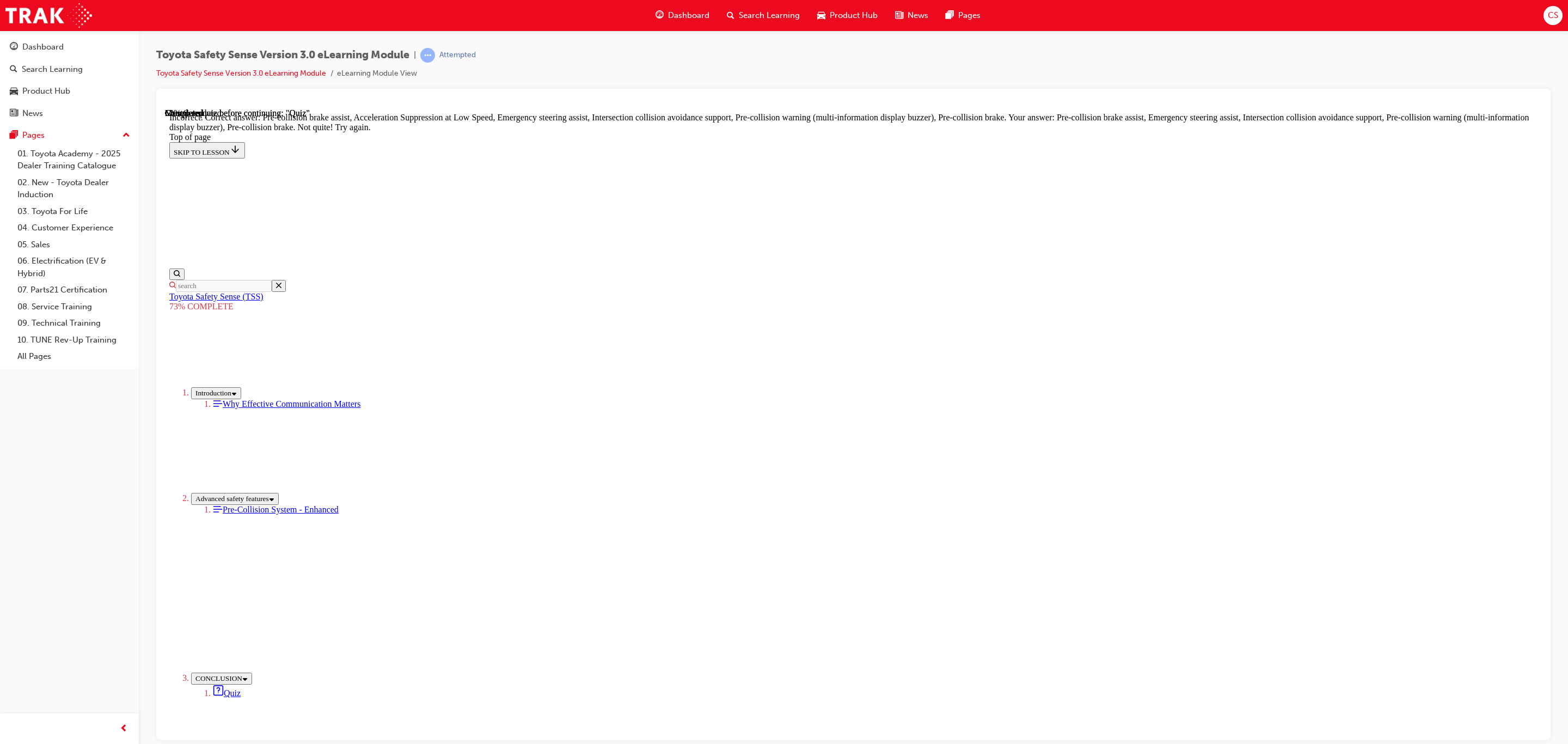
scroll to position [217, 0]
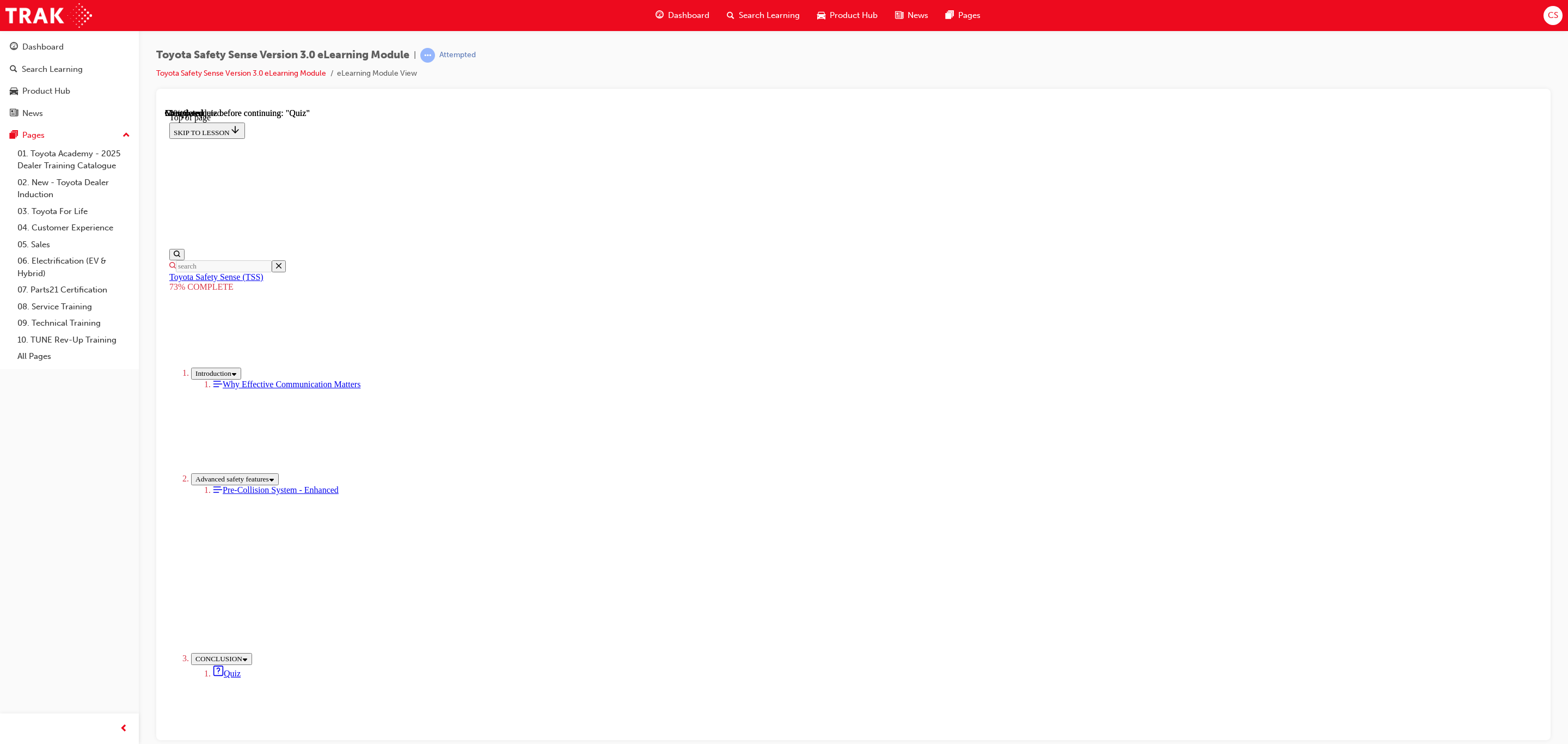
drag, startPoint x: 853, startPoint y: 412, endPoint x: 867, endPoint y: 436, distance: 27.8
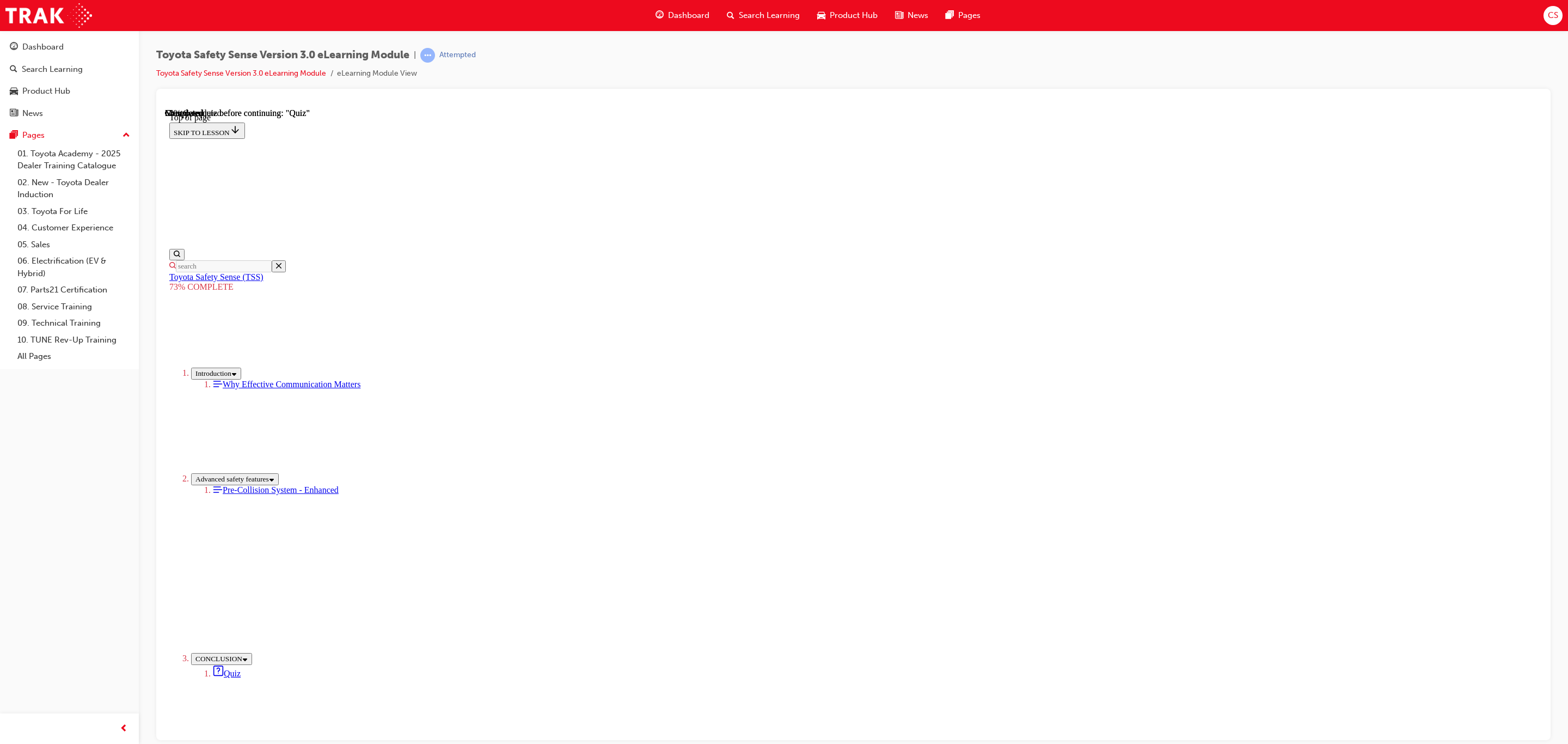
drag, startPoint x: 853, startPoint y: 532, endPoint x: 859, endPoint y: 533, distance: 6.1
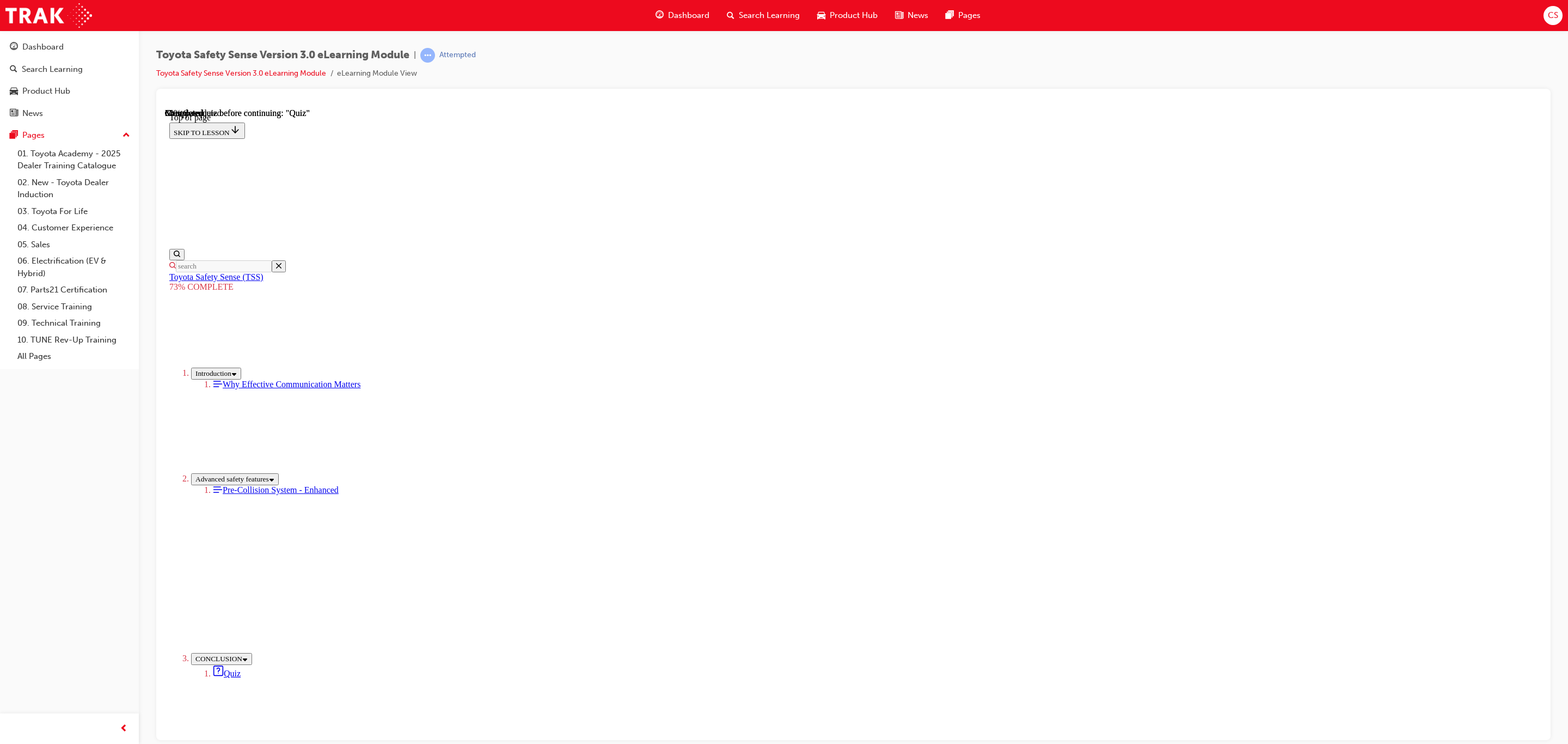
drag, startPoint x: 827, startPoint y: 529, endPoint x: 825, endPoint y: 518, distance: 11.2
drag, startPoint x: 823, startPoint y: 468, endPoint x: 822, endPoint y: 447, distance: 21.0
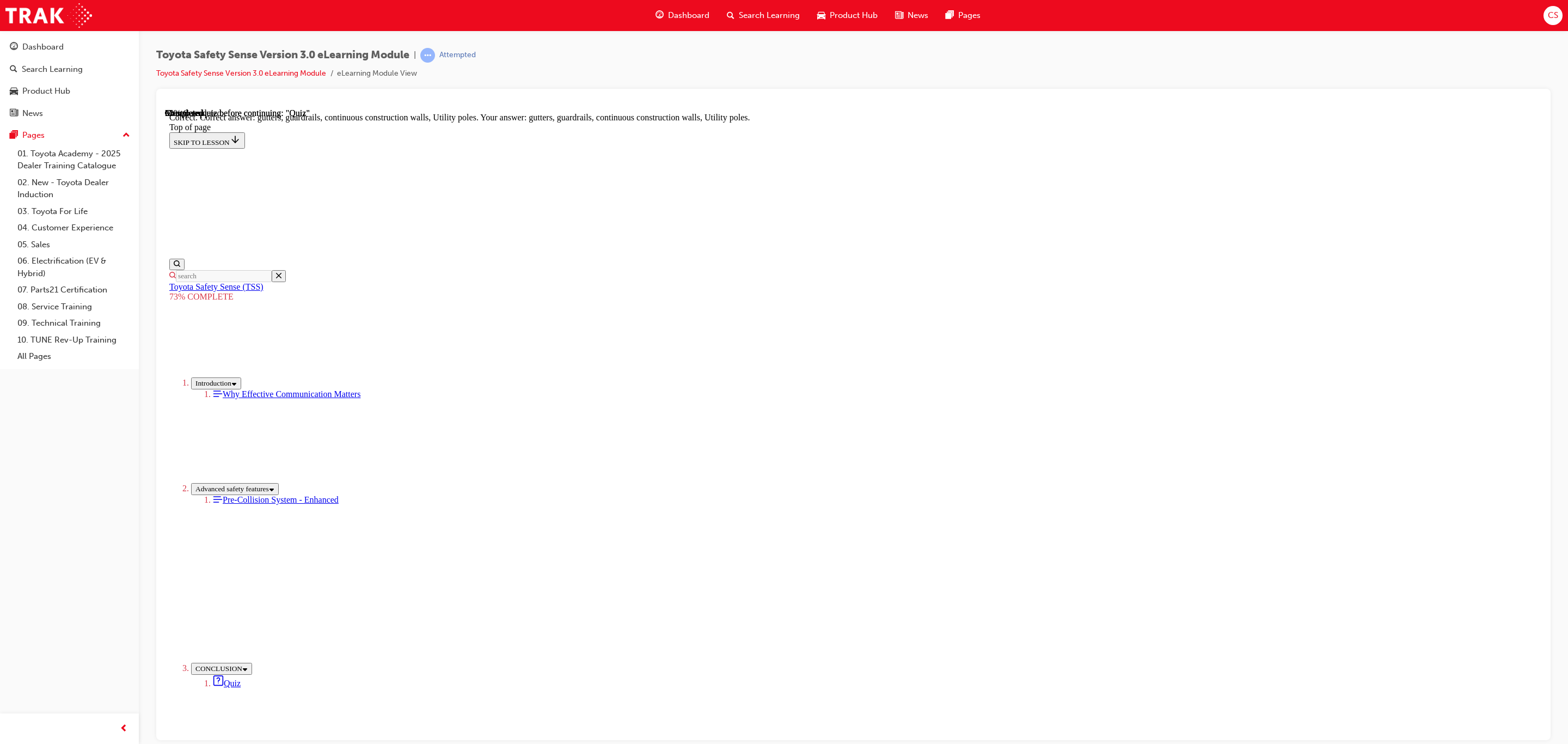
scroll to position [58, 0]
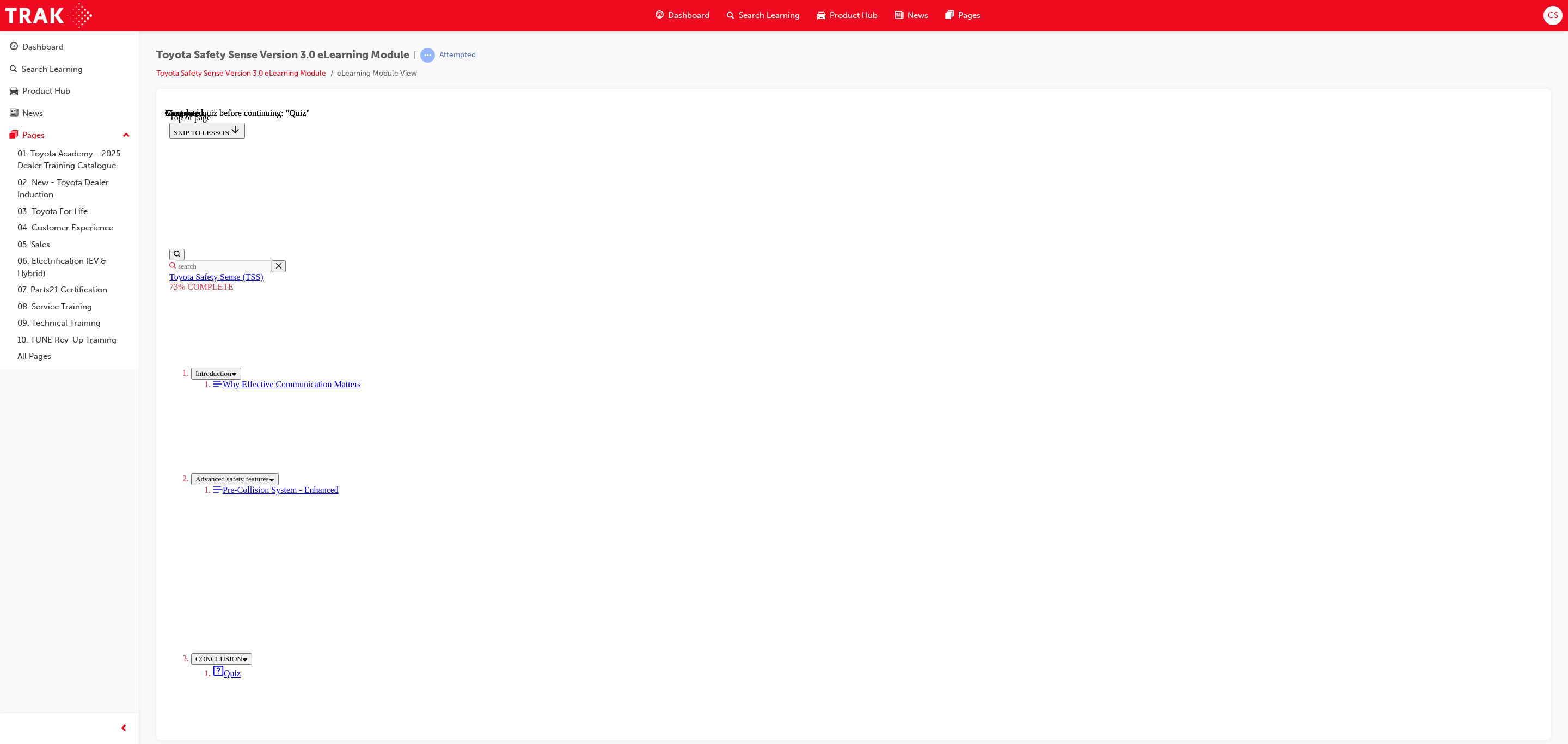
drag, startPoint x: 859, startPoint y: 483, endPoint x: 859, endPoint y: 503, distance: 20.0
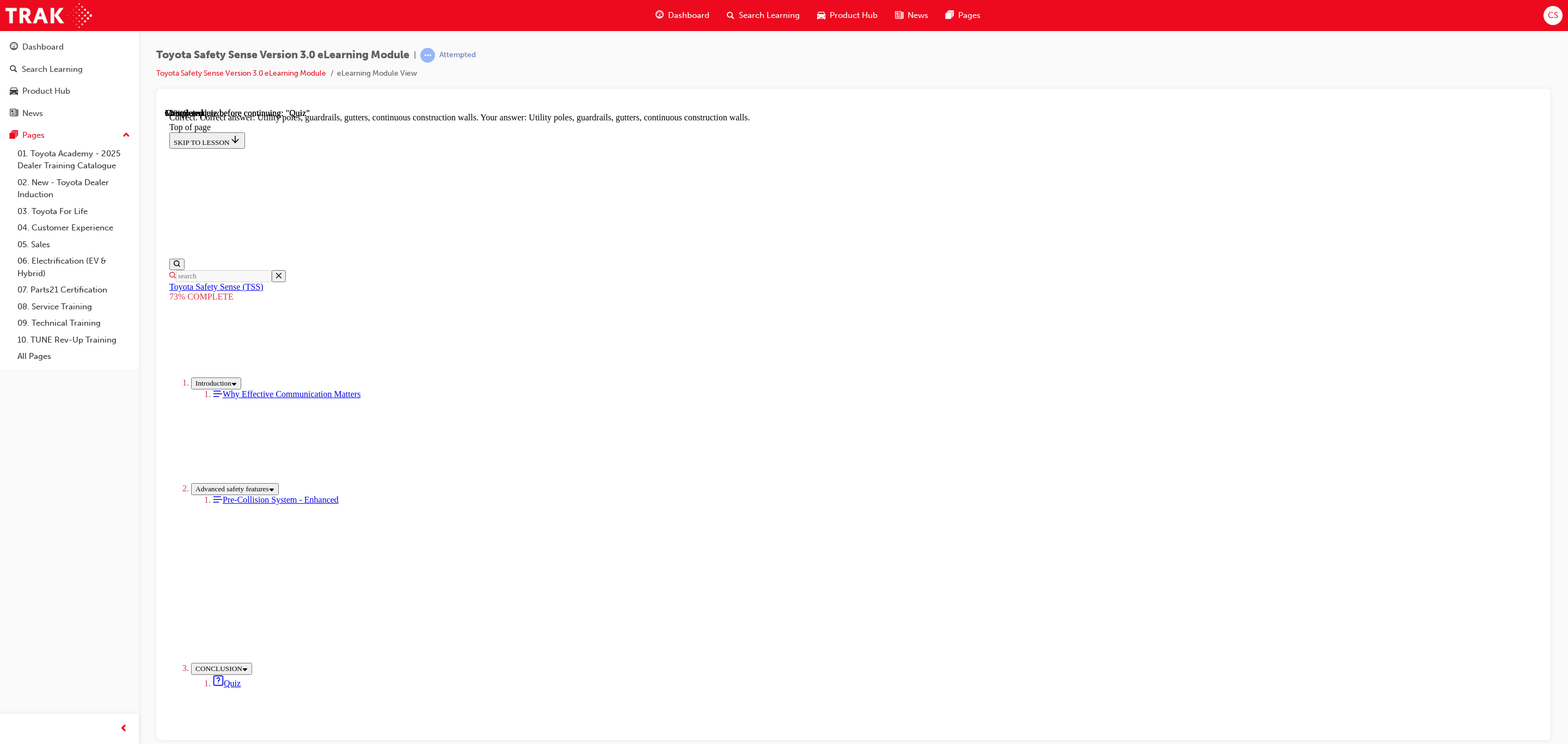
scroll to position [58, 0]
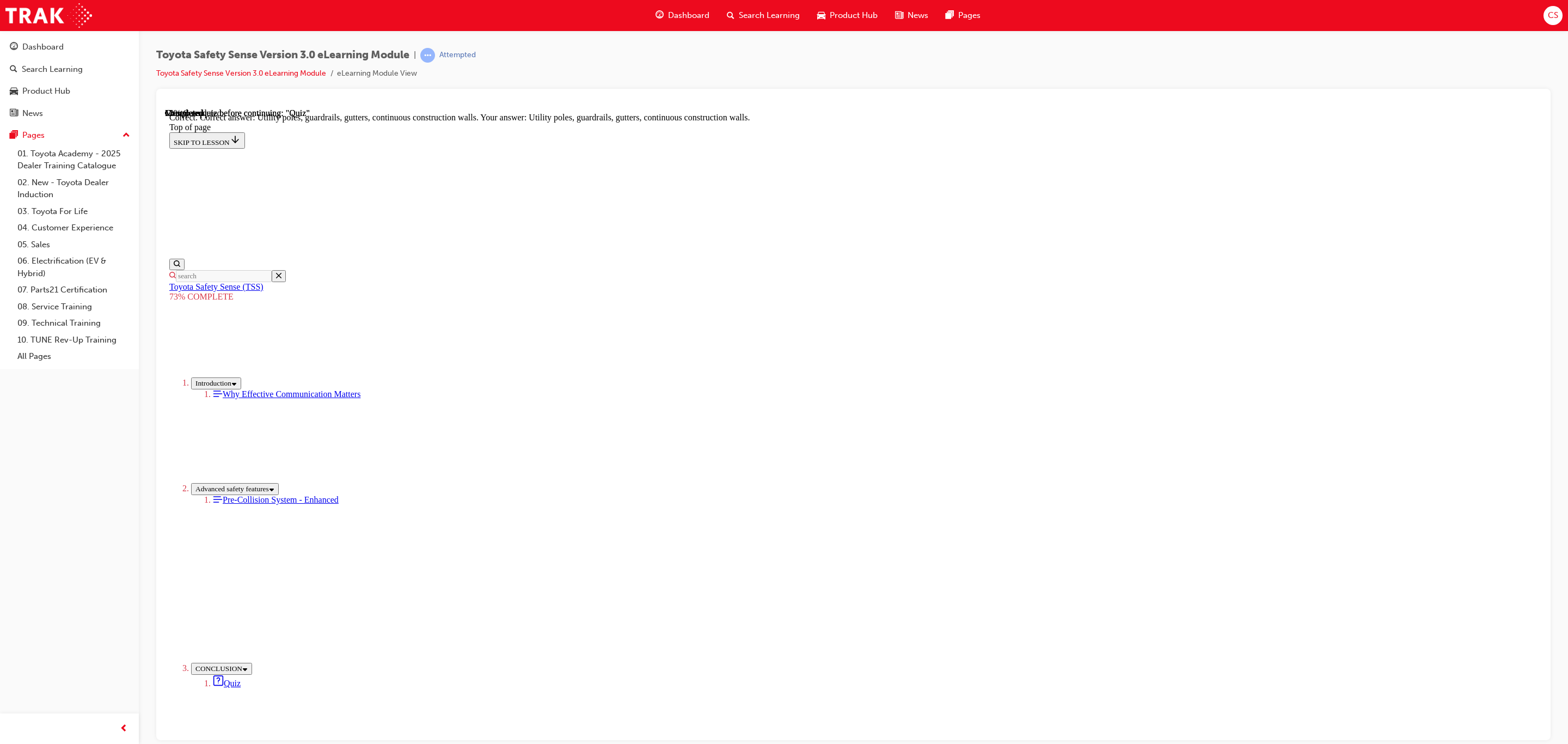
drag, startPoint x: 925, startPoint y: 660, endPoint x: 925, endPoint y: 710, distance: 50.0
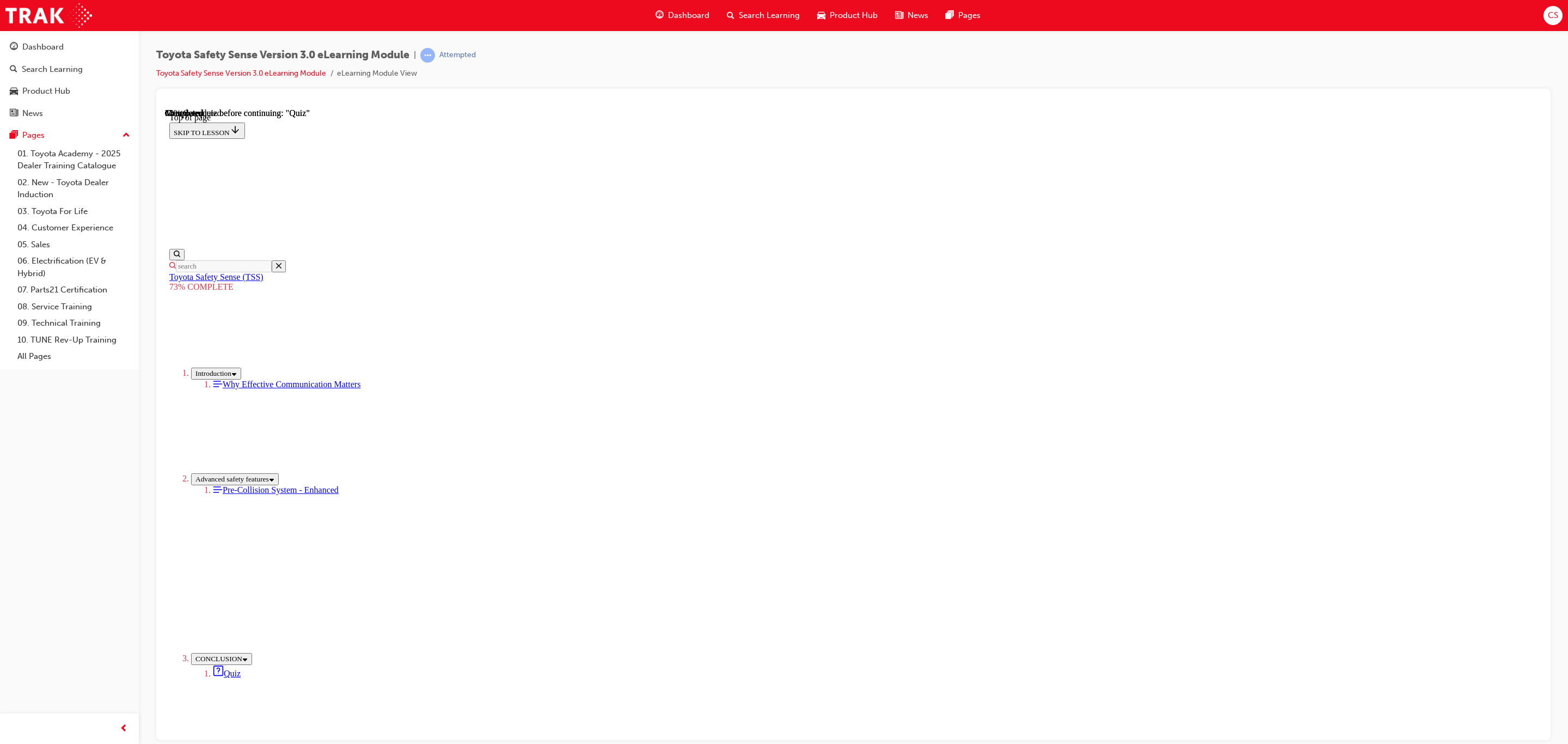
scroll to position [40, 0]
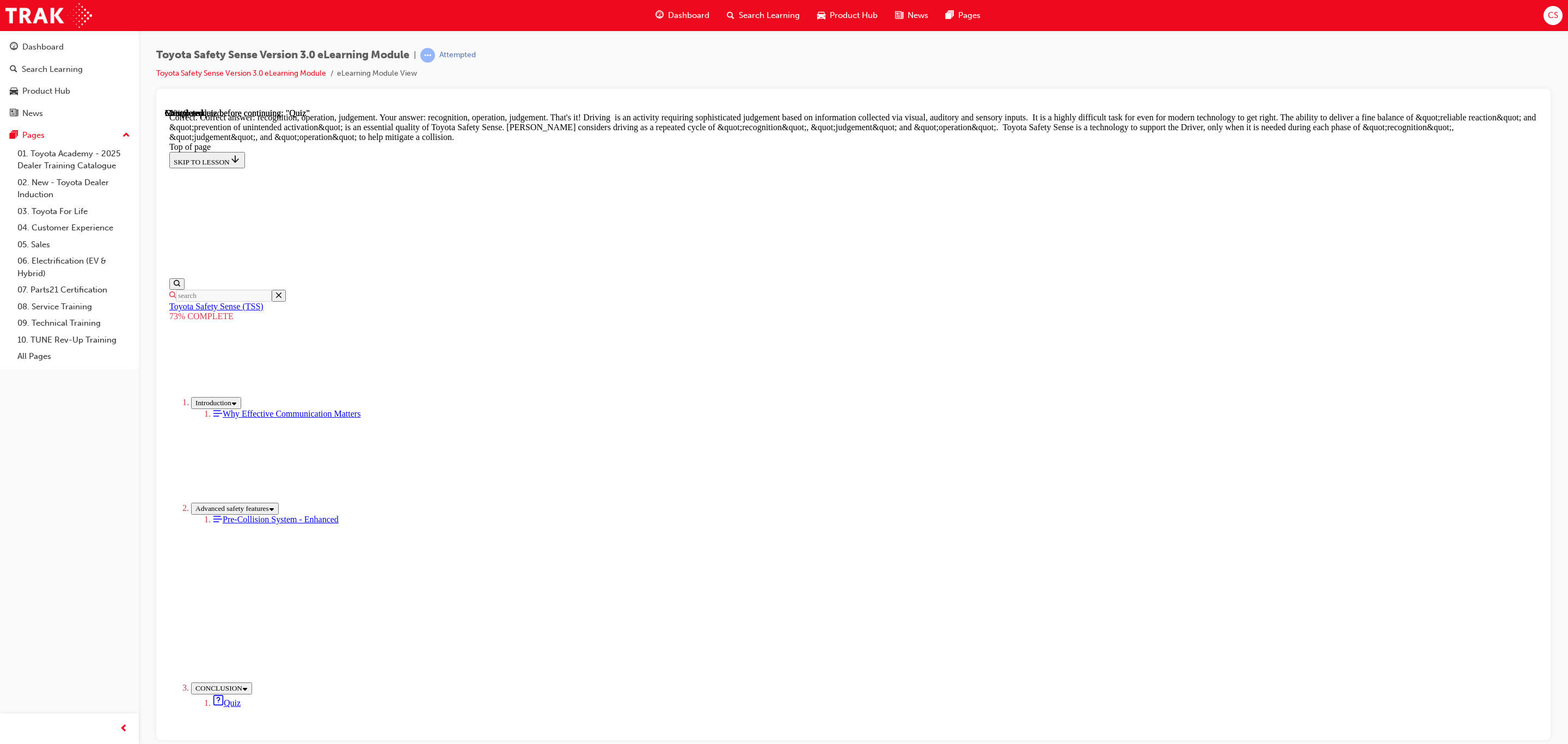
scroll to position [314, 0]
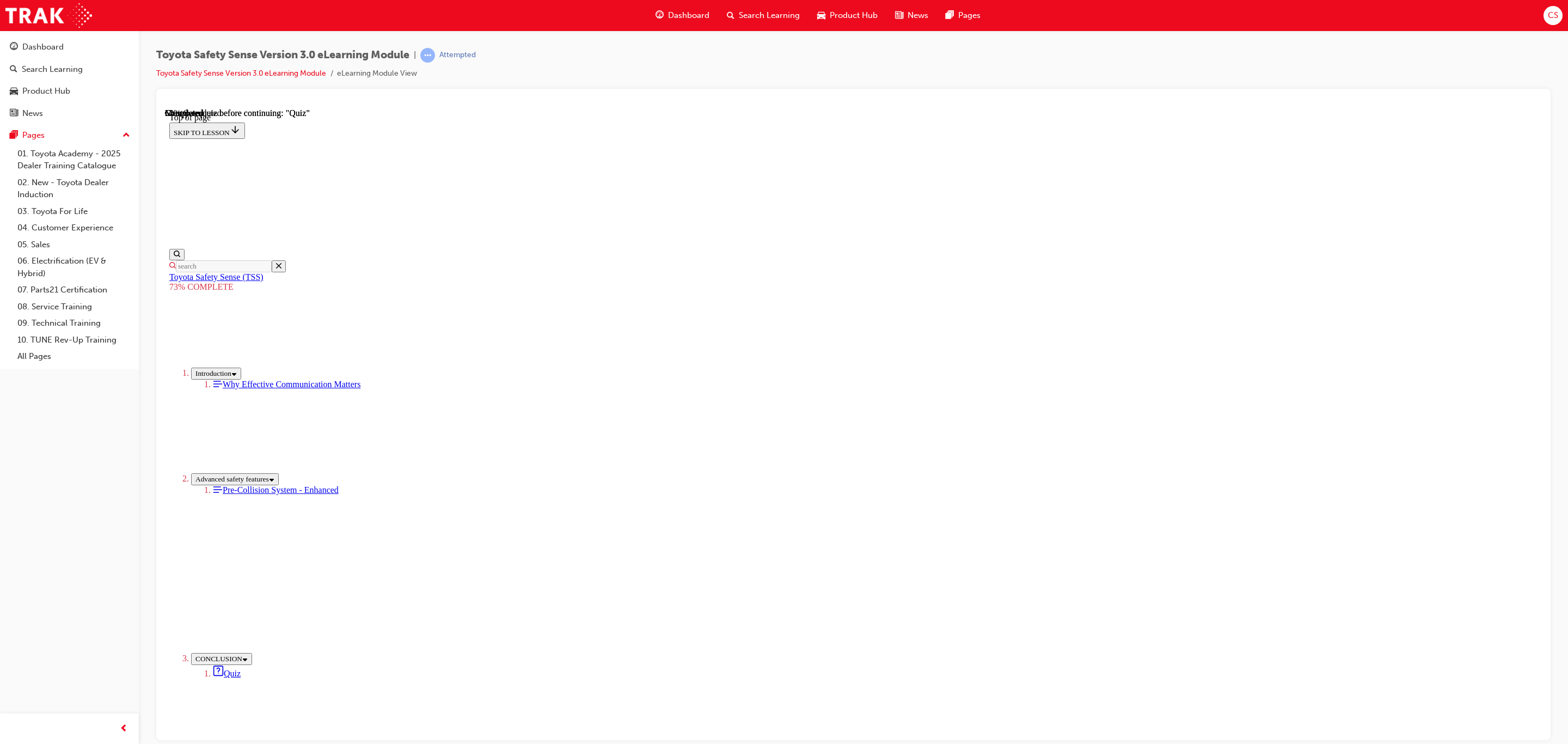
scroll to position [34, 0]
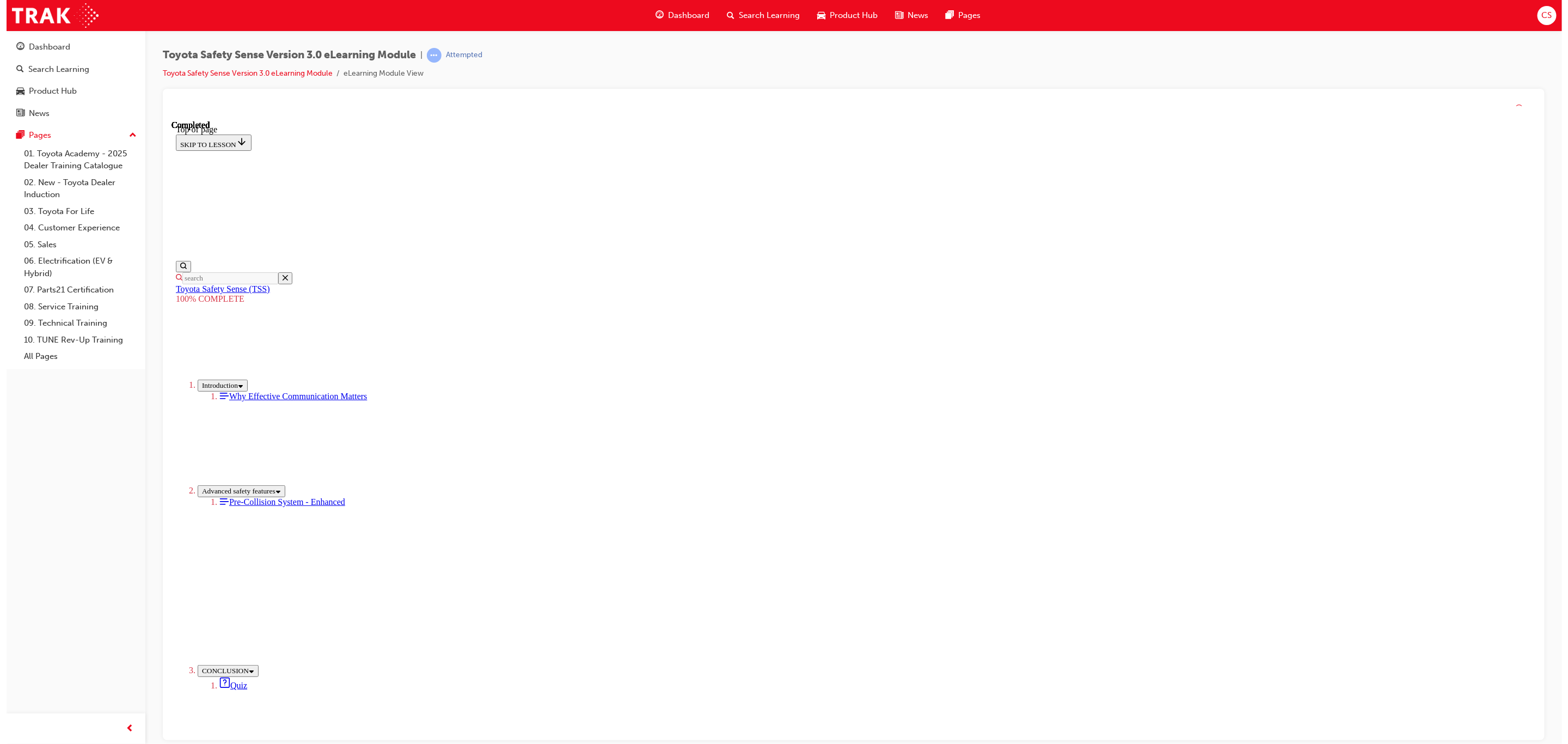
scroll to position [232, 0]
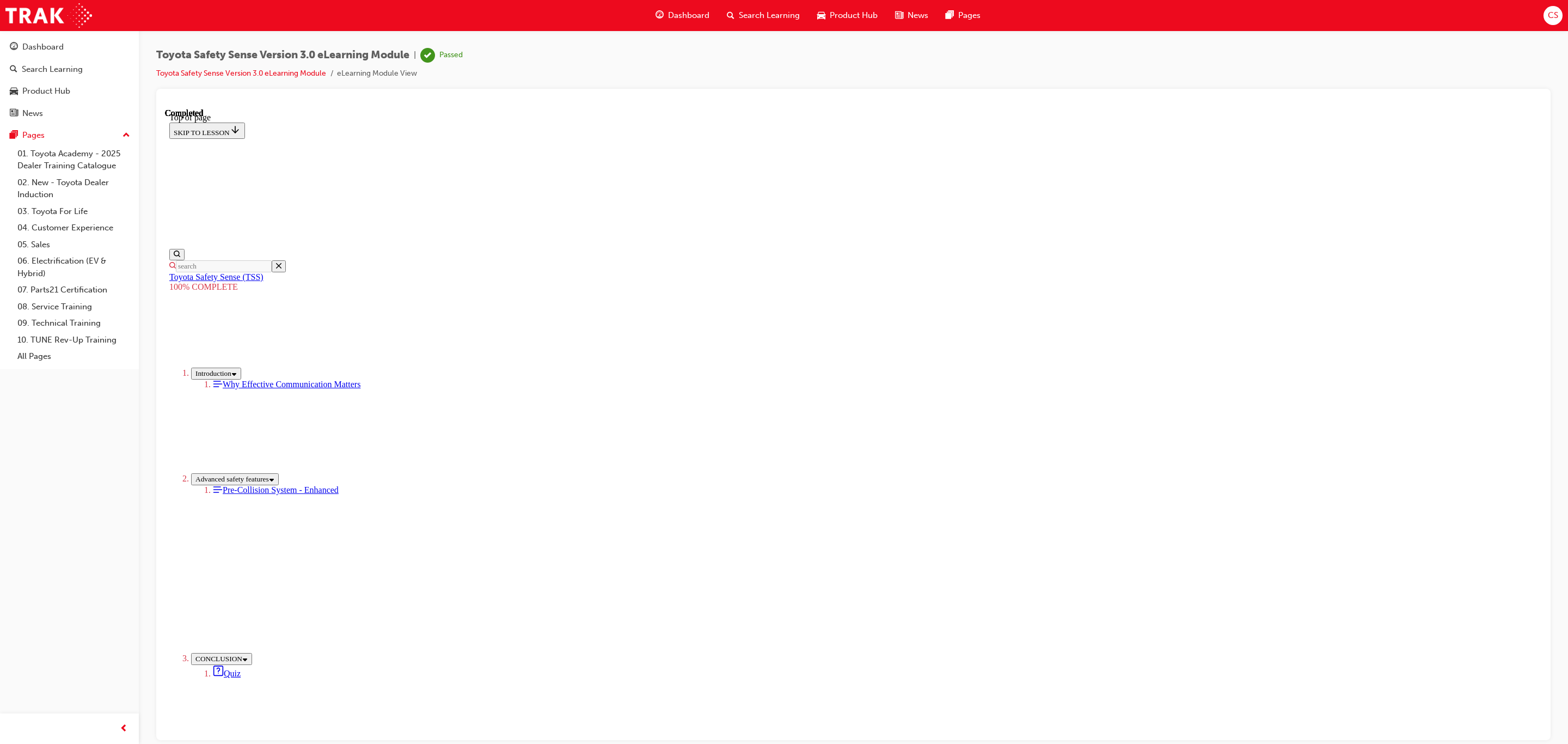
click at [667, 8] on div "Dashboard" at bounding box center [682, 15] width 71 height 23
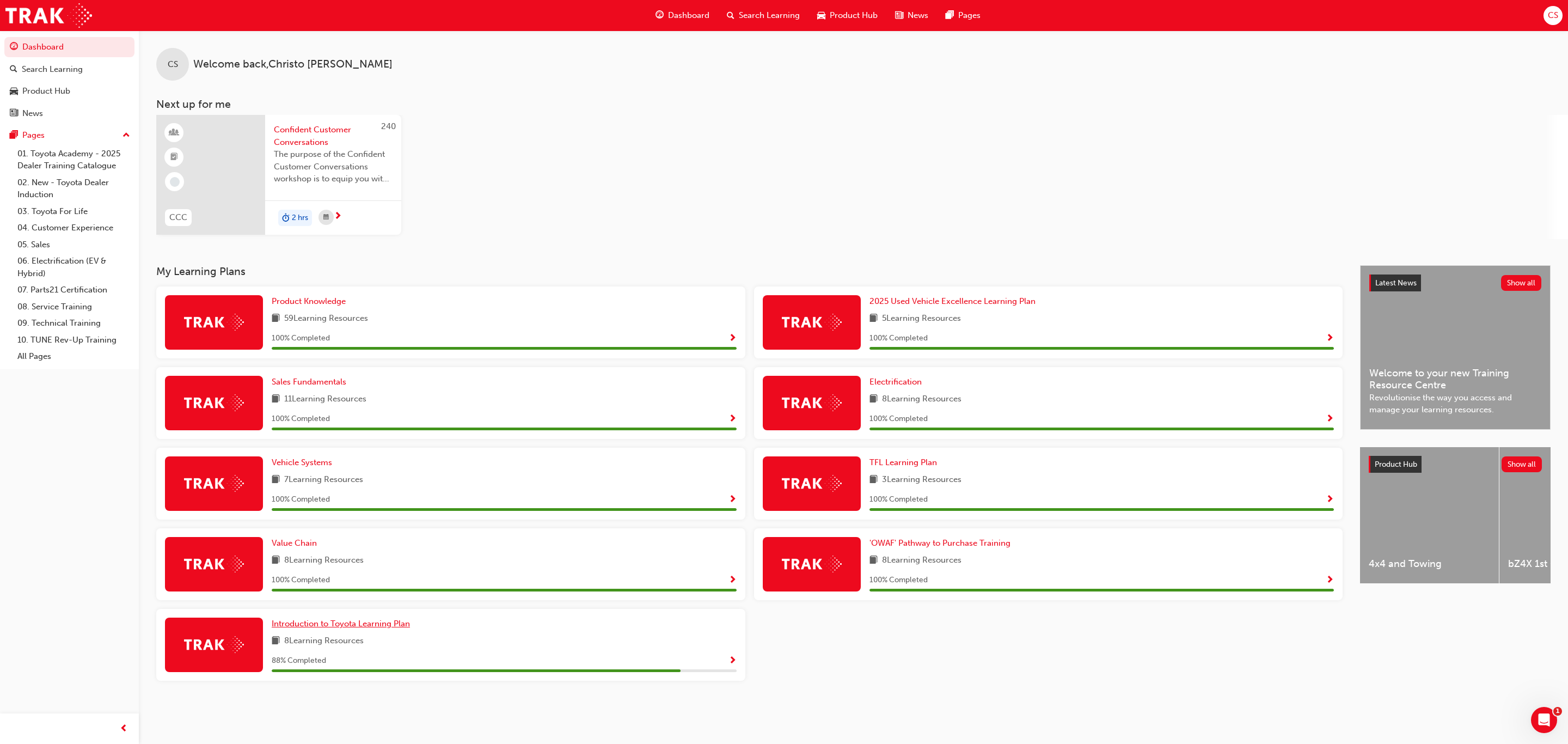
click at [333, 622] on span "Introduction to Toyota Learning Plan" at bounding box center [340, 623] width 138 height 10
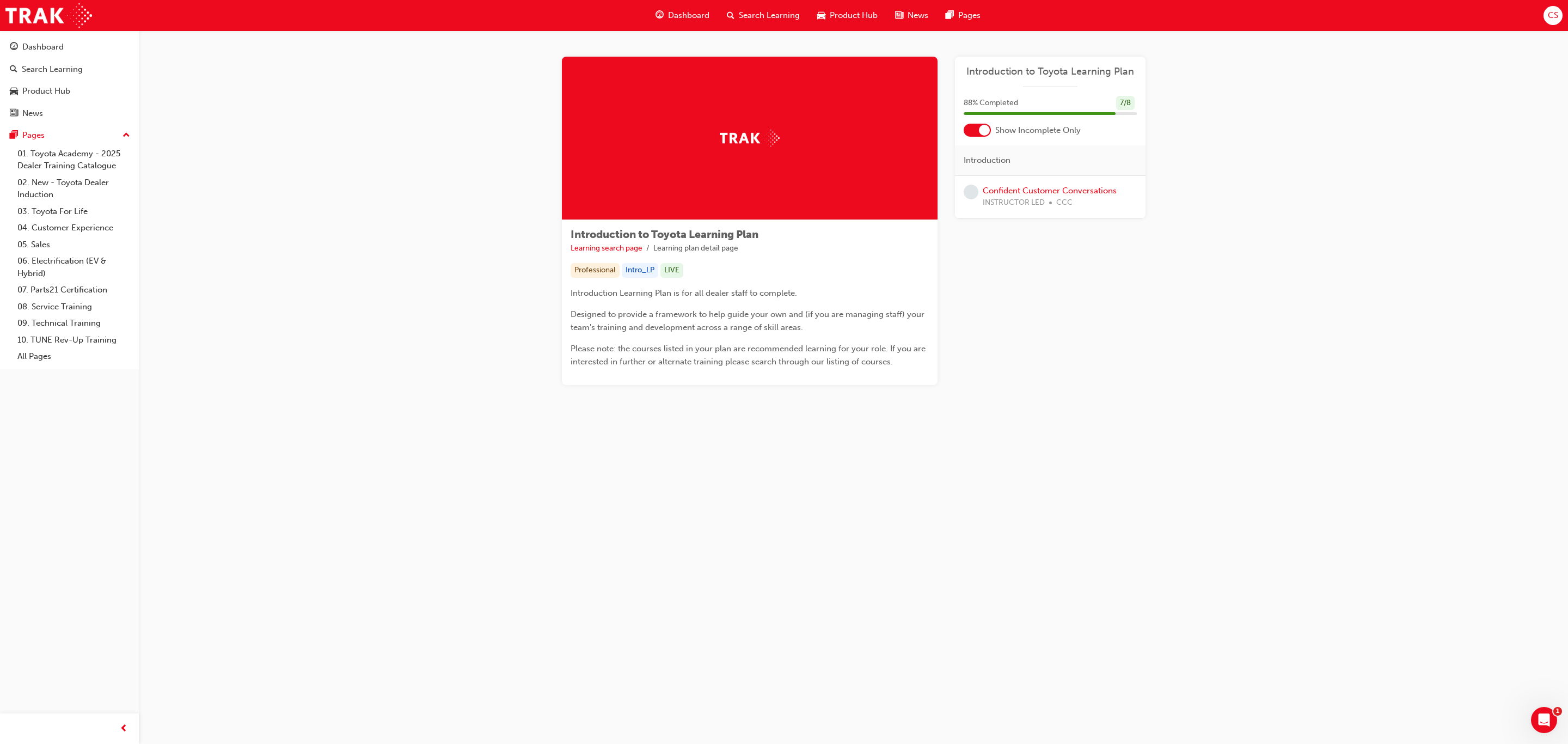
click at [665, 15] on div "Dashboard" at bounding box center [682, 15] width 71 height 23
